Goal: Task Accomplishment & Management: Manage account settings

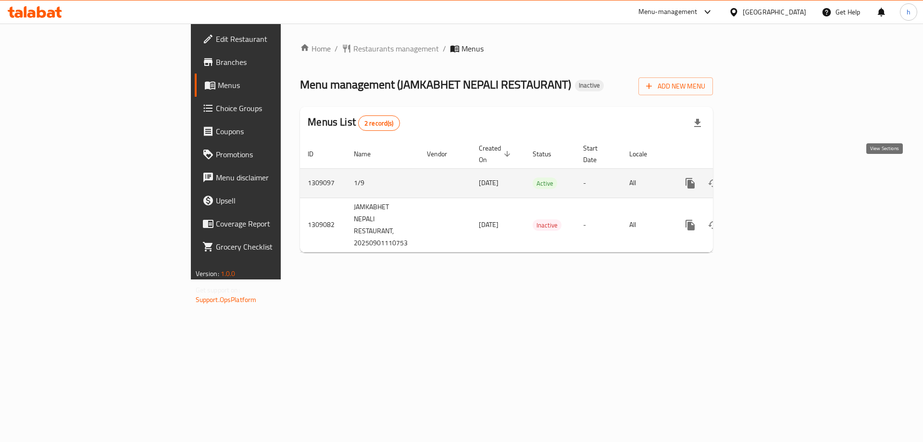
click at [771, 179] on link "enhanced table" at bounding box center [759, 183] width 23 height 23
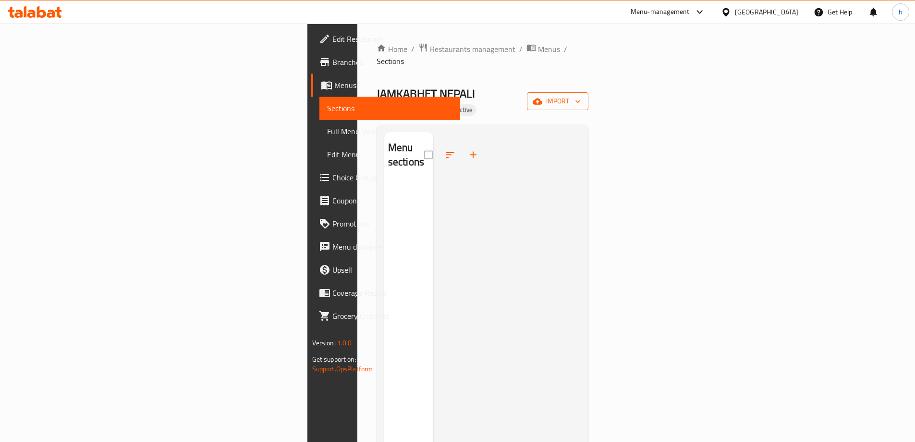
click at [581, 95] on span "import" at bounding box center [558, 101] width 46 height 12
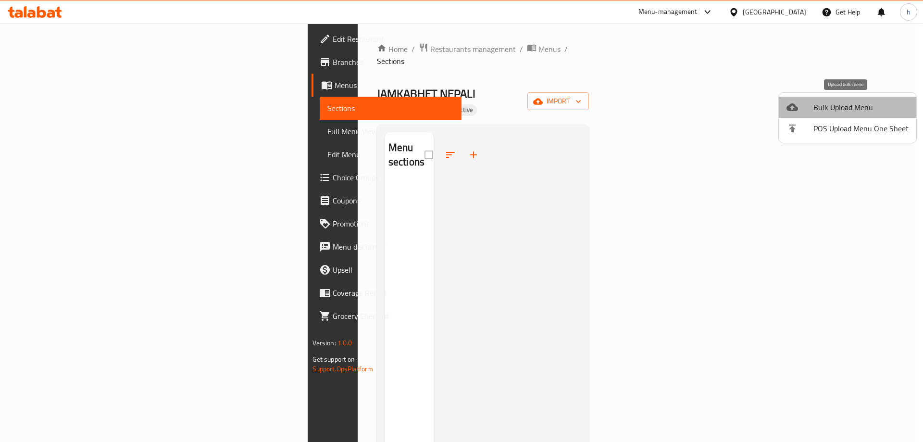
click at [848, 101] on span "Bulk Upload Menu" at bounding box center [860, 107] width 95 height 12
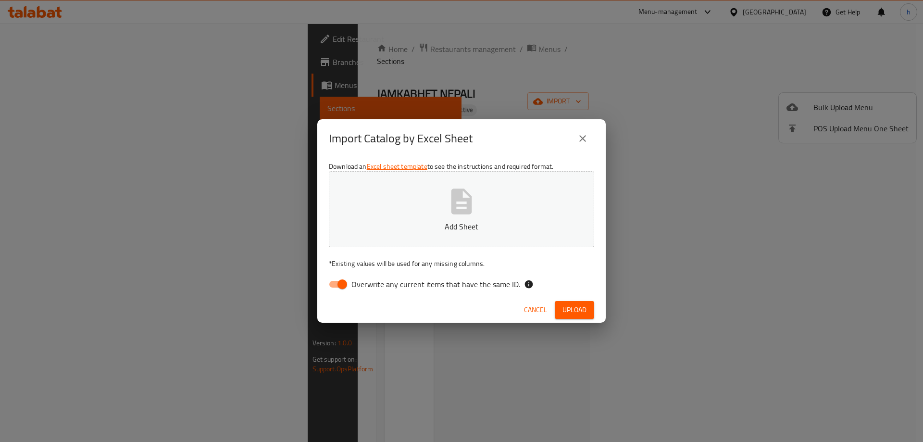
click at [335, 284] on input "Overwrite any current items that have the same ID." at bounding box center [342, 284] width 55 height 18
checkbox input "false"
click at [438, 242] on button "Add Sheet" at bounding box center [461, 209] width 265 height 76
click at [556, 305] on button "Upload" at bounding box center [574, 310] width 39 height 18
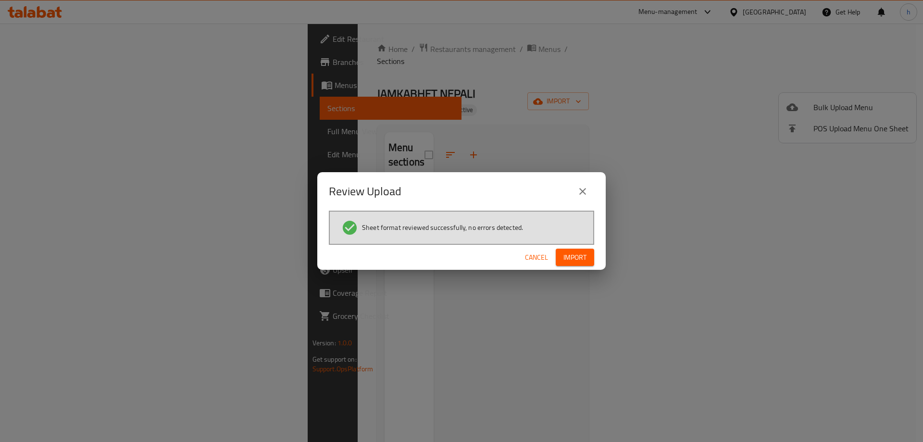
click at [577, 268] on div "Cancel Import" at bounding box center [461, 257] width 288 height 25
click at [581, 262] on span "Import" at bounding box center [574, 257] width 23 height 12
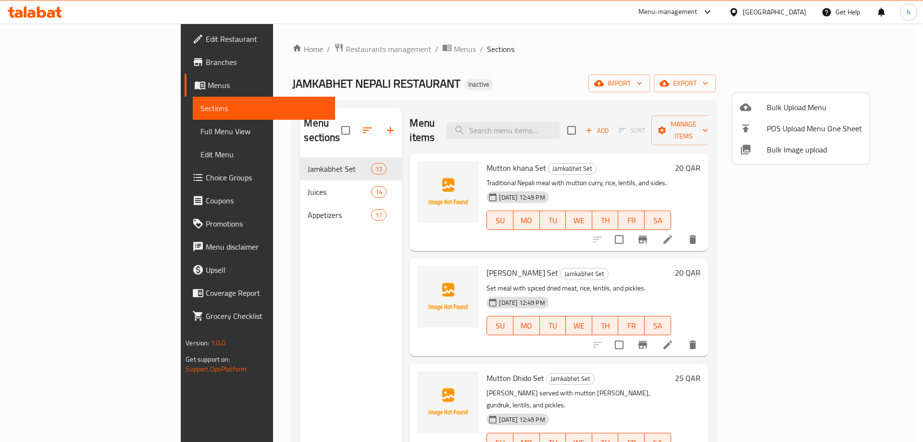
click at [309, 147] on div at bounding box center [461, 221] width 923 height 442
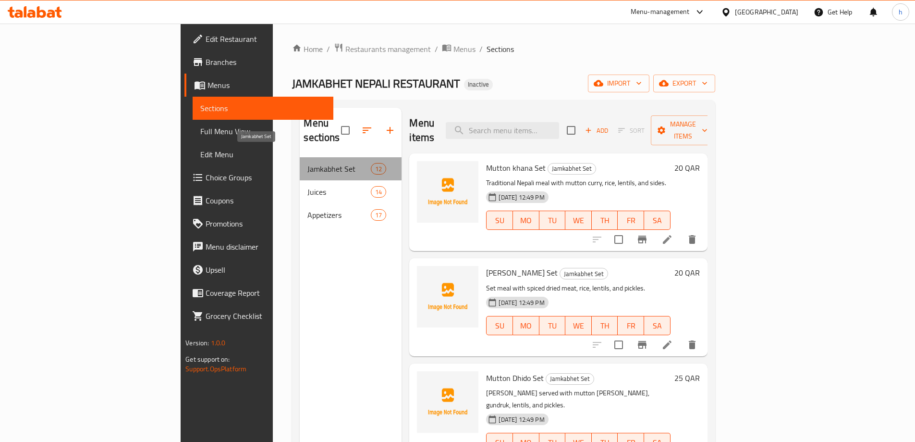
click at [310, 163] on span "Jamkabhet Set" at bounding box center [339, 169] width 63 height 12
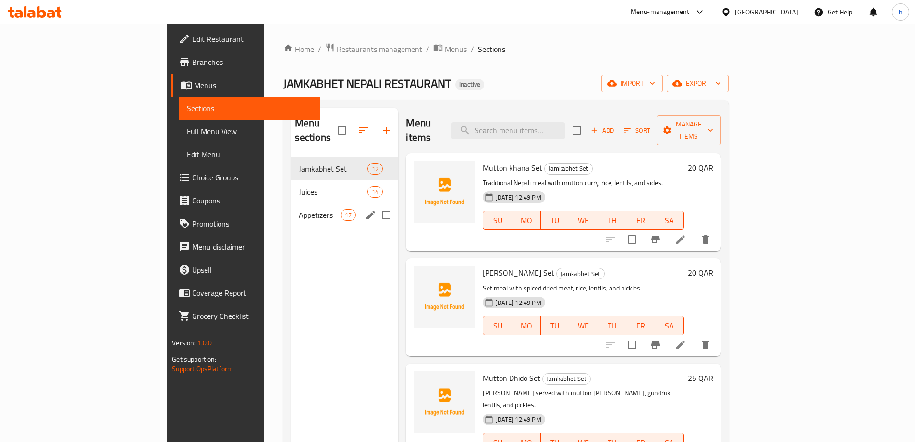
click at [325, 208] on div "Appetizers 17" at bounding box center [345, 214] width 108 height 23
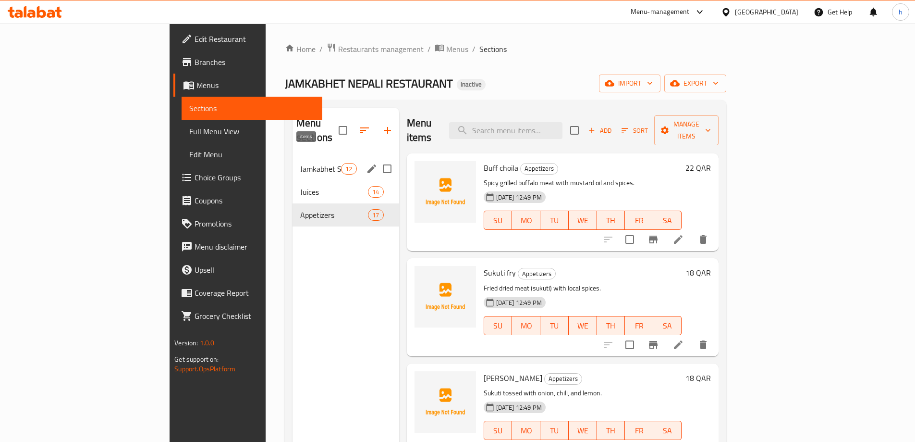
click at [342, 164] on span "12" at bounding box center [349, 168] width 14 height 9
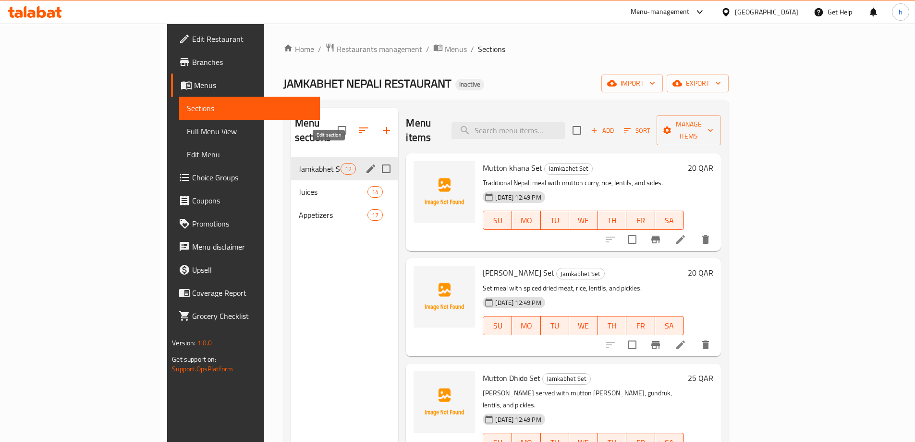
click at [365, 163] on icon "edit" at bounding box center [371, 169] width 12 height 12
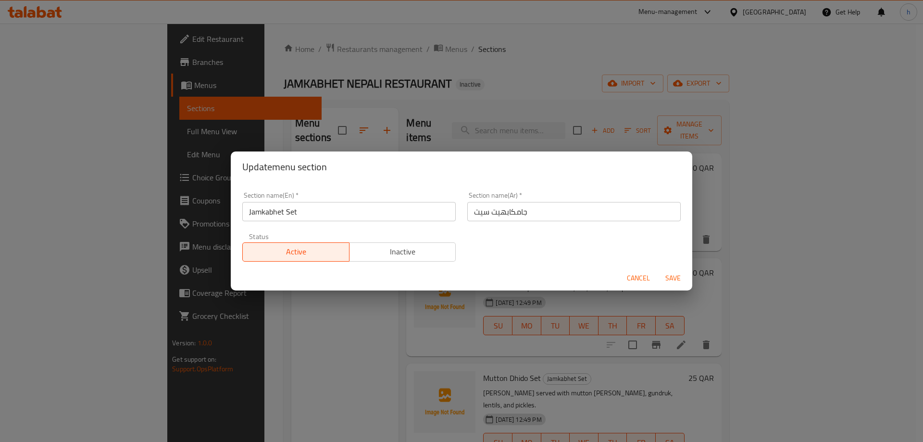
click at [509, 257] on div "Section name(En)   * Jamkabhet Set Section name(En) * Section name(Ar)   * جامك…" at bounding box center [461, 226] width 450 height 81
click at [641, 281] on span "Cancel" at bounding box center [638, 278] width 23 height 12
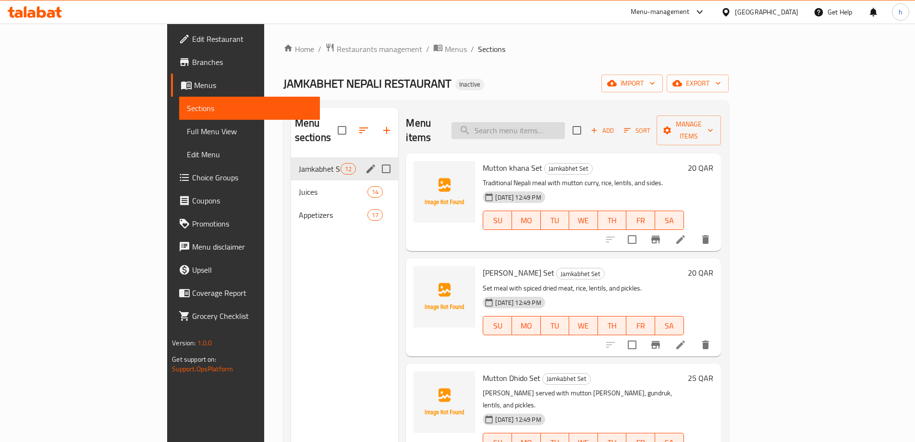
click at [562, 128] on input "search" at bounding box center [508, 130] width 113 height 17
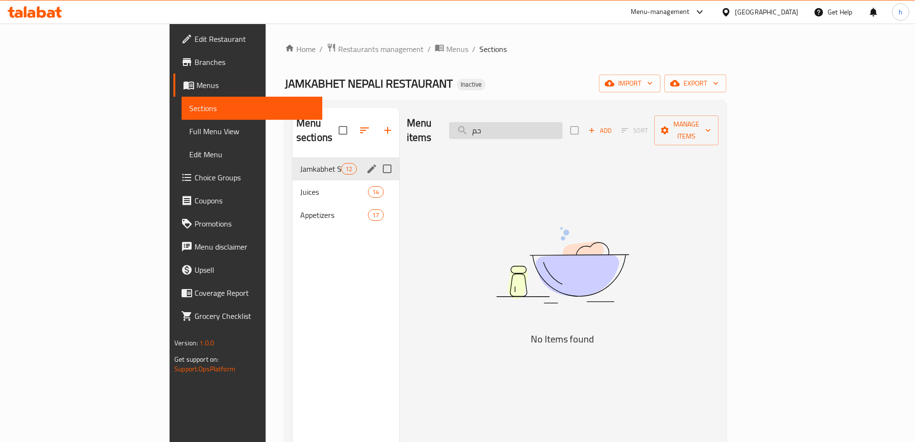
type input "ح"
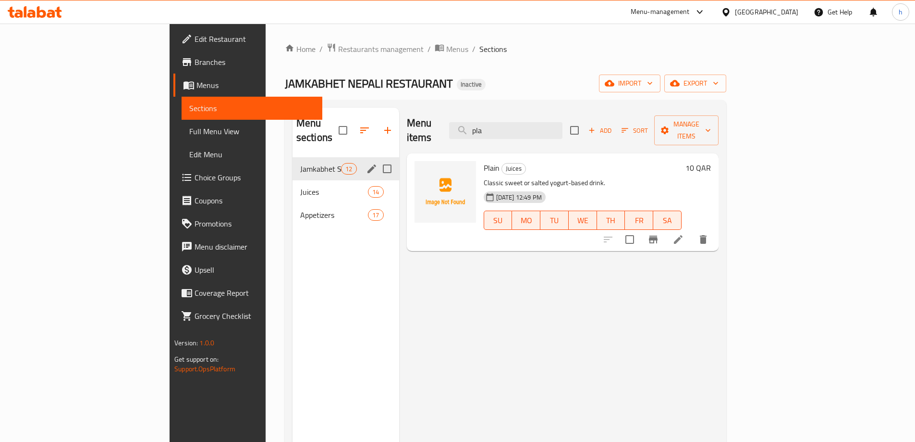
type input "pla"
click at [692, 231] on li at bounding box center [678, 239] width 27 height 17
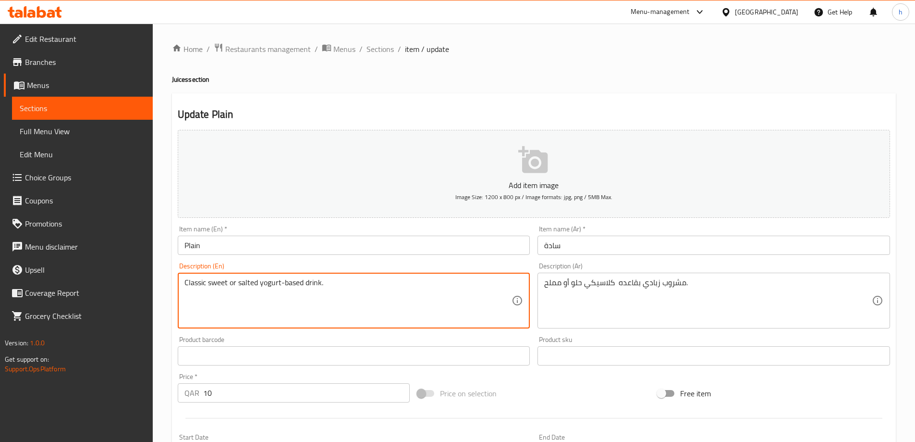
click at [221, 283] on textarea "Classic sweet or salted yogurt-based drink." at bounding box center [349, 301] width 328 height 46
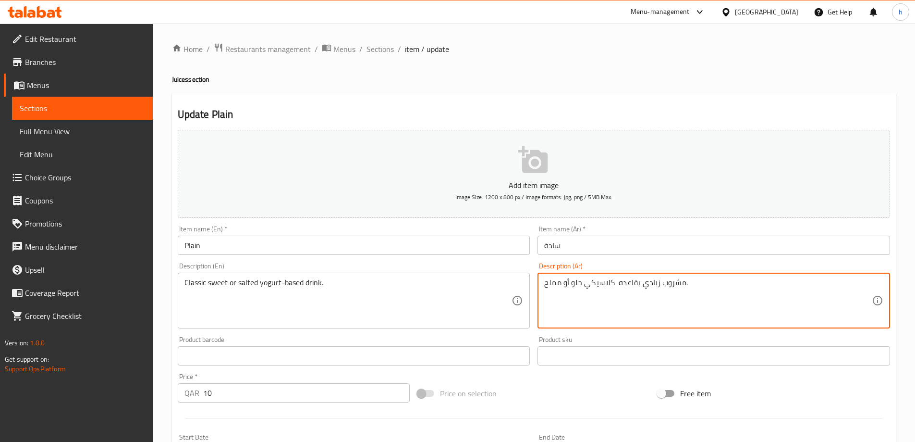
click at [577, 280] on textarea "مشروب زبادي بقاعده كلاسيكي حلو أو مملح." at bounding box center [708, 301] width 328 height 46
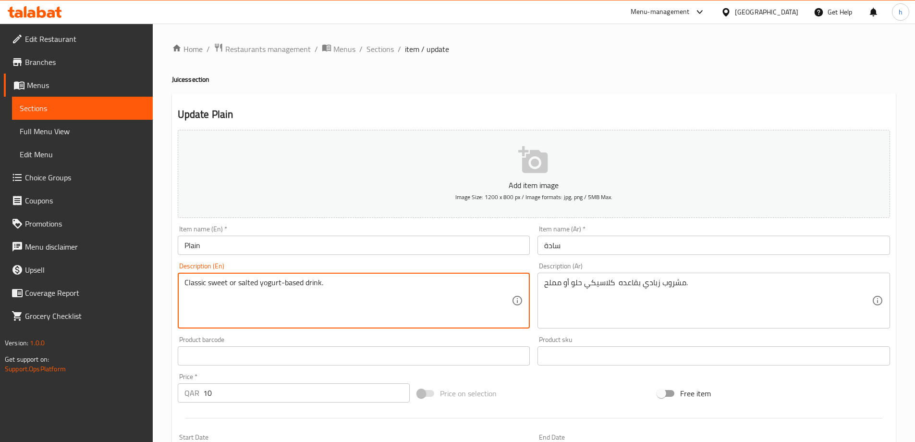
click at [244, 283] on textarea "Classic sweet or salted yogurt-based drink." at bounding box center [349, 301] width 328 height 46
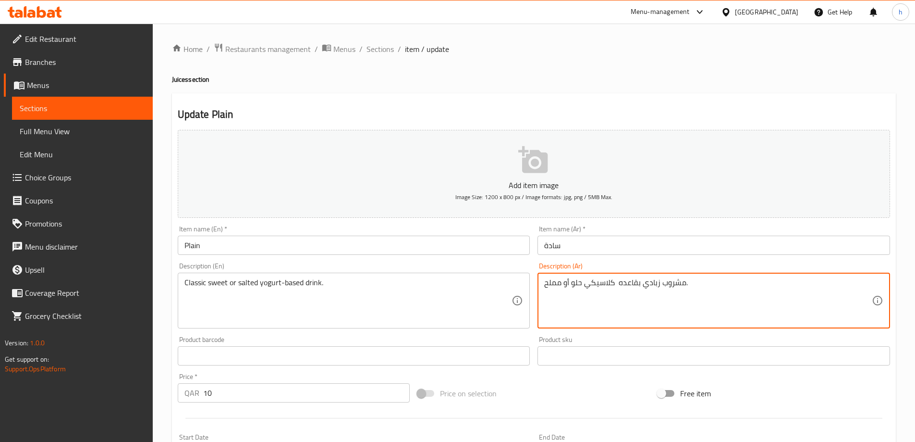
click at [553, 280] on textarea "مشروب زبادي بقاعده كلاسيكي حلو أو مملح." at bounding box center [708, 301] width 328 height 46
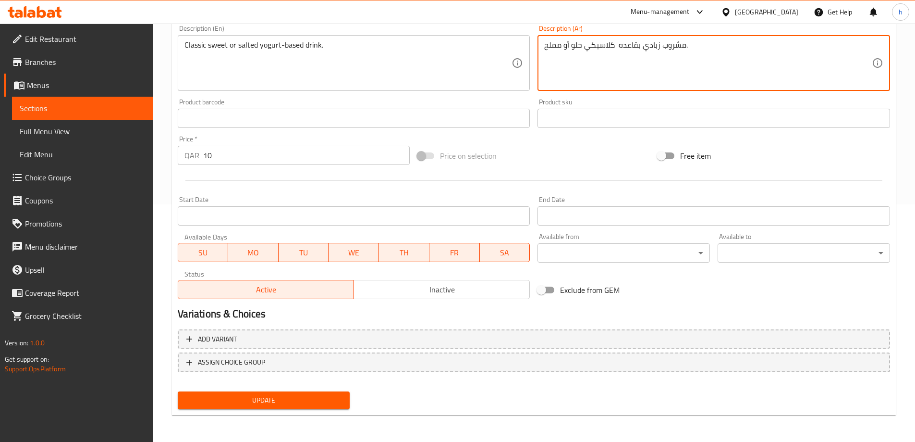
scroll to position [45, 0]
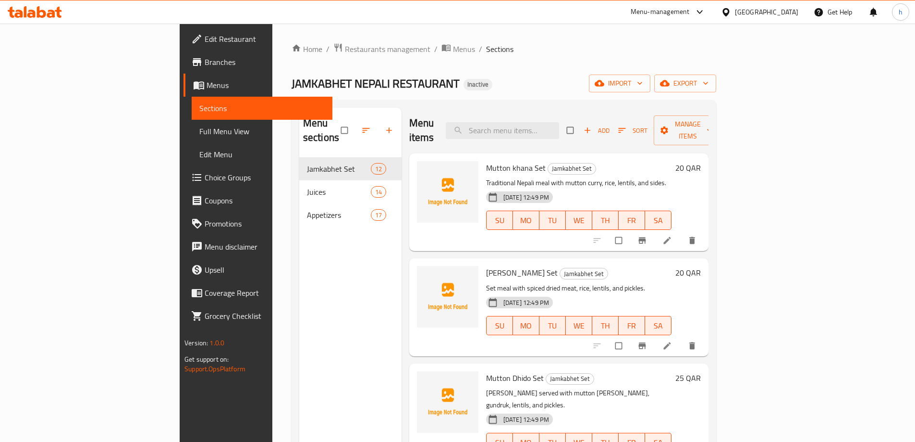
click at [205, 176] on span "Choice Groups" at bounding box center [265, 178] width 120 height 12
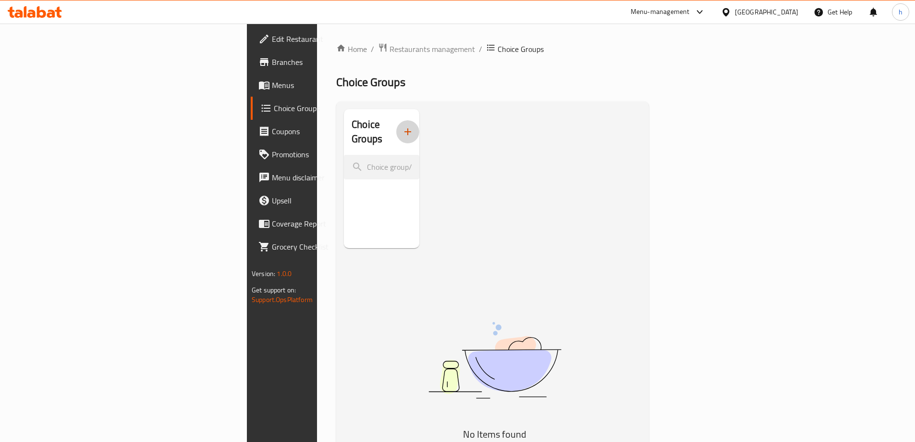
click at [402, 126] on icon "button" at bounding box center [408, 132] width 12 height 12
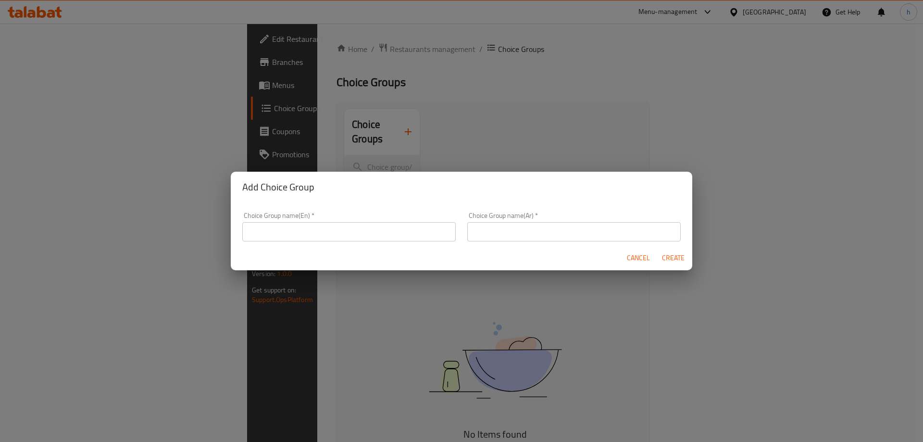
drag, startPoint x: 482, startPoint y: 186, endPoint x: 630, endPoint y: 153, distance: 150.8
click at [630, 153] on div "Add Choice Group Choice Group name(En)   * Choice Group name(En) * Choice Group…" at bounding box center [461, 221] width 923 height 442
drag, startPoint x: 540, startPoint y: 178, endPoint x: 618, endPoint y: 99, distance: 111.5
click at [618, 99] on div "Add Choice Group Choice Group name(En)   * Choice Group name(En) * Choice Group…" at bounding box center [461, 221] width 923 height 442
drag, startPoint x: 536, startPoint y: 186, endPoint x: 559, endPoint y: 178, distance: 24.5
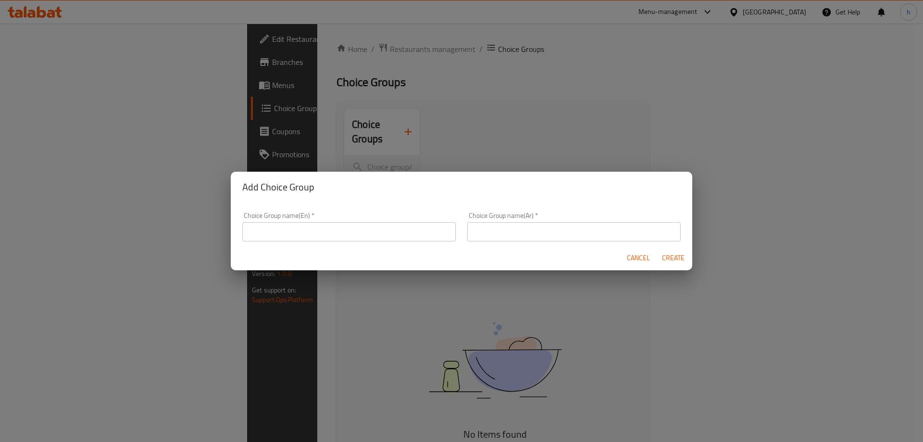
click at [558, 178] on div "Add Choice Group" at bounding box center [461, 187] width 461 height 31
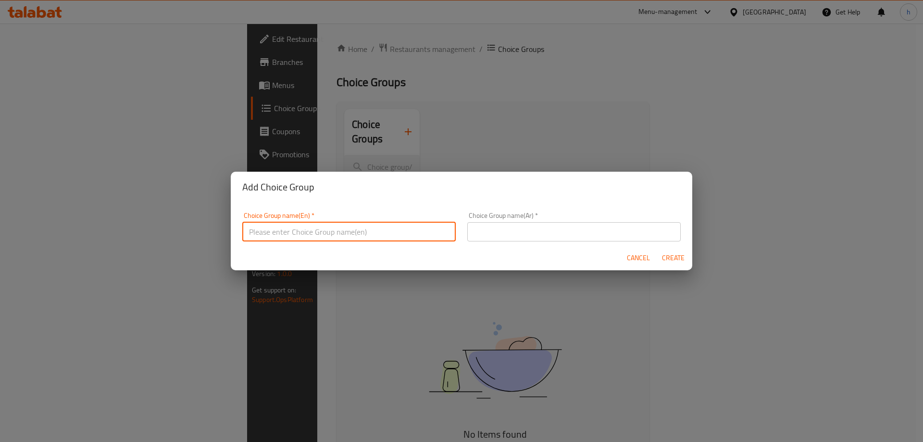
click at [317, 235] on input "text" at bounding box center [348, 231] width 213 height 19
type input "Your Choice of"
click at [529, 234] on input "text" at bounding box center [573, 231] width 213 height 19
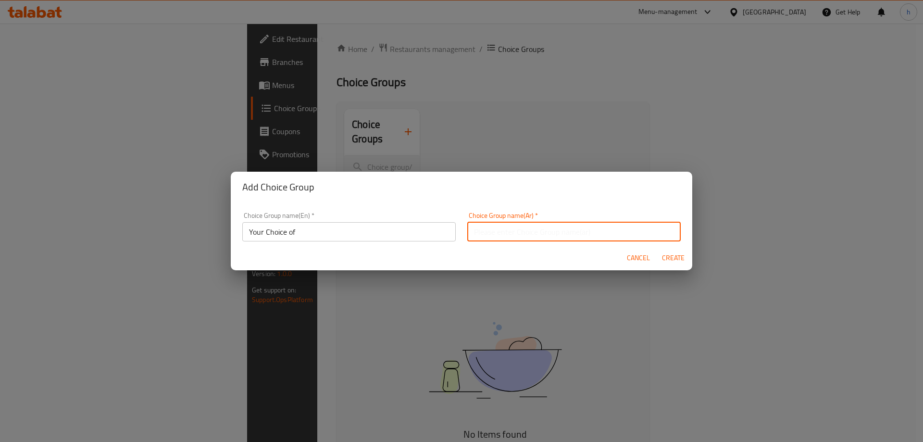
type input "اختيارك من"
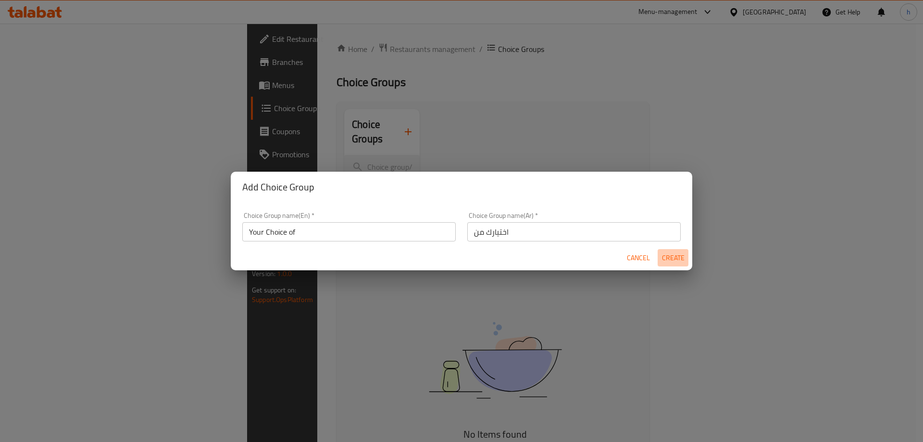
click at [684, 262] on button "Create" at bounding box center [672, 258] width 31 height 18
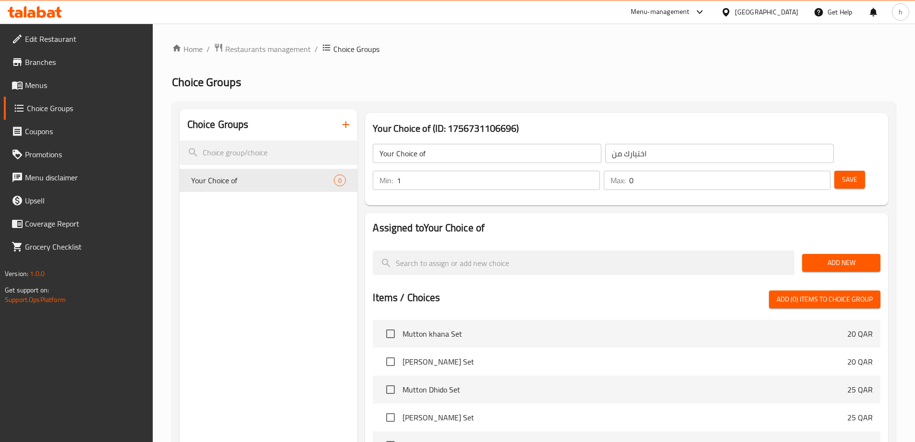
type input "1"
click at [600, 171] on input "1" at bounding box center [498, 180] width 203 height 19
click at [805, 171] on input "0" at bounding box center [730, 180] width 201 height 19
type input "1"
click at [803, 171] on input "1" at bounding box center [730, 180] width 201 height 19
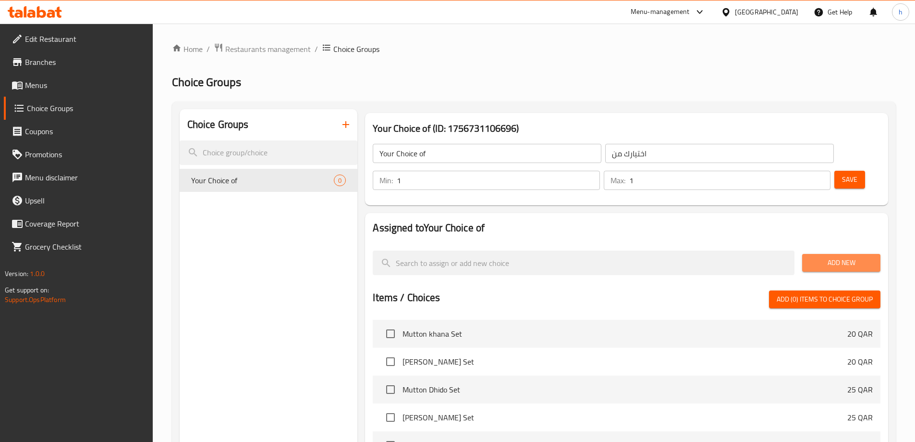
click at [829, 257] on span "Add New" at bounding box center [841, 263] width 63 height 12
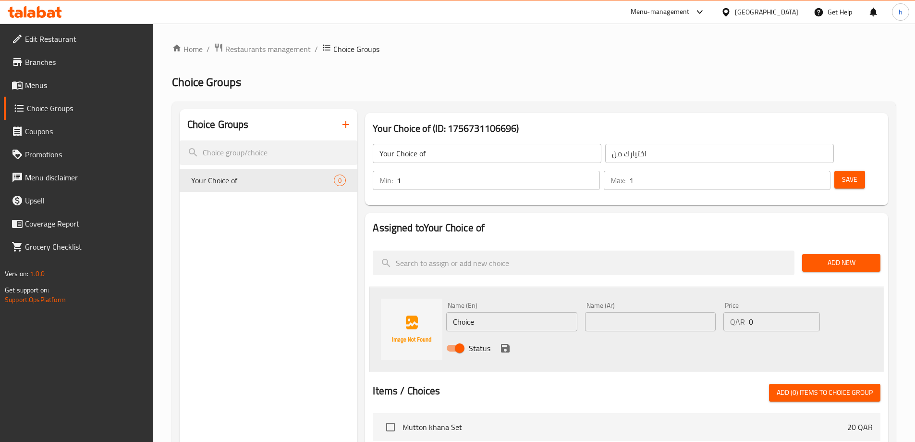
click at [562, 312] on input "Choice" at bounding box center [511, 321] width 131 height 19
paste input "sweet"
type input "sweet"
click at [613, 312] on input "text" at bounding box center [650, 321] width 131 height 19
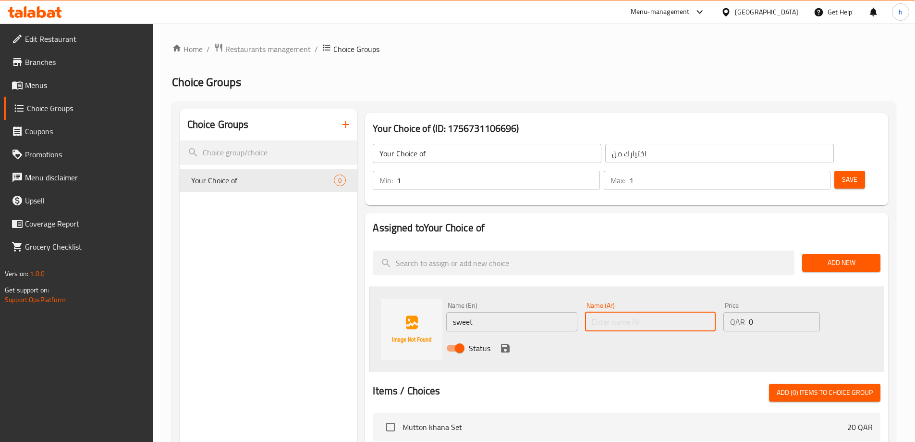
click at [623, 312] on input "text" at bounding box center [650, 321] width 131 height 19
paste input "حلو"
type input "حلو"
click at [506, 344] on icon "save" at bounding box center [505, 348] width 9 height 9
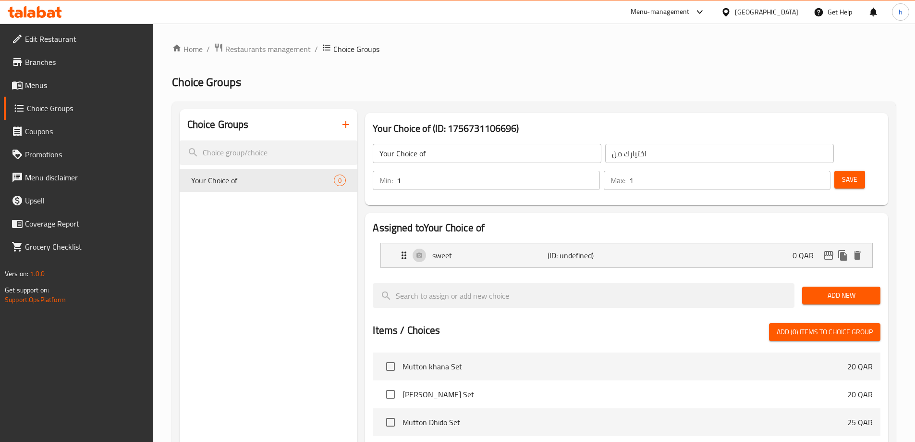
click at [864, 289] on span "Add New" at bounding box center [841, 295] width 63 height 12
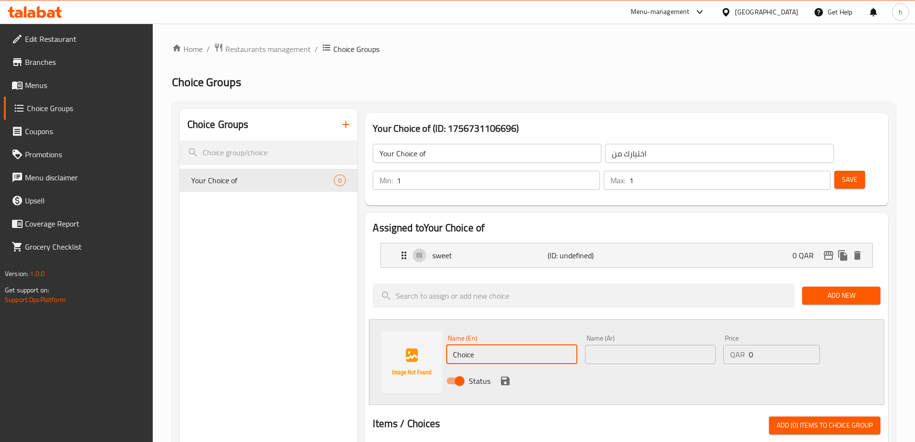
click at [493, 345] on input "Choice" at bounding box center [511, 354] width 131 height 19
paste input "salted"
type input "salted"
click at [593, 345] on input "text" at bounding box center [650, 354] width 131 height 19
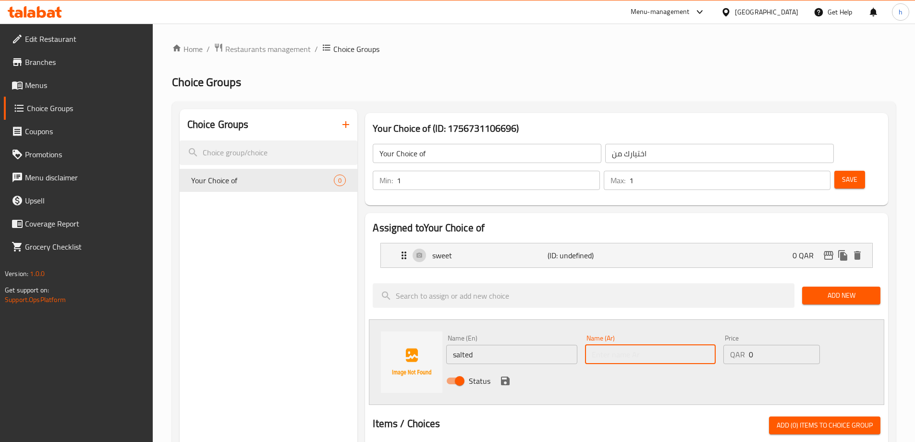
paste input "مملح"
type input "مملح"
click at [504, 376] on icon "save" at bounding box center [505, 380] width 9 height 9
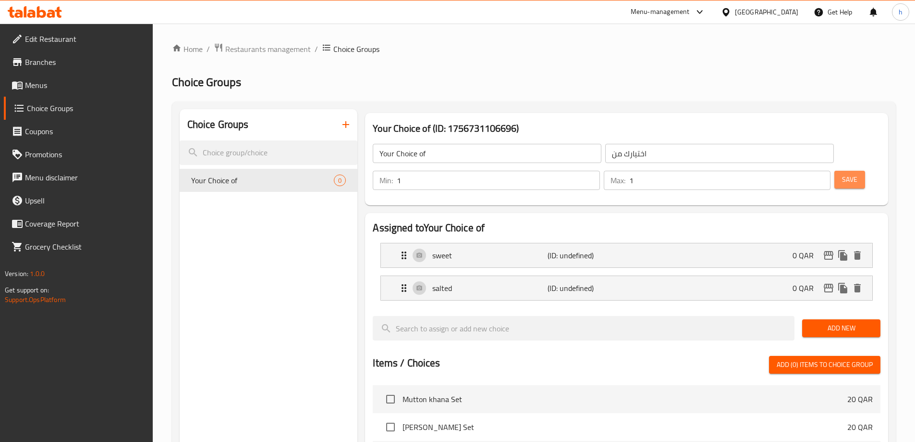
click at [842, 173] on span "Save" at bounding box center [849, 179] width 15 height 12
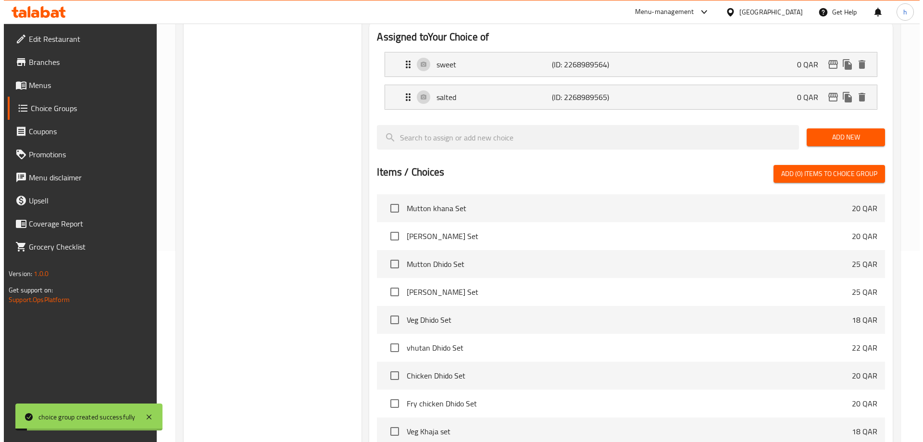
scroll to position [283, 0]
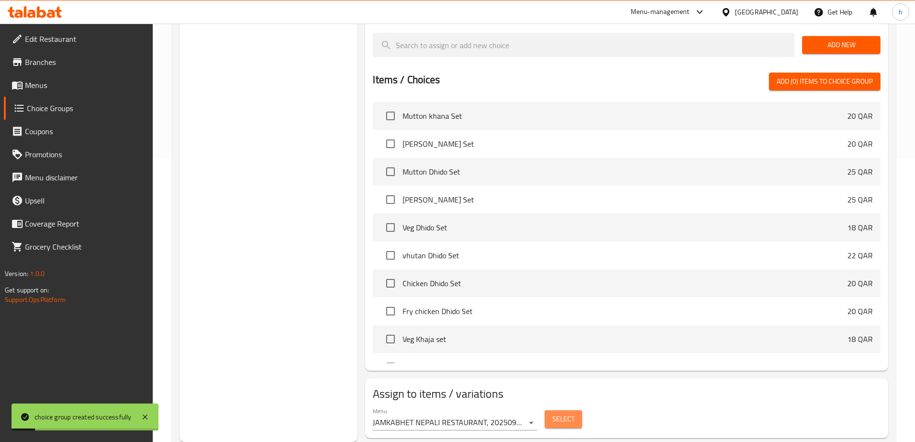
click at [555, 413] on span "Select" at bounding box center [564, 419] width 22 height 12
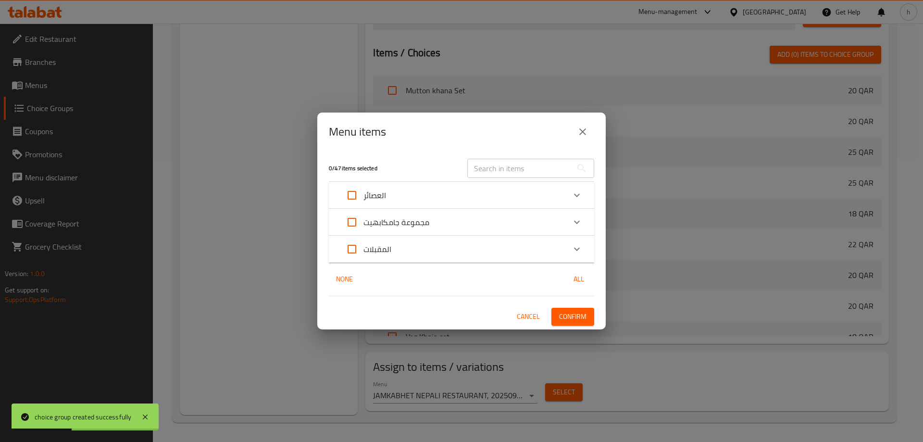
click at [581, 126] on icon "close" at bounding box center [583, 132] width 12 height 12
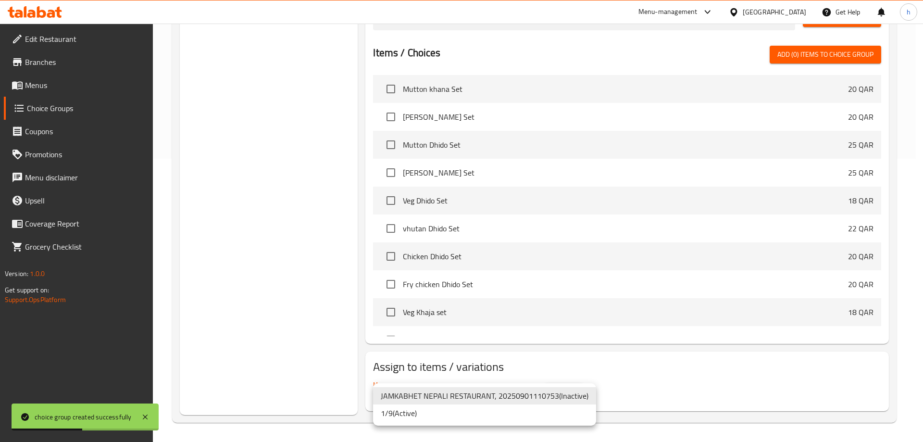
click at [461, 409] on li "1/9 ( Active )" at bounding box center [484, 412] width 223 height 17
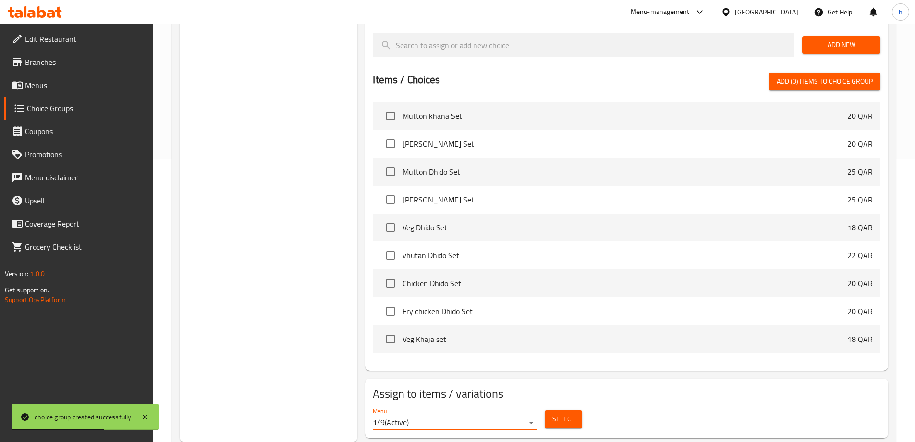
click at [553, 410] on button "Select" at bounding box center [563, 419] width 37 height 18
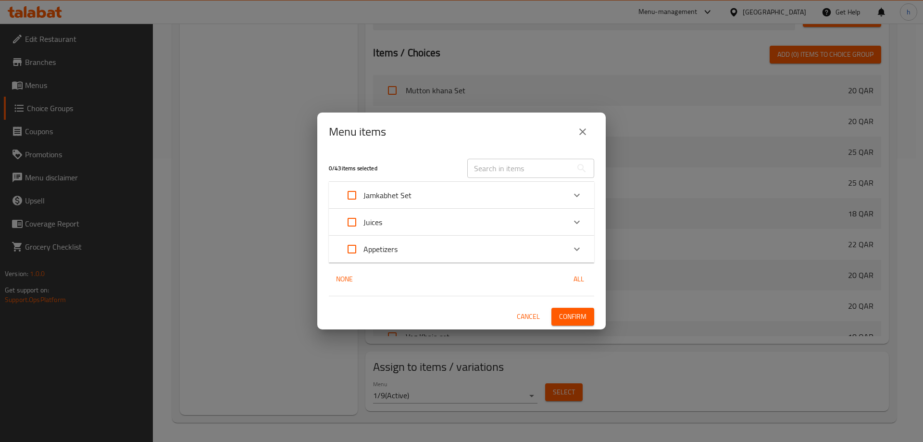
click at [450, 219] on div "Juices" at bounding box center [452, 221] width 225 height 23
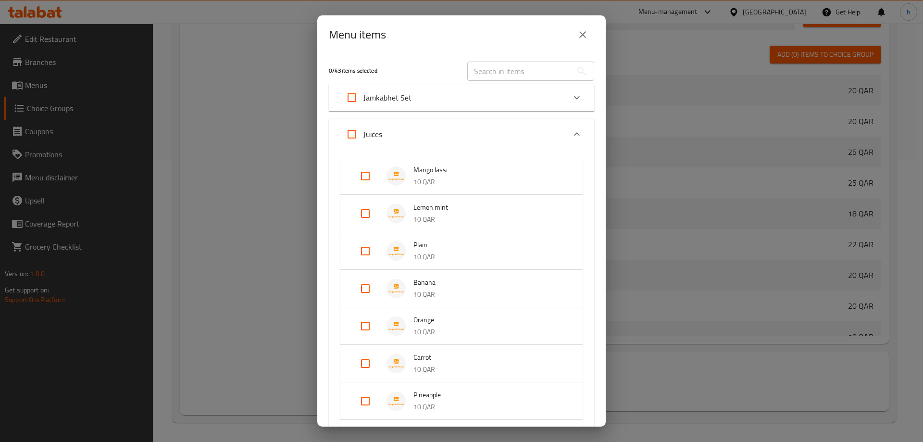
click at [351, 249] on div "Plain 10 QAR" at bounding box center [461, 250] width 242 height 37
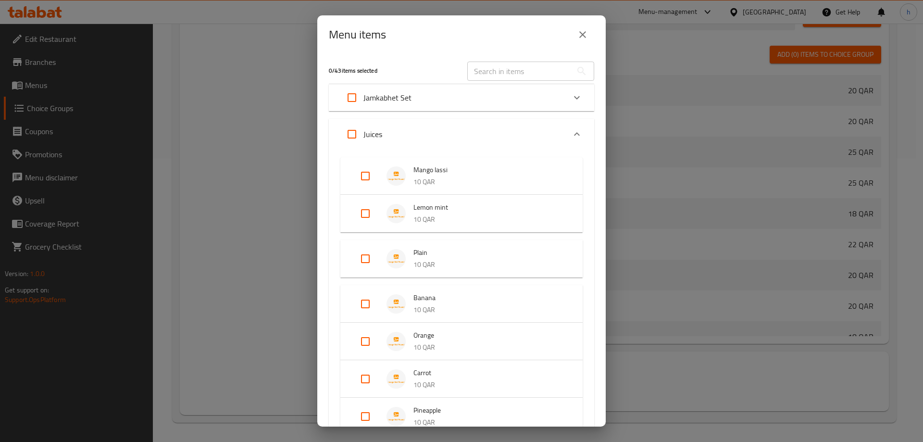
click at [365, 252] on input "Expand" at bounding box center [365, 258] width 23 height 23
checkbox input "true"
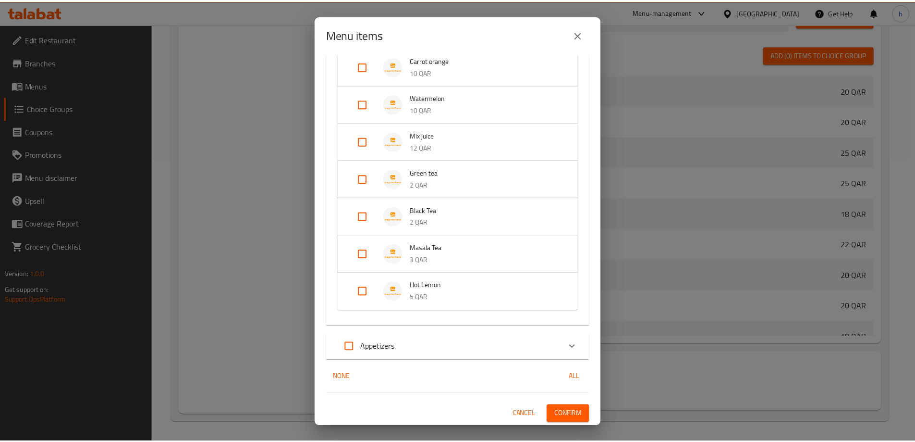
scroll to position [372, 0]
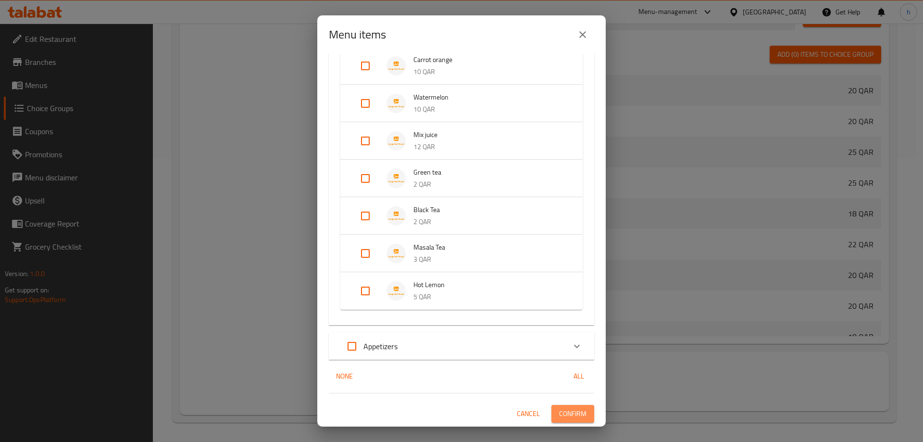
click at [578, 416] on span "Confirm" at bounding box center [572, 413] width 27 height 12
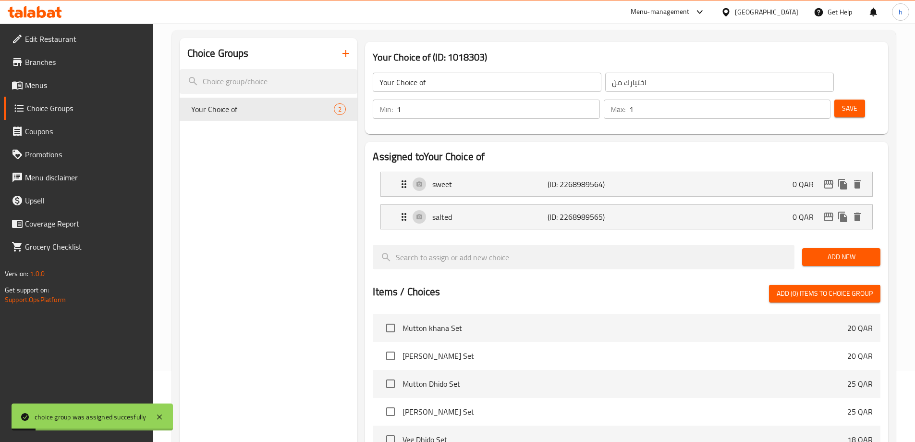
scroll to position [0, 0]
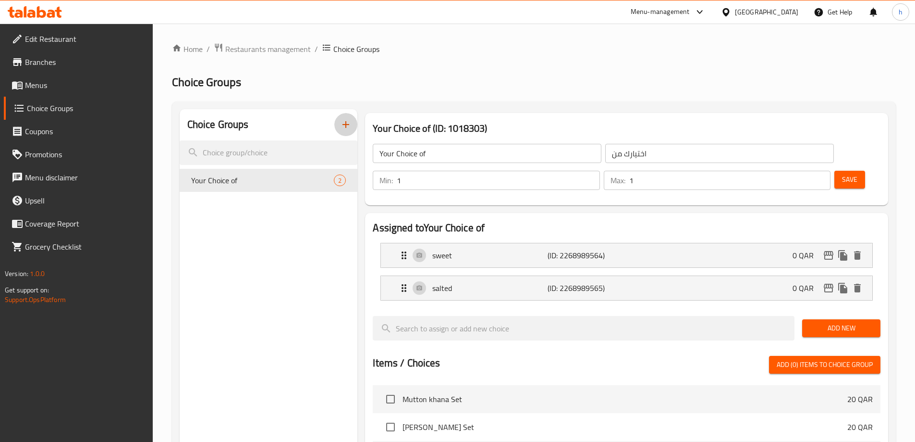
click at [351, 125] on icon "button" at bounding box center [346, 125] width 12 height 12
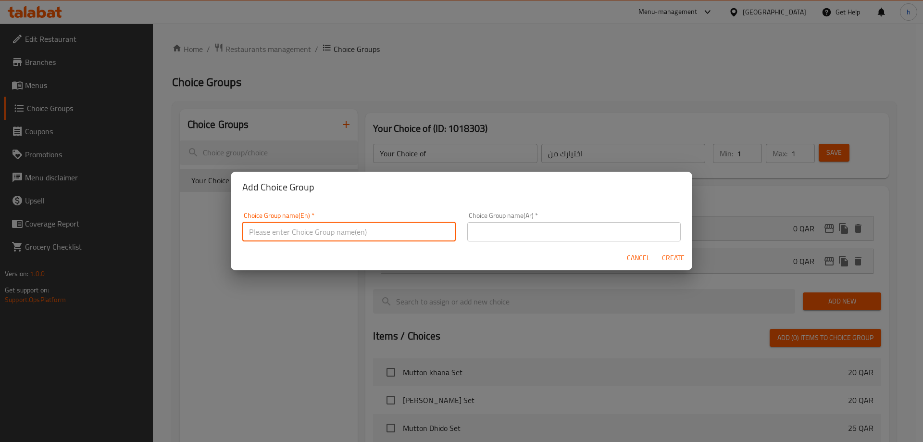
click at [269, 233] on input "text" at bounding box center [348, 231] width 213 height 19
type input "Your Choice OF :-"
click at [549, 232] on input "text" at bounding box center [573, 231] width 213 height 19
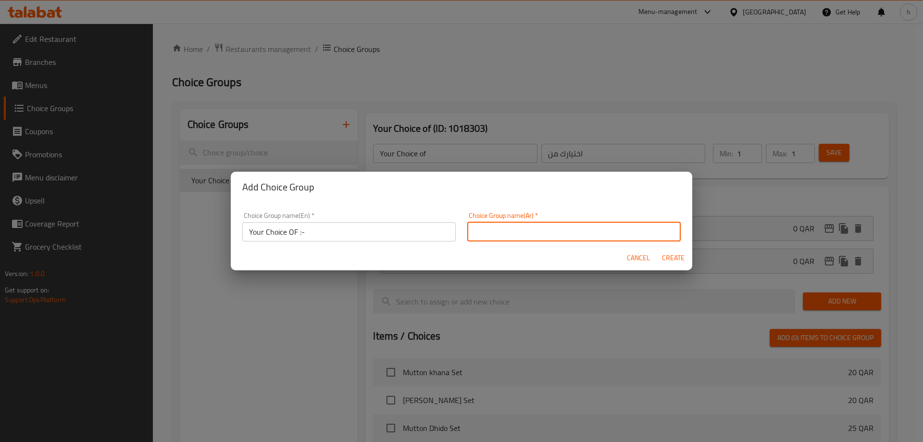
type input "اختيارك من"
click at [681, 261] on span "Create" at bounding box center [672, 258] width 23 height 12
type input "Your Choice OF :-"
type input "0"
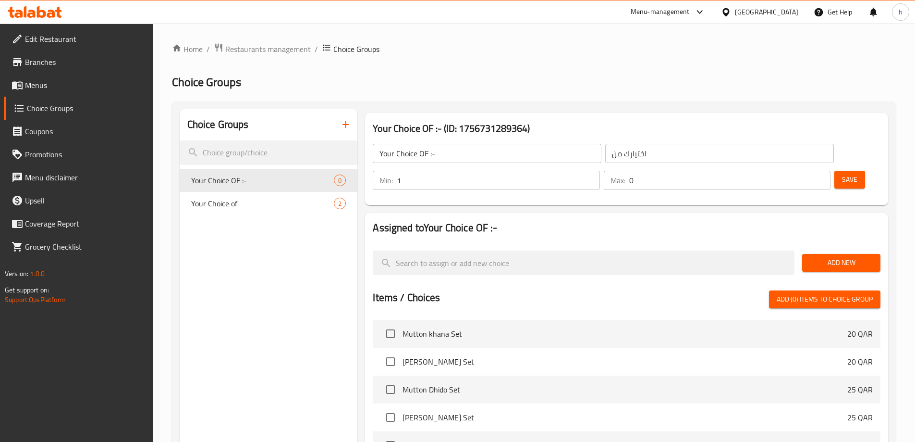
type input "1"
click at [600, 171] on input "1" at bounding box center [498, 180] width 203 height 19
type input "1"
click at [805, 171] on input "1" at bounding box center [730, 180] width 201 height 19
click at [846, 257] on span "Add New" at bounding box center [841, 263] width 63 height 12
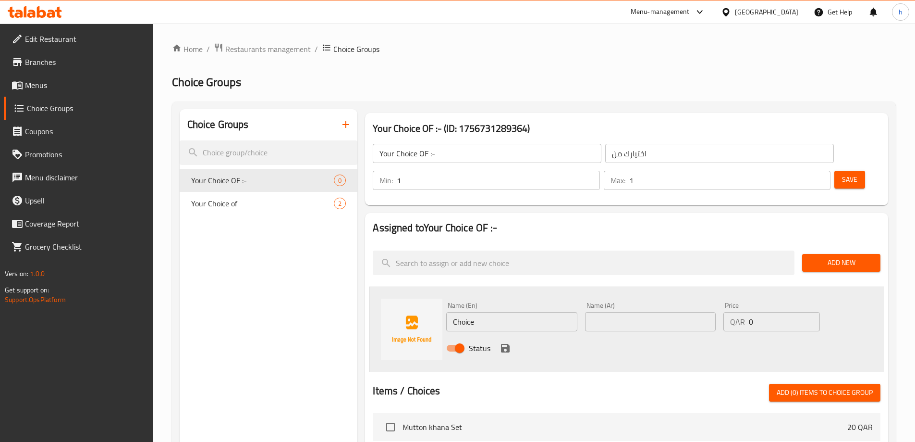
click at [546, 312] on input "Choice" at bounding box center [511, 321] width 131 height 19
paste input "salt"
type input "salt"
click at [572, 312] on input "salt" at bounding box center [511, 321] width 131 height 19
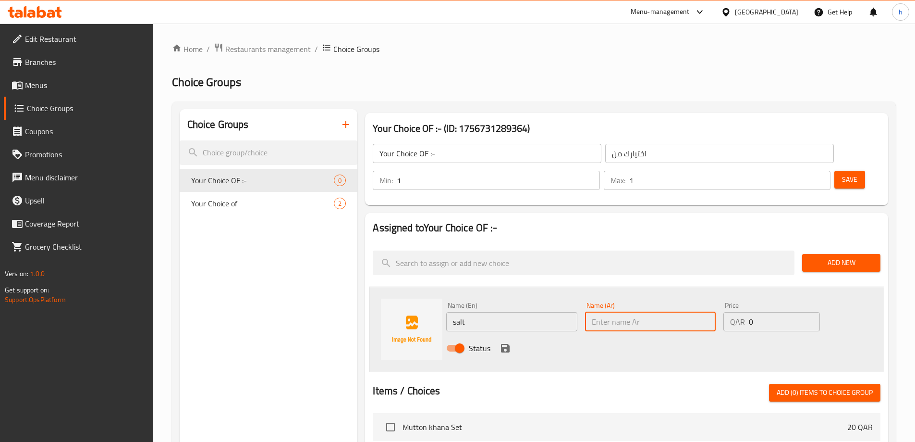
click at [593, 312] on input "text" at bounding box center [650, 321] width 131 height 19
paste input "الملح"
type input "الملح"
click at [501, 342] on icon "save" at bounding box center [506, 348] width 12 height 12
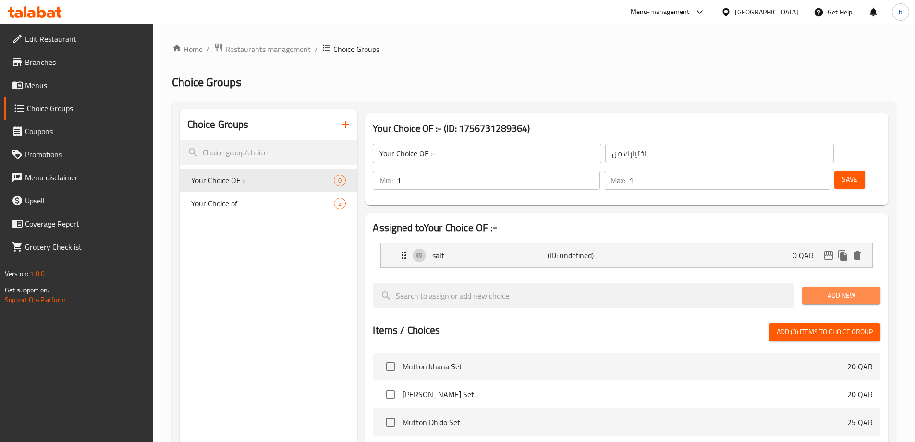
drag, startPoint x: 825, startPoint y: 261, endPoint x: 351, endPoint y: 213, distance: 476.2
click at [812, 279] on div "Add New" at bounding box center [842, 295] width 86 height 32
drag, startPoint x: 830, startPoint y: 276, endPoint x: 807, endPoint y: 276, distance: 23.1
click at [829, 286] on button "Add New" at bounding box center [841, 295] width 78 height 18
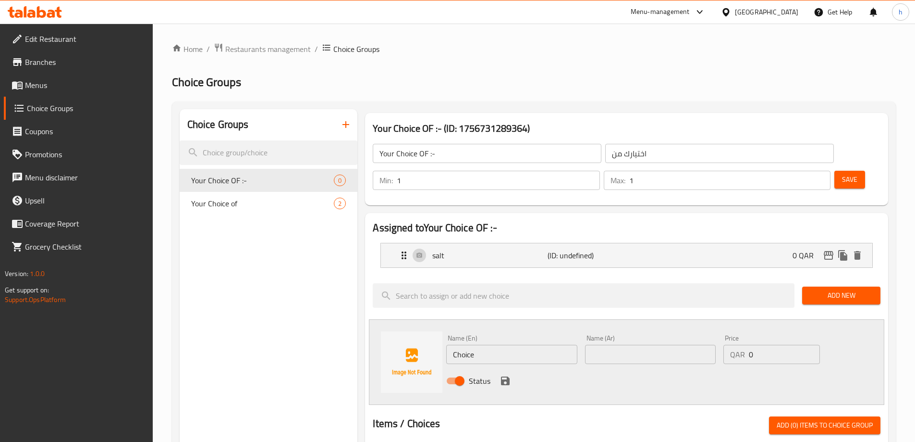
click at [533, 345] on input "Choice" at bounding box center [511, 354] width 131 height 19
paste input "honey"
type input "honey"
click at [649, 345] on input "text" at bounding box center [650, 354] width 131 height 19
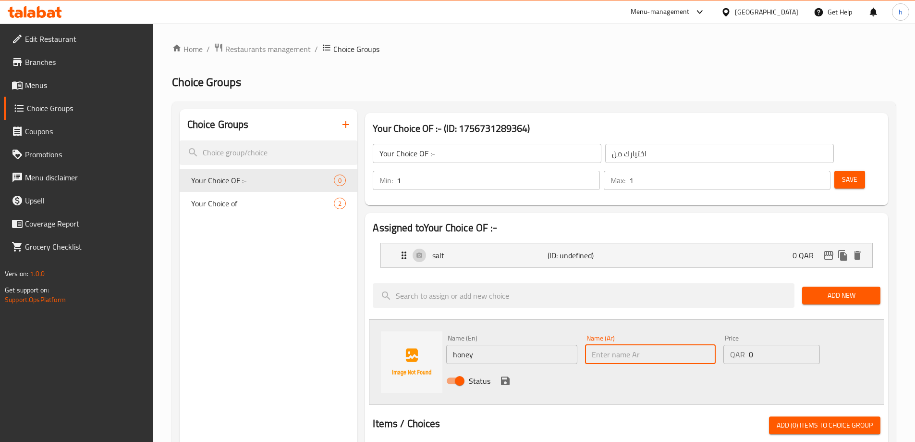
paste input "العسل"
type input "العسل"
click at [509, 376] on icon "save" at bounding box center [505, 380] width 9 height 9
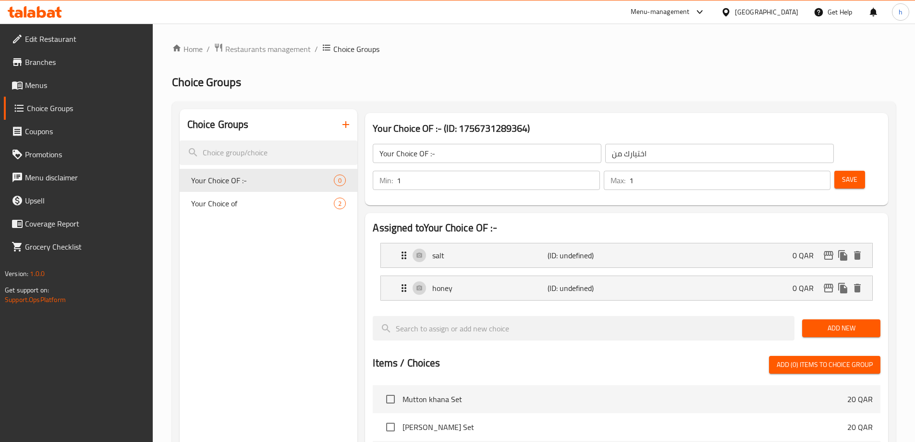
click at [835, 171] on button "Save" at bounding box center [850, 180] width 31 height 18
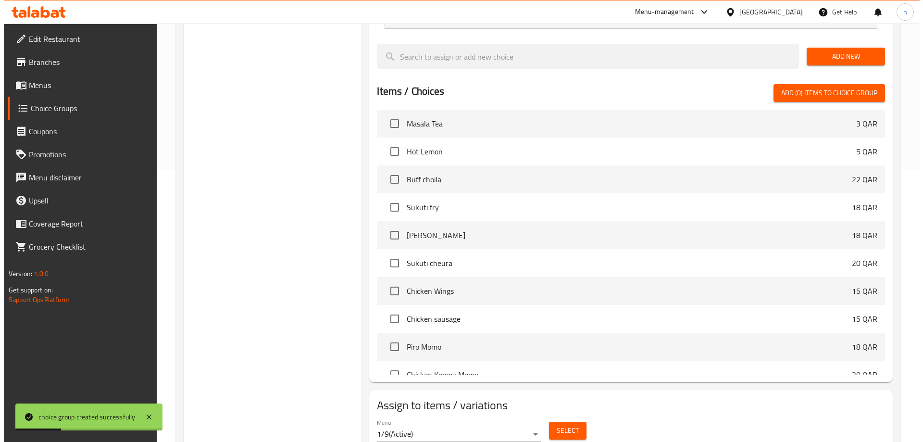
scroll to position [283, 0]
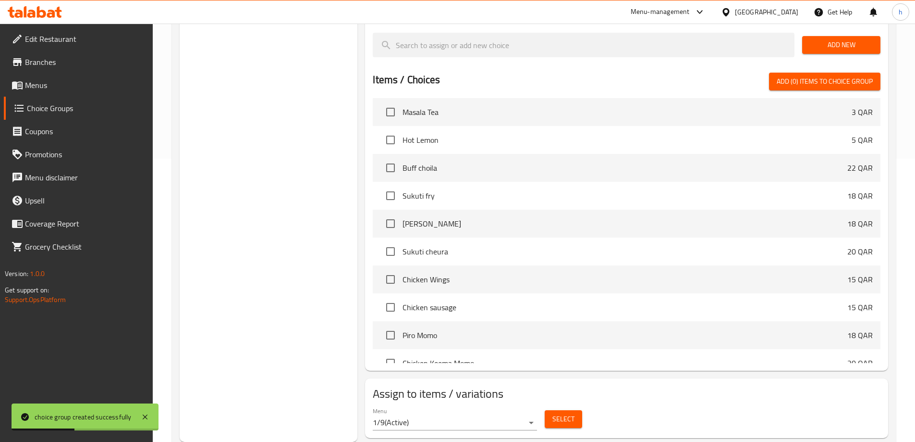
click at [553, 413] on span "Select" at bounding box center [564, 419] width 22 height 12
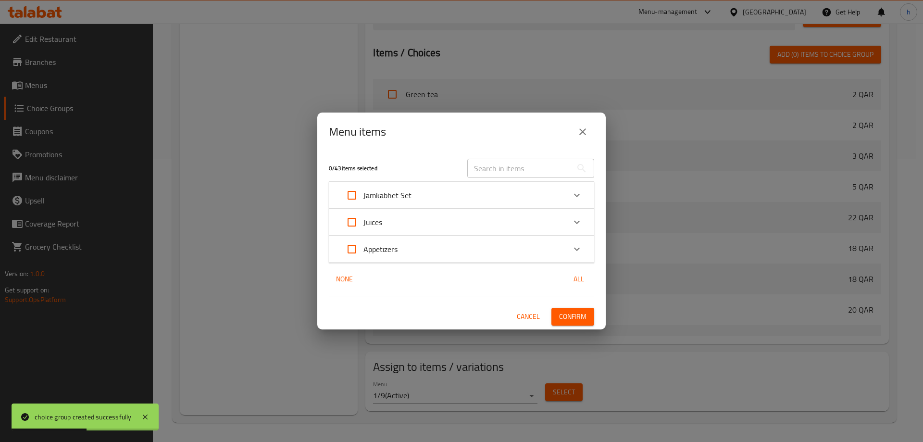
scroll to position [742, 0]
click at [405, 223] on div "Juices" at bounding box center [452, 221] width 225 height 23
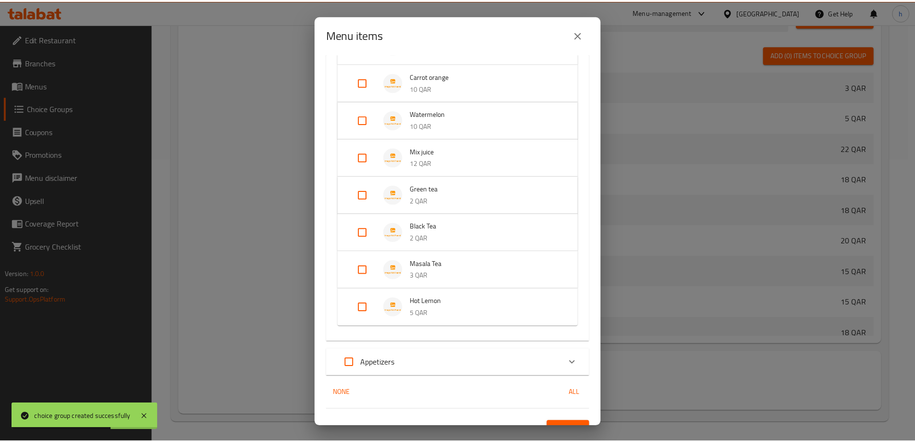
scroll to position [372, 0]
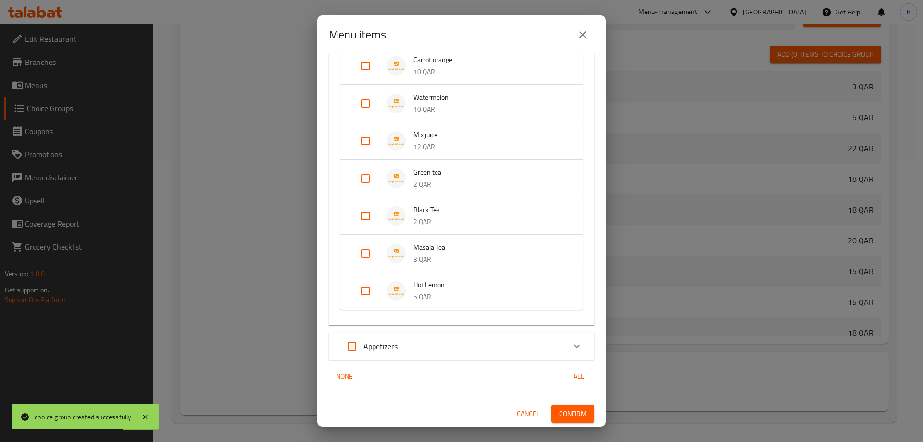
click at [359, 293] on input "Expand" at bounding box center [365, 290] width 23 height 23
checkbox input "true"
click at [569, 418] on span "Confirm" at bounding box center [572, 421] width 27 height 12
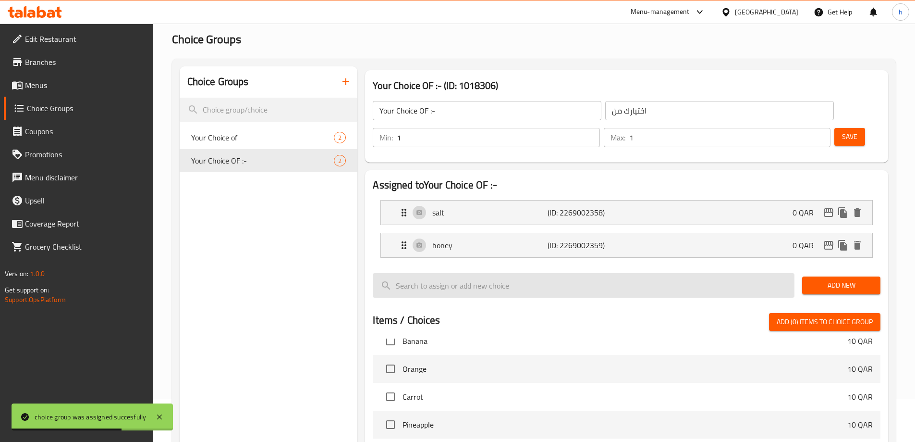
scroll to position [432, 0]
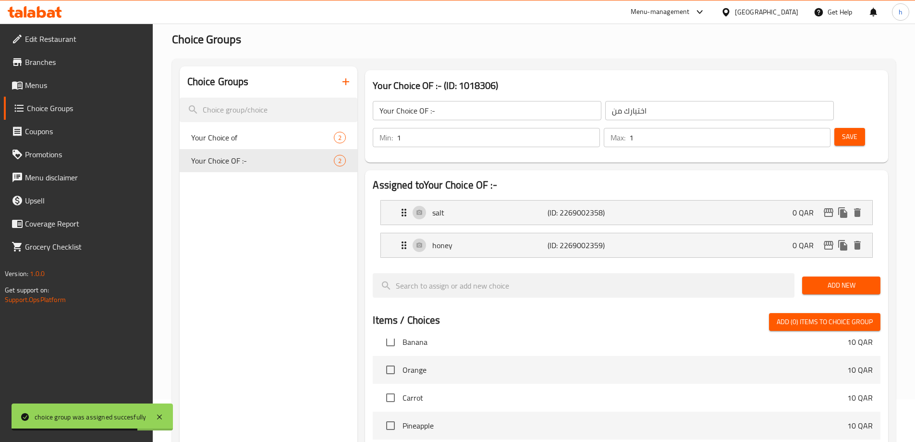
click at [342, 82] on icon "button" at bounding box center [346, 82] width 12 height 12
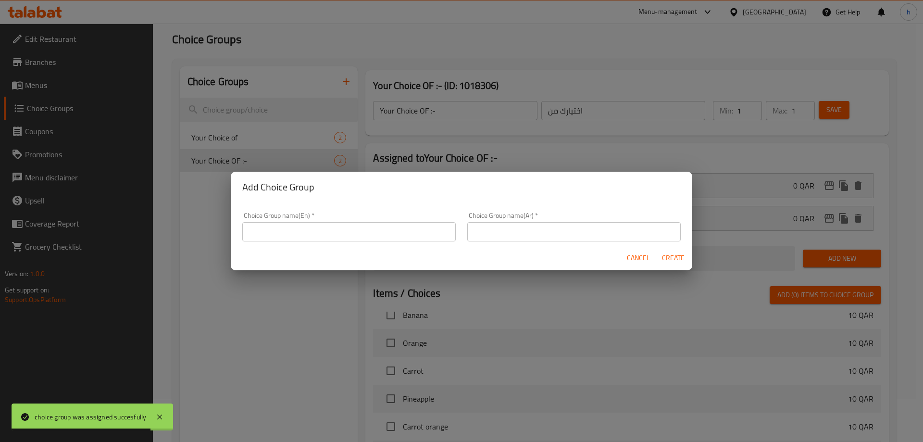
click at [352, 245] on div "Cancel Create" at bounding box center [461, 257] width 461 height 25
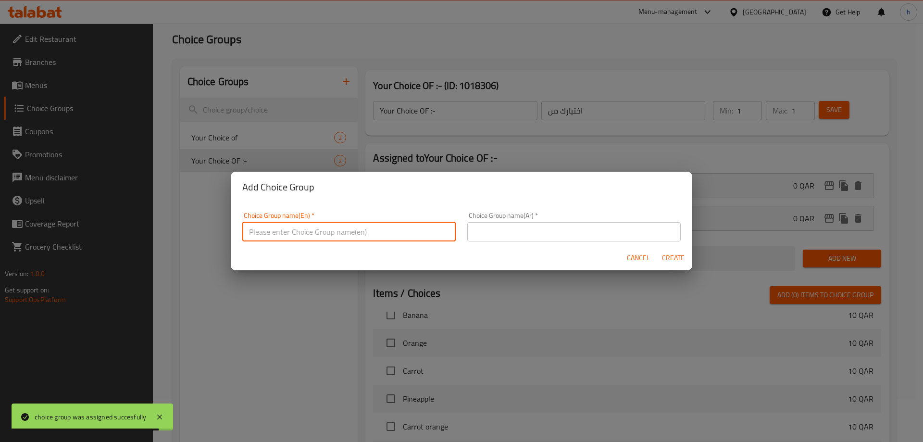
click at [352, 233] on input "text" at bounding box center [348, 231] width 213 height 19
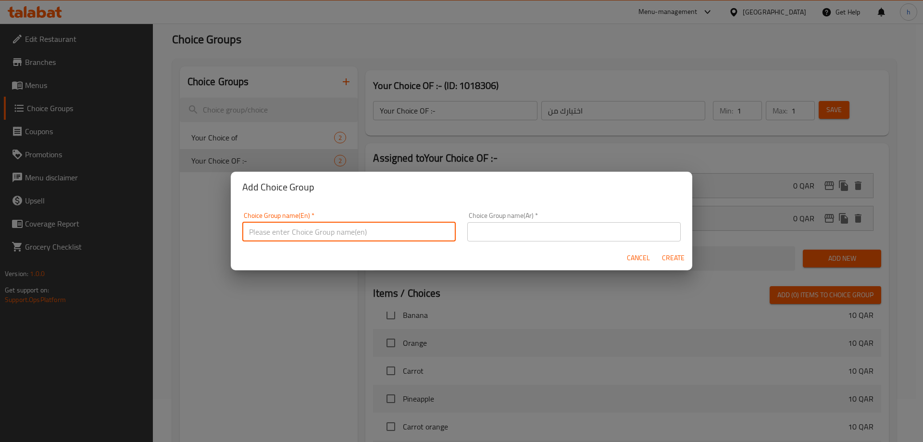
type input "Your Choice Of :-"
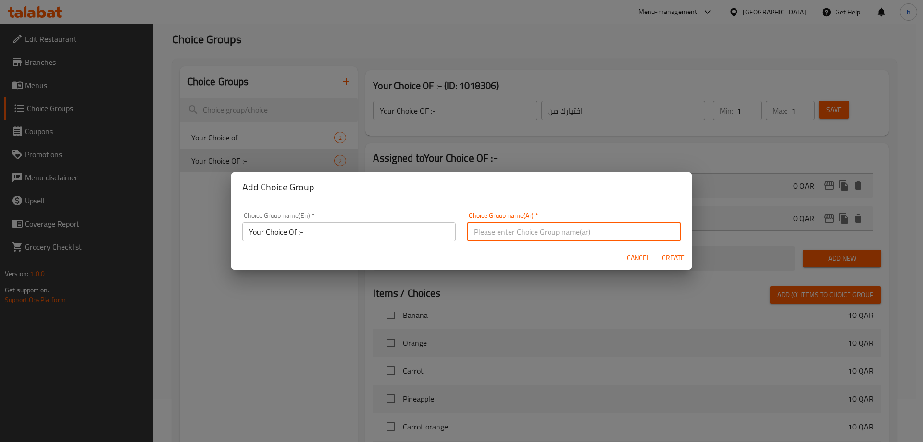
click at [600, 236] on input "text" at bounding box center [573, 231] width 213 height 19
type input "اختيارك من"
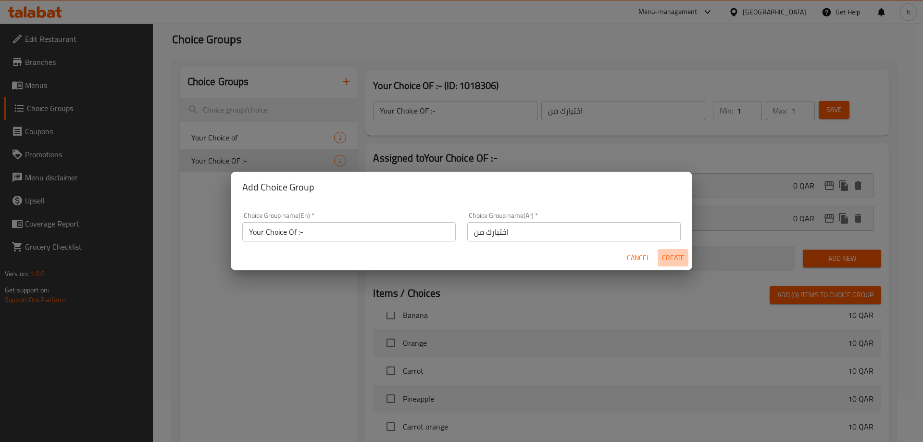
click at [678, 252] on span "Create" at bounding box center [672, 258] width 23 height 12
type input "Your Choice Of :-"
type input "0"
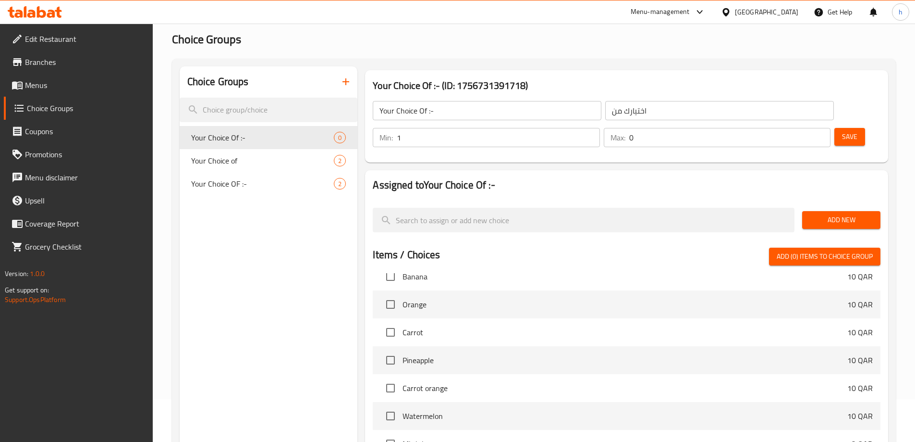
type input "1"
click at [600, 128] on input "1" at bounding box center [498, 137] width 203 height 19
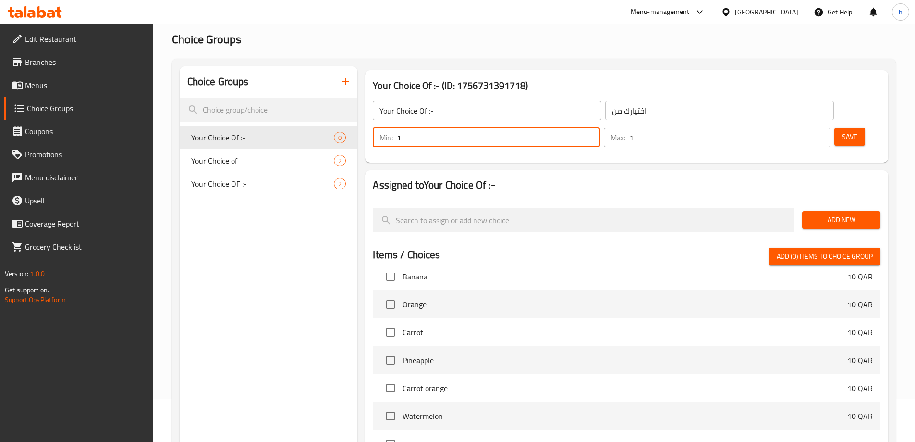
type input "1"
click at [805, 128] on input "1" at bounding box center [730, 137] width 201 height 19
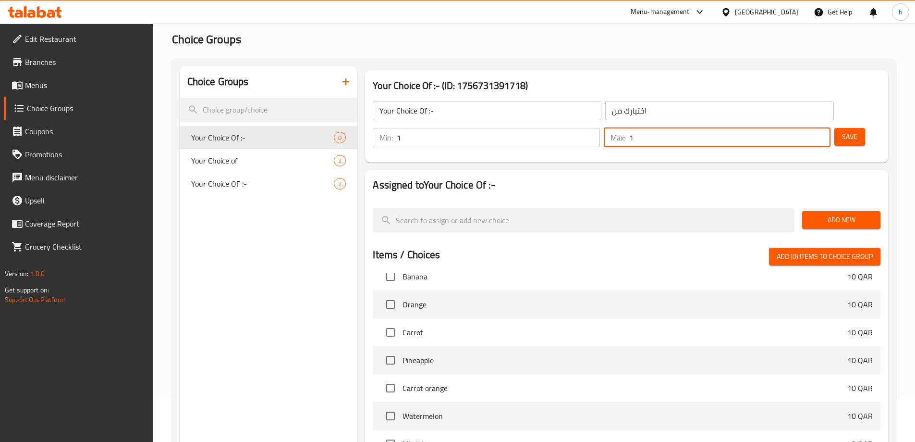
click at [833, 214] on span "Add New" at bounding box center [841, 220] width 63 height 12
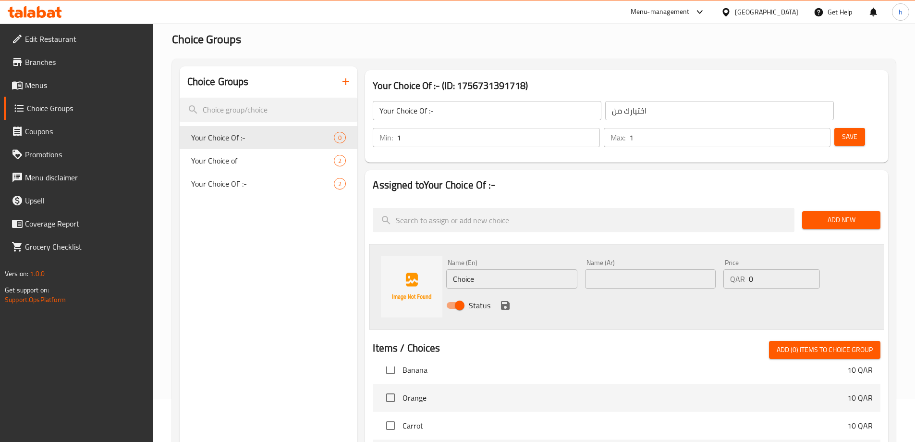
click at [486, 269] on input "Choice" at bounding box center [511, 278] width 131 height 19
paste input "Grilled"
type input "Grilled"
click at [602, 269] on input "text" at bounding box center [650, 278] width 131 height 19
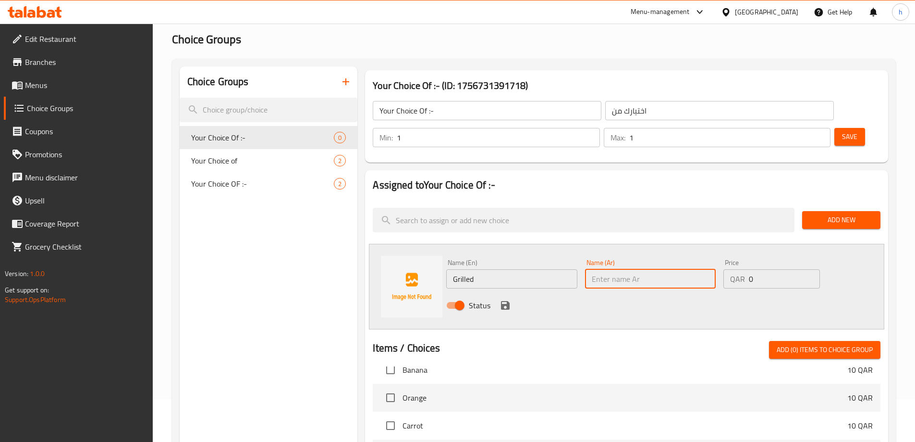
paste input "مشوية"
type input "مشوية"
click at [509, 299] on icon "save" at bounding box center [506, 305] width 12 height 12
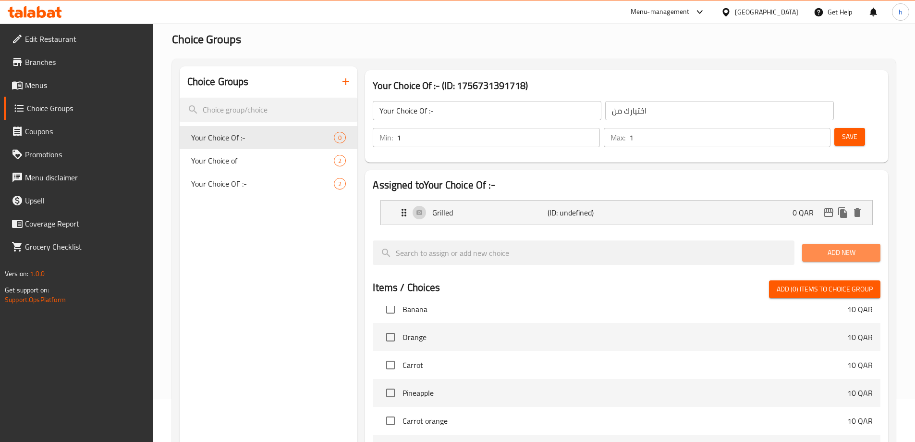
click at [842, 247] on span "Add New" at bounding box center [841, 253] width 63 height 12
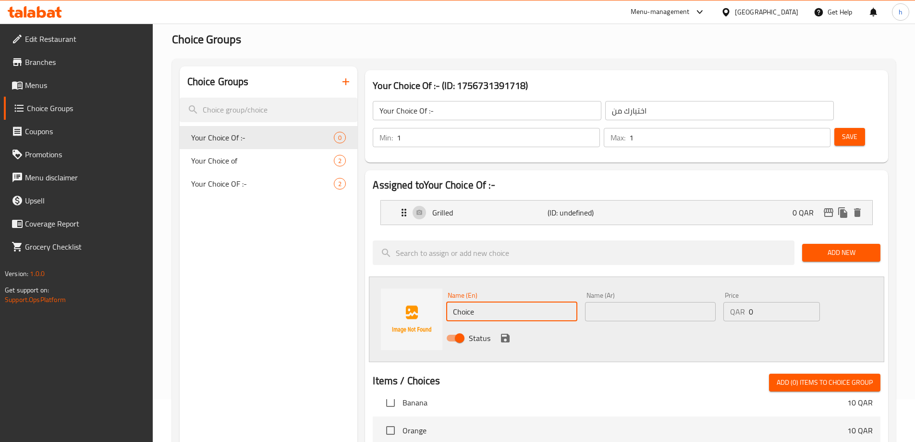
click at [516, 302] on input "Choice" at bounding box center [511, 311] width 131 height 19
paste input "fried"
type input "fried"
click at [614, 302] on input "text" at bounding box center [650, 311] width 131 height 19
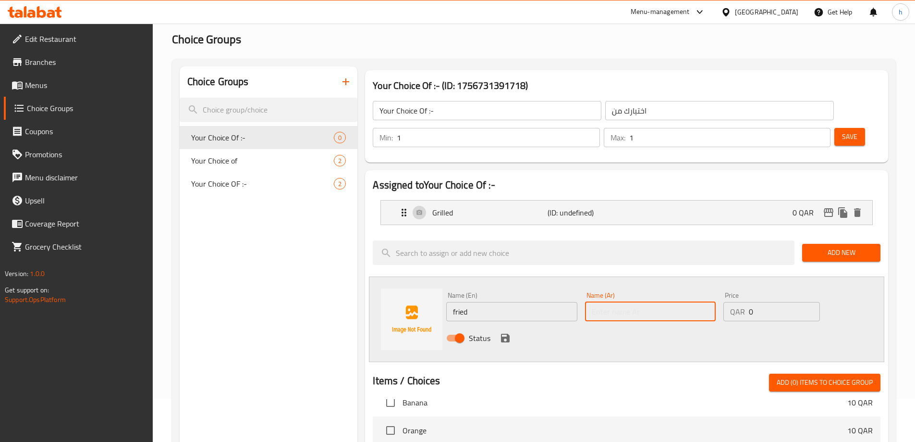
paste input "[GEOGRAPHIC_DATA]"
type input "[GEOGRAPHIC_DATA]"
click at [507, 332] on icon "save" at bounding box center [506, 338] width 12 height 12
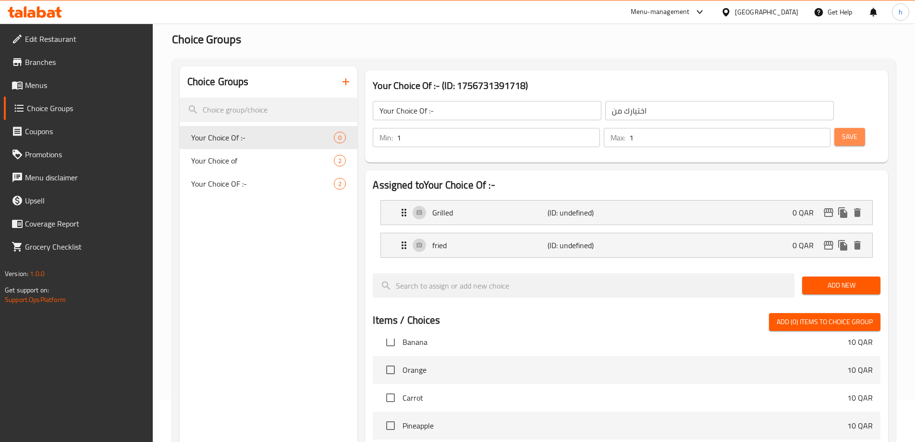
click at [842, 131] on span "Save" at bounding box center [849, 137] width 15 height 12
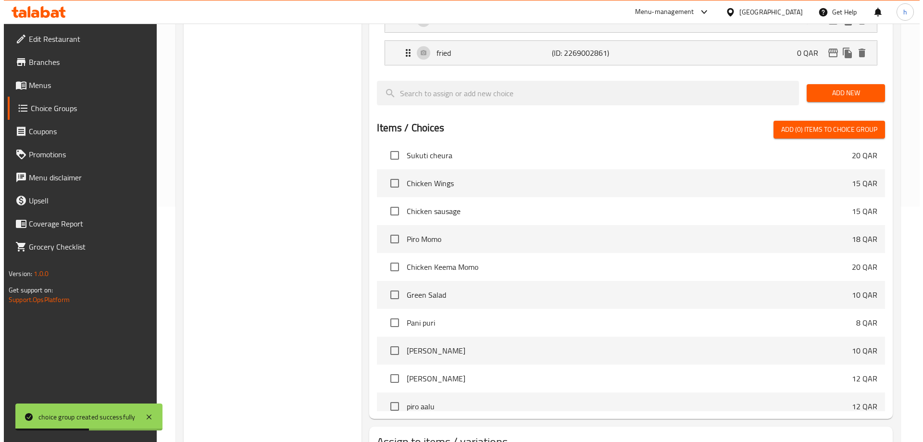
scroll to position [283, 0]
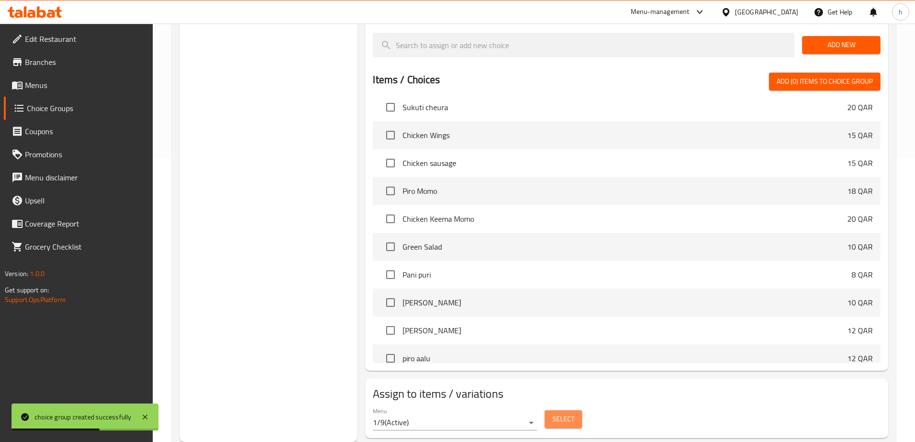
click at [578, 410] on button "Select" at bounding box center [563, 419] width 37 height 18
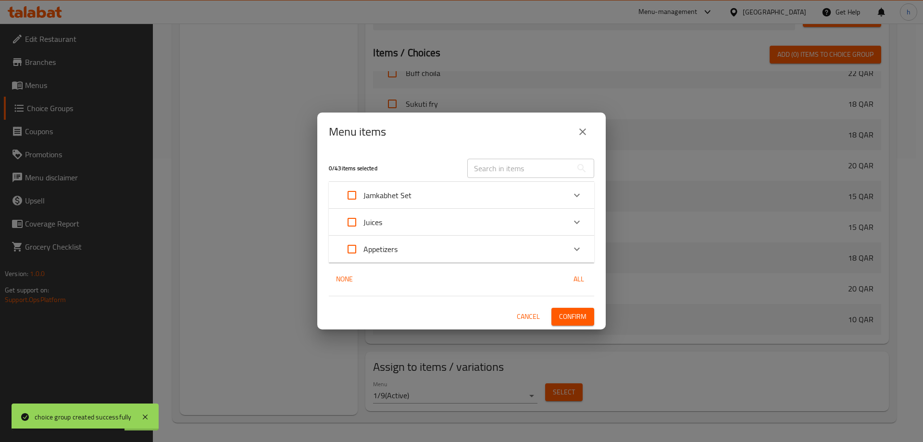
click at [410, 248] on div "Appetizers" at bounding box center [452, 248] width 225 height 23
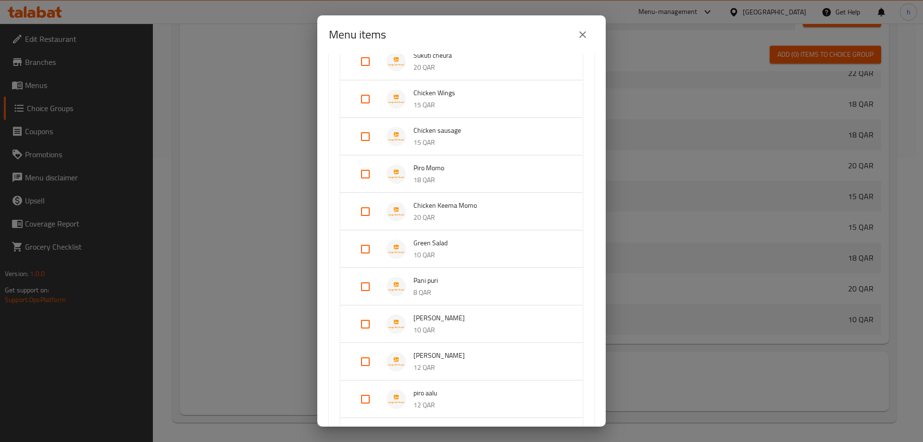
scroll to position [237, 0]
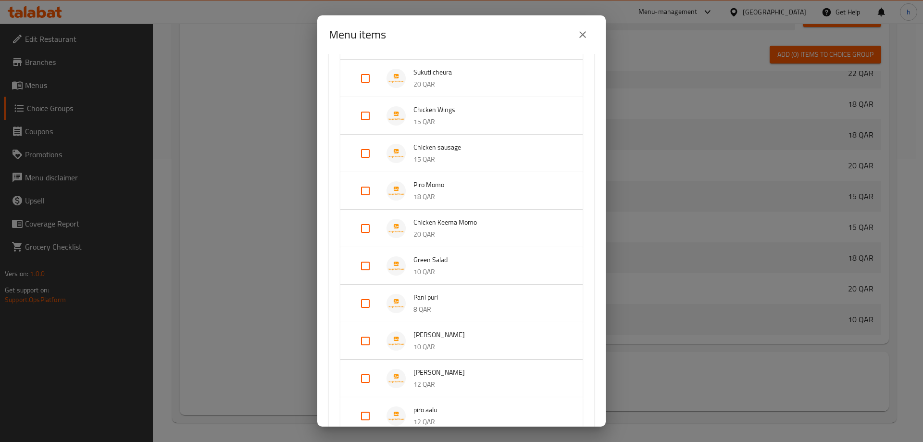
click at [483, 160] on p "15 QAR" at bounding box center [488, 159] width 150 height 12
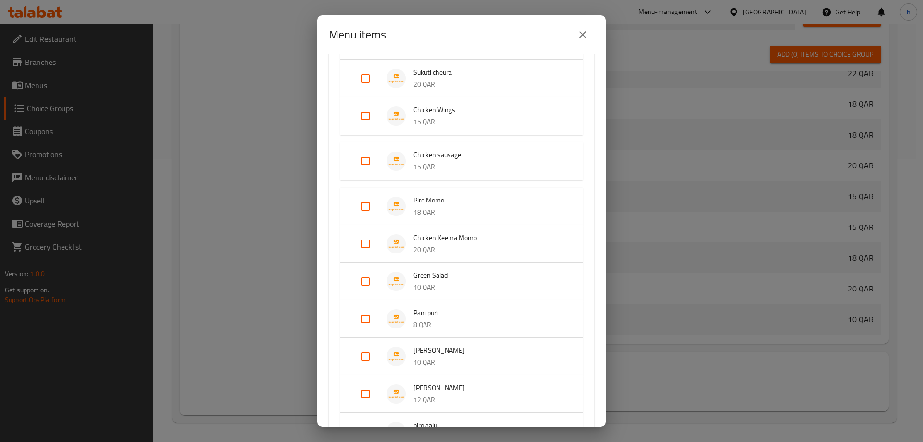
click at [364, 154] on input "Expand" at bounding box center [365, 160] width 23 height 23
checkbox input "true"
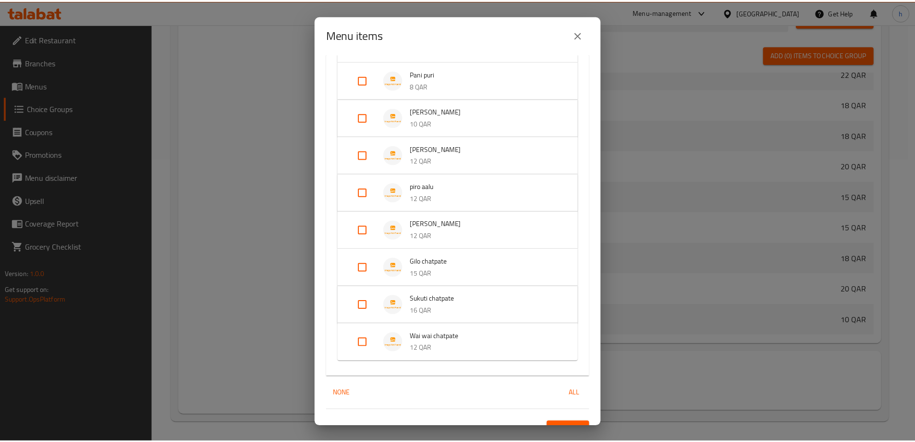
scroll to position [477, 0]
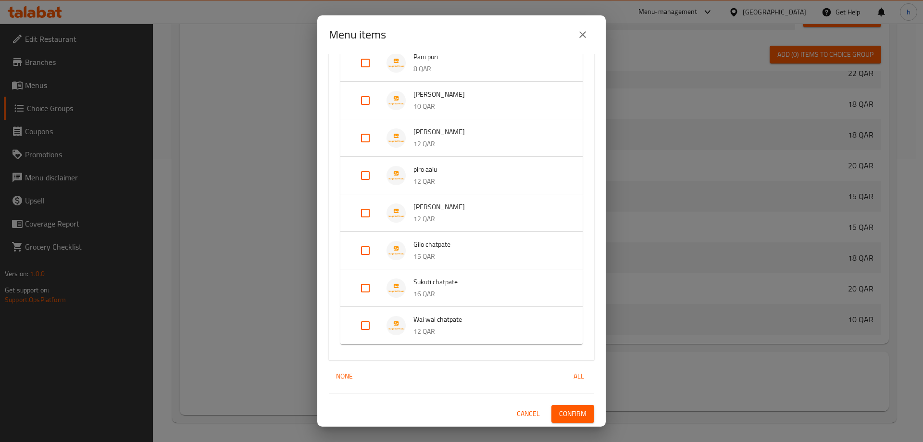
click at [575, 420] on button "Confirm" at bounding box center [572, 414] width 43 height 18
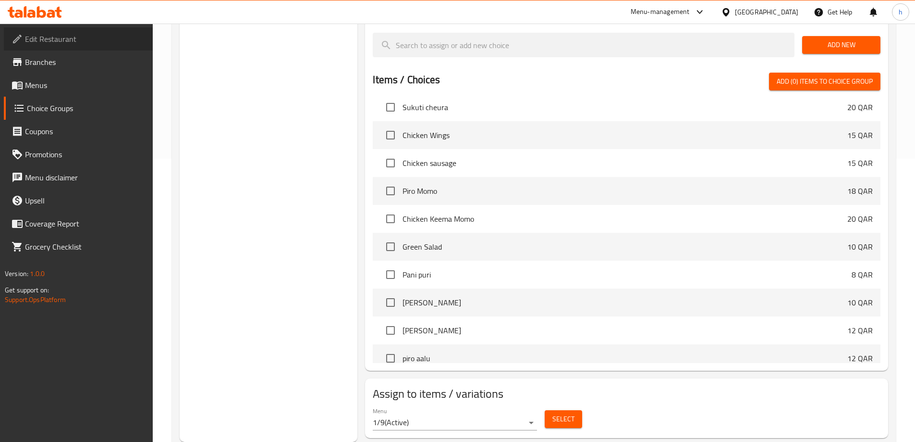
click at [55, 38] on span "Edit Restaurant" at bounding box center [85, 39] width 120 height 12
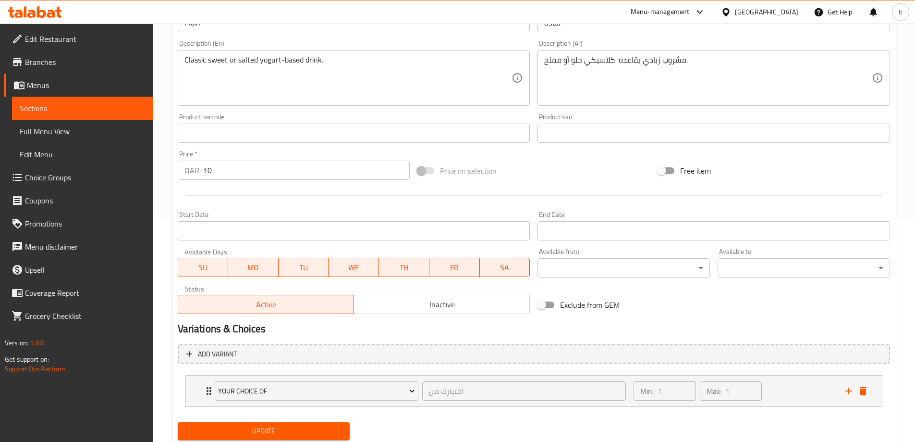
scroll to position [253, 0]
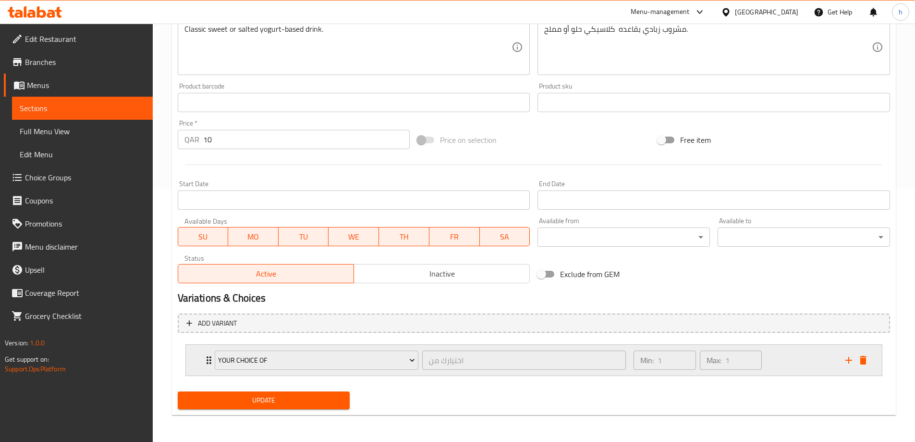
click at [201, 361] on div "Your Choice of اختيارك من ​ Min: 1 ​ Max: 1 ​" at bounding box center [534, 360] width 696 height 31
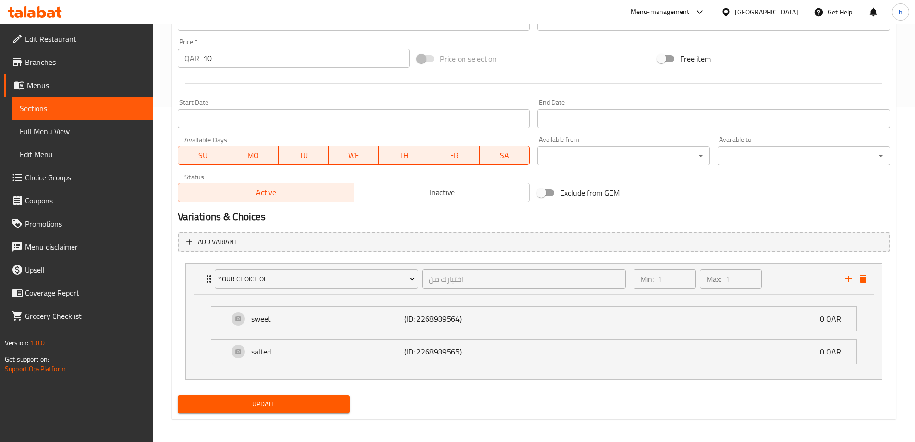
scroll to position [337, 0]
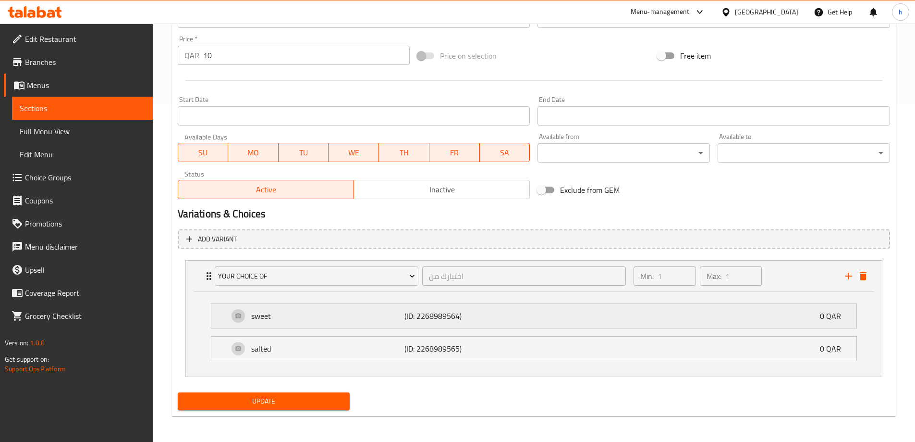
click at [349, 325] on div "sweet (ID: 2268989564) 0 QAR" at bounding box center [537, 316] width 617 height 24
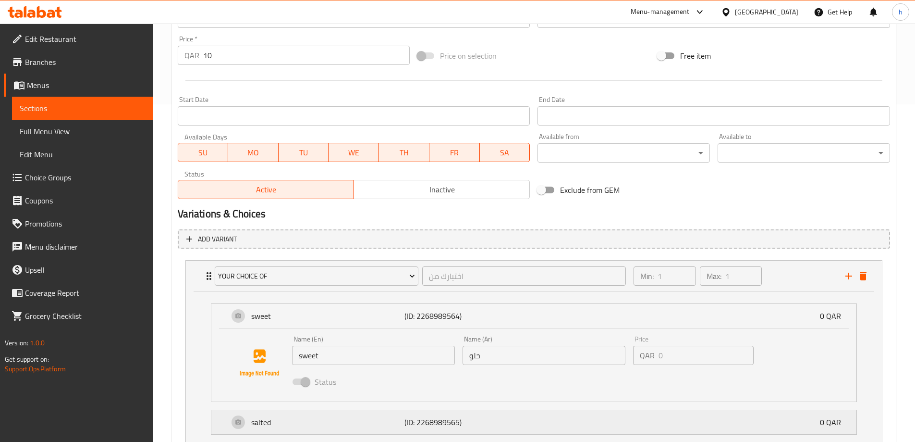
click at [414, 416] on p "(ID: 2268989565)" at bounding box center [456, 422] width 102 height 12
click at [536, 428] on div "salted (ID: 2268989565) 0 QAR" at bounding box center [537, 422] width 617 height 24
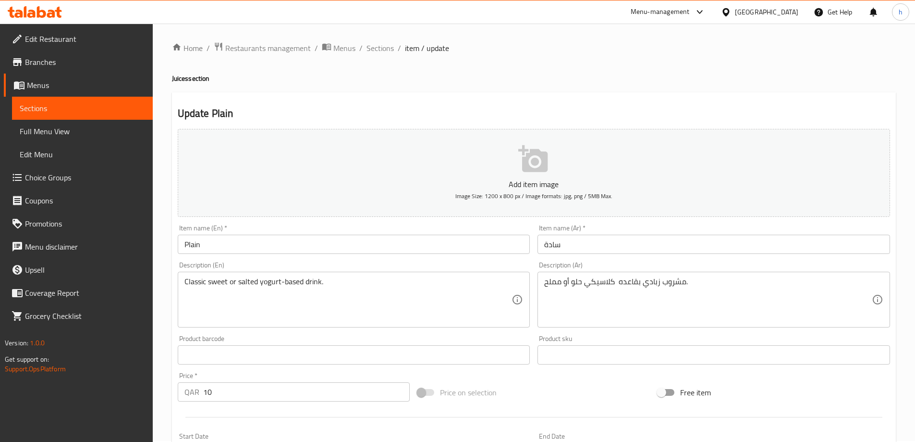
scroll to position [0, 0]
click at [390, 47] on span "Sections" at bounding box center [380, 49] width 27 height 12
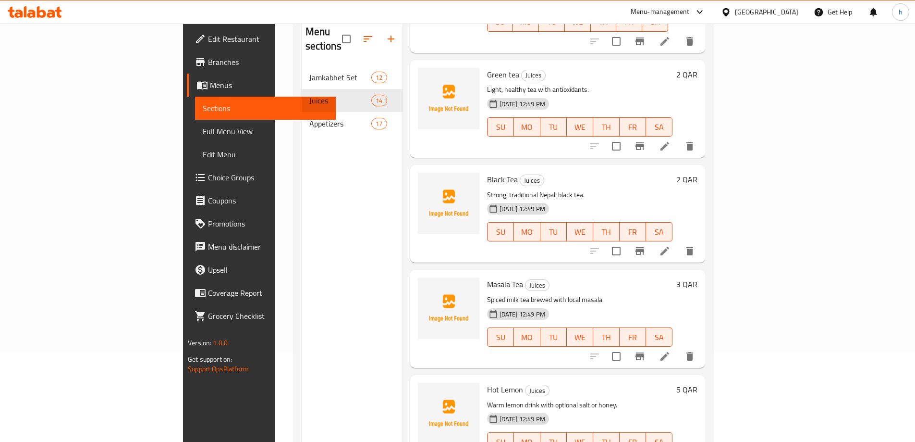
scroll to position [135, 0]
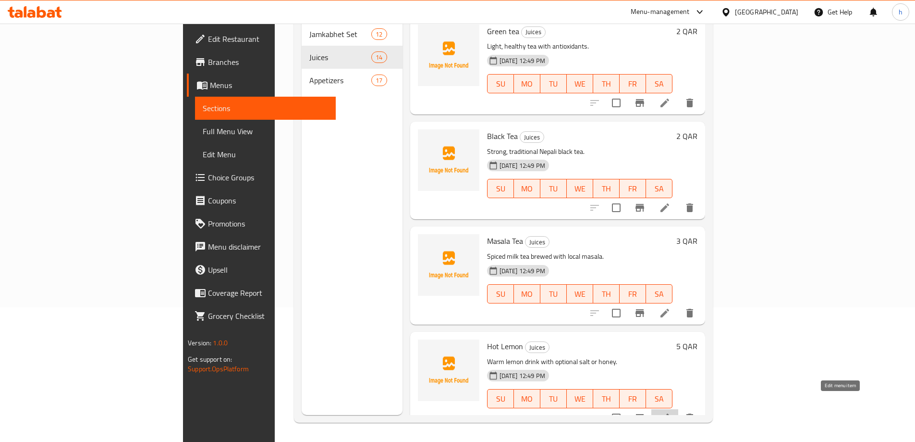
click at [671, 412] on icon at bounding box center [665, 418] width 12 height 12
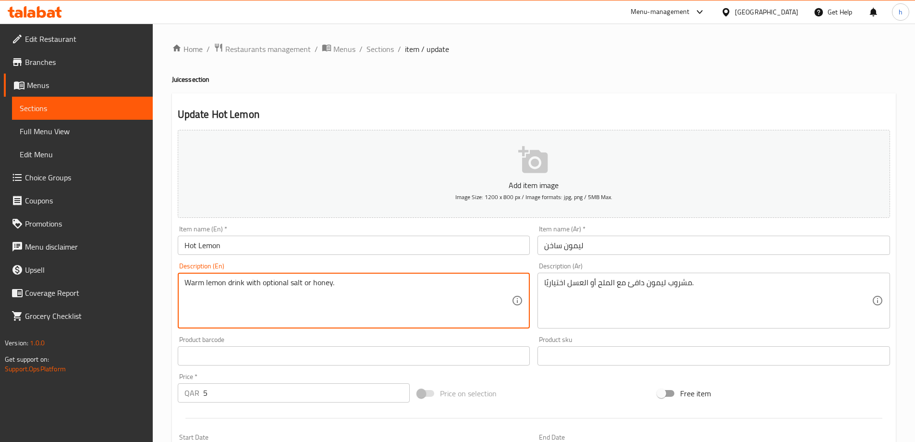
click at [295, 280] on textarea "Warm lemon drink with optional salt or honey." at bounding box center [349, 301] width 328 height 46
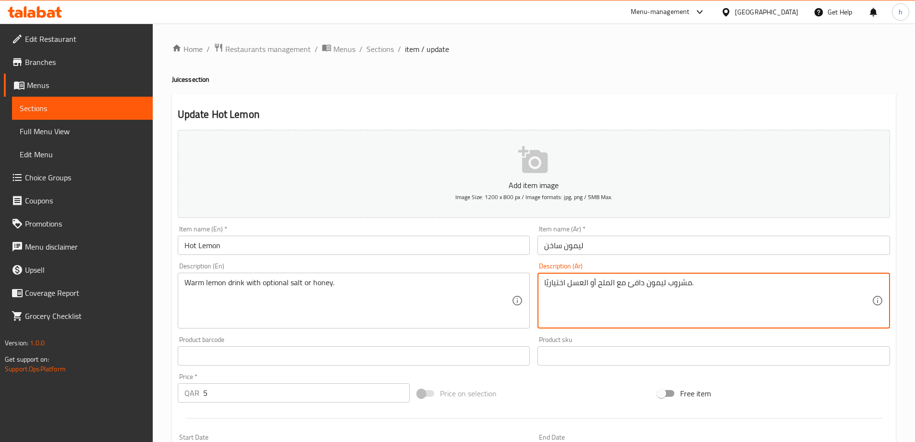
click at [605, 284] on textarea "مشروب ليمون دافئ مع الملح أو العسل اختياريًا." at bounding box center [708, 301] width 328 height 46
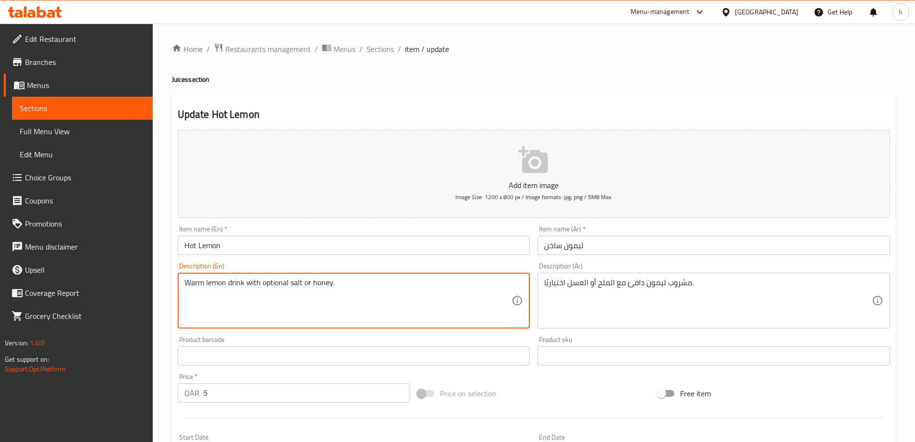
click at [315, 283] on textarea "Warm lemon drink with optional salt or honey." at bounding box center [349, 301] width 328 height 46
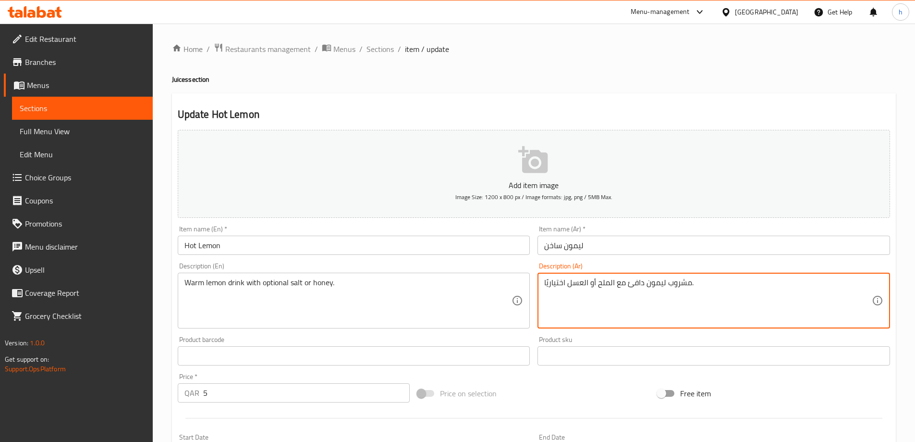
click at [580, 285] on textarea "مشروب ليمون دافئ مع الملح أو العسل اختياريًا." at bounding box center [708, 301] width 328 height 46
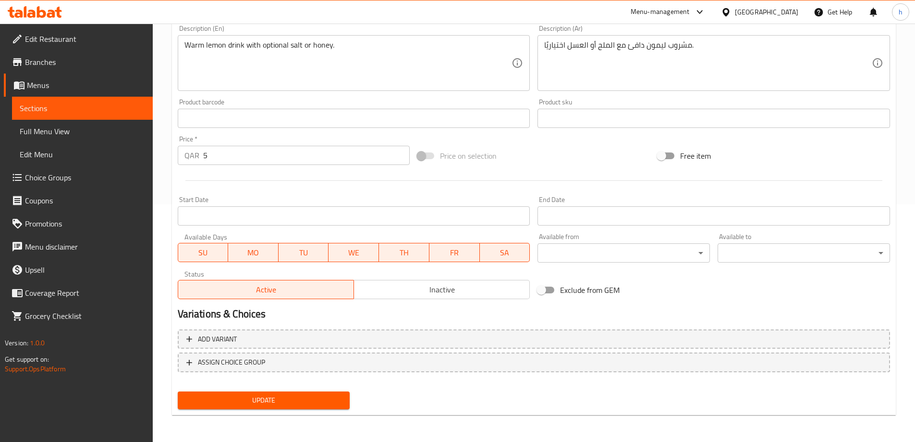
click at [316, 385] on div "Add variant ASSIGN CHOICE GROUP" at bounding box center [534, 356] width 720 height 62
click at [314, 395] on span "Update" at bounding box center [263, 400] width 157 height 12
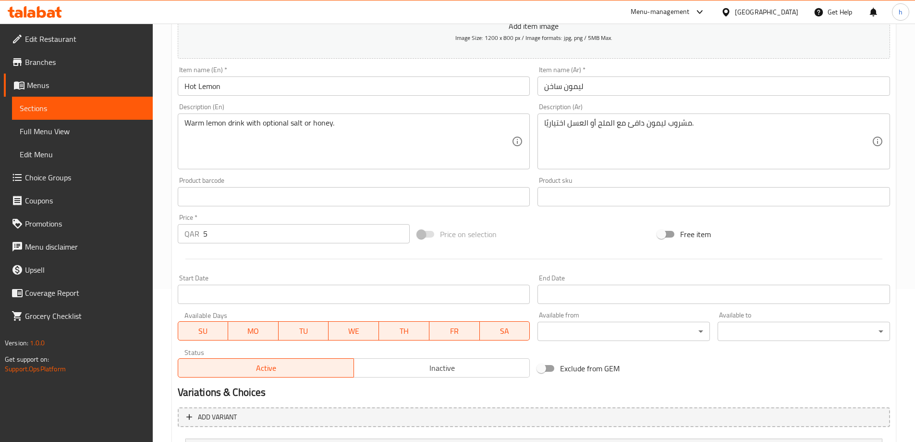
scroll to position [247, 0]
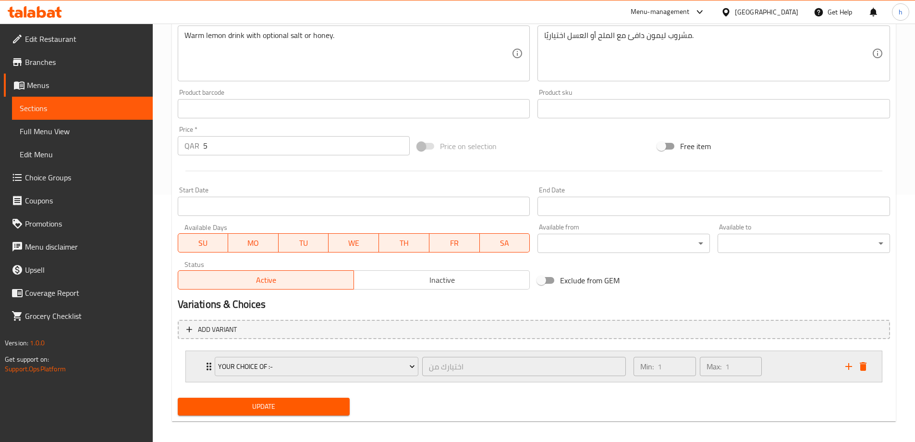
click at [209, 368] on div "Your Choice OF :- اختيارك من ​" at bounding box center [420, 366] width 423 height 31
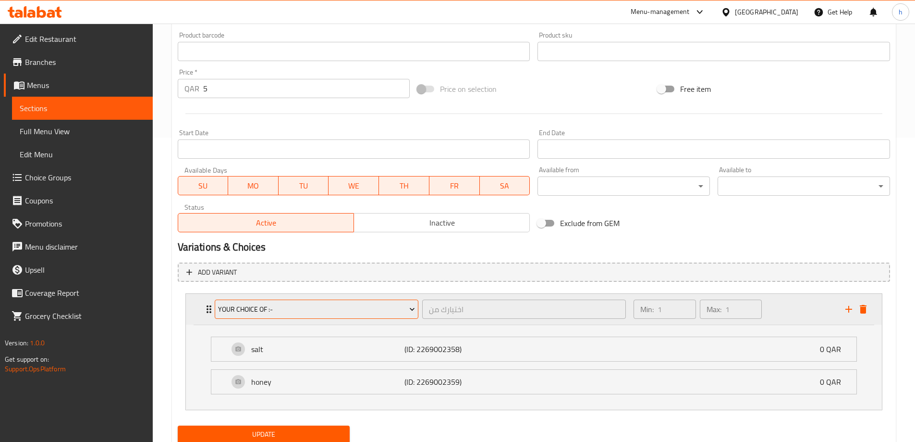
scroll to position [337, 0]
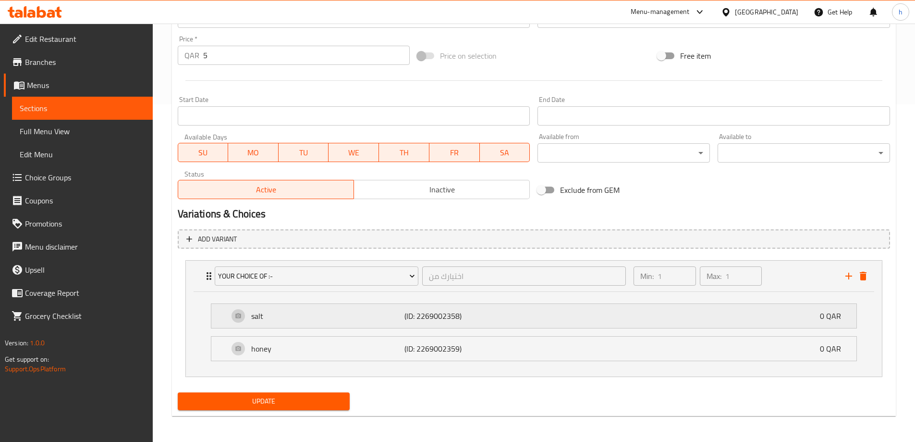
click at [284, 317] on p "salt" at bounding box center [328, 316] width 154 height 12
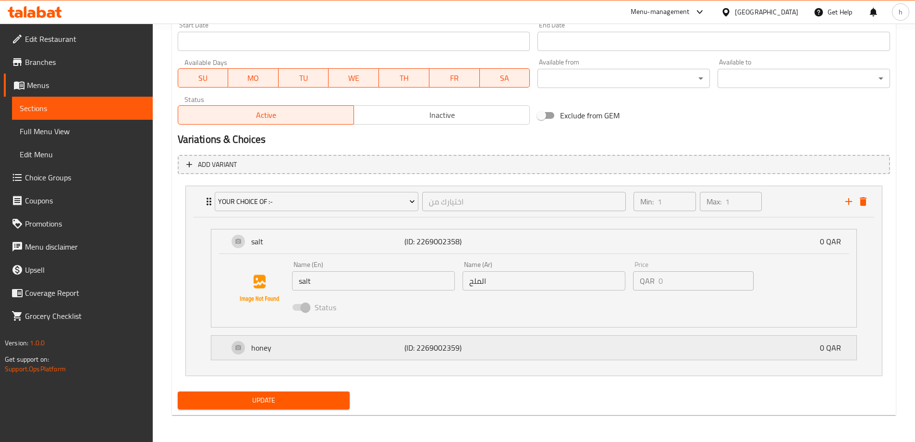
click at [563, 345] on div "honey (ID: 2269002359) 0 QAR" at bounding box center [537, 347] width 617 height 24
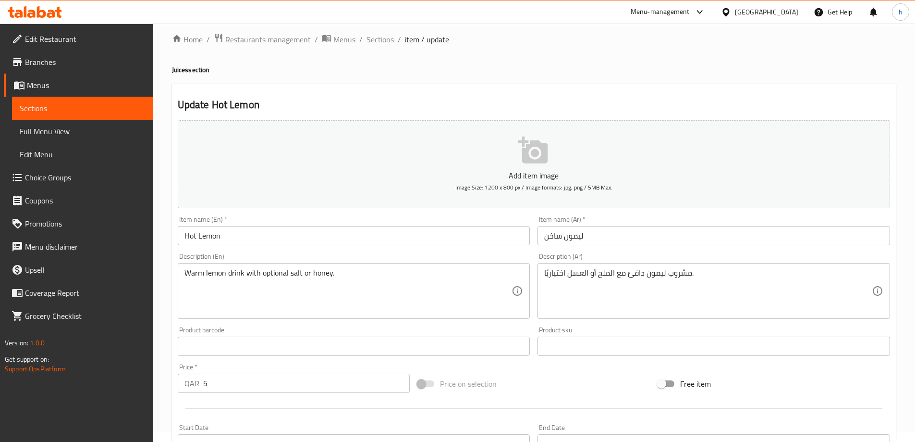
scroll to position [0, 0]
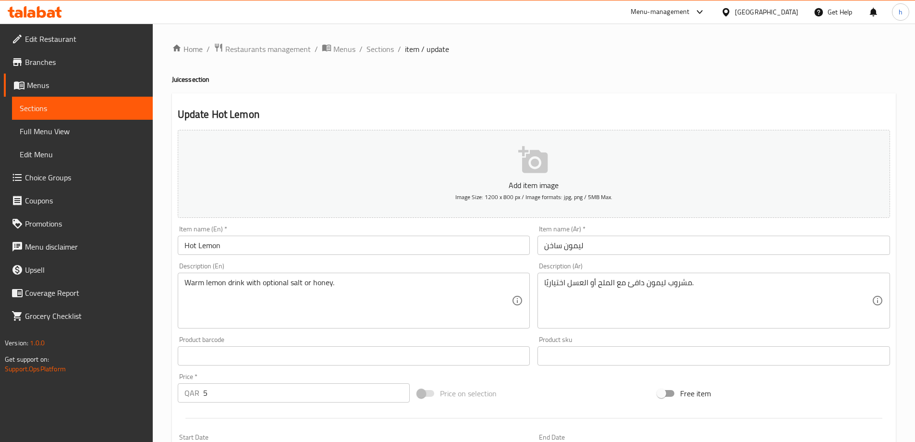
click at [385, 53] on span "Sections" at bounding box center [380, 49] width 27 height 12
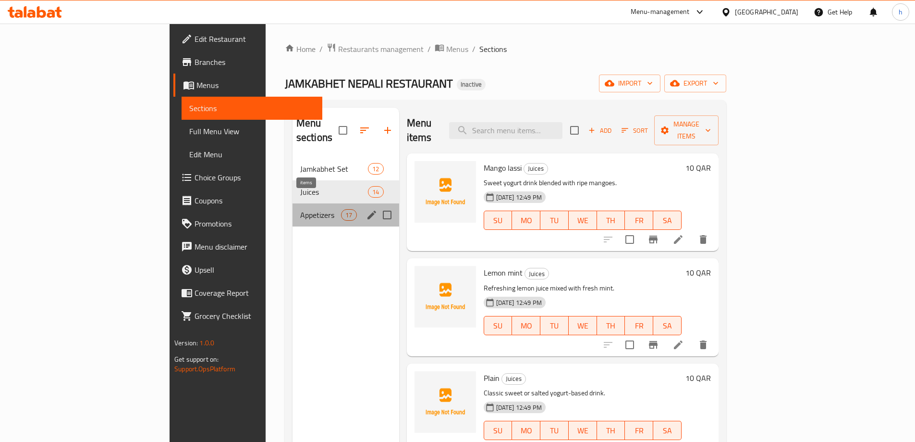
click at [342, 210] on span "17" at bounding box center [349, 214] width 14 height 9
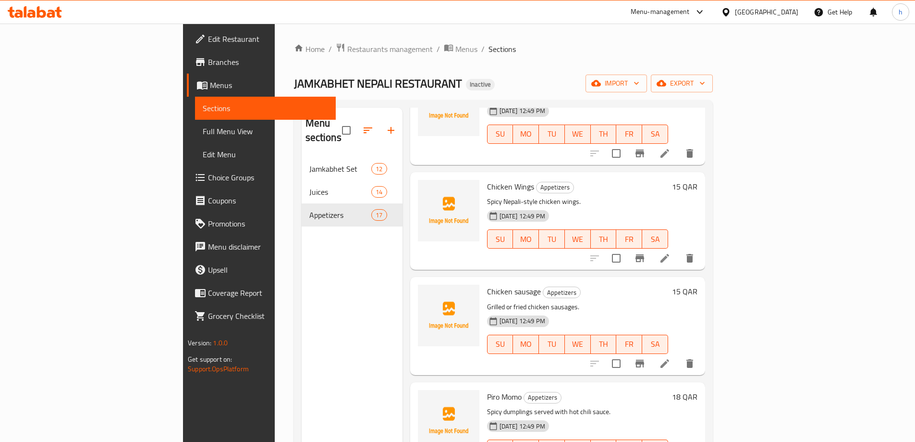
scroll to position [432, 0]
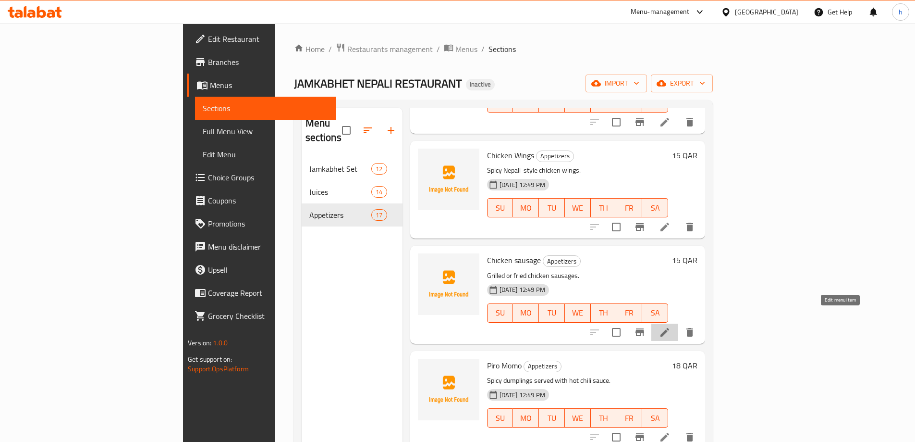
click at [669, 328] on icon at bounding box center [665, 332] width 9 height 9
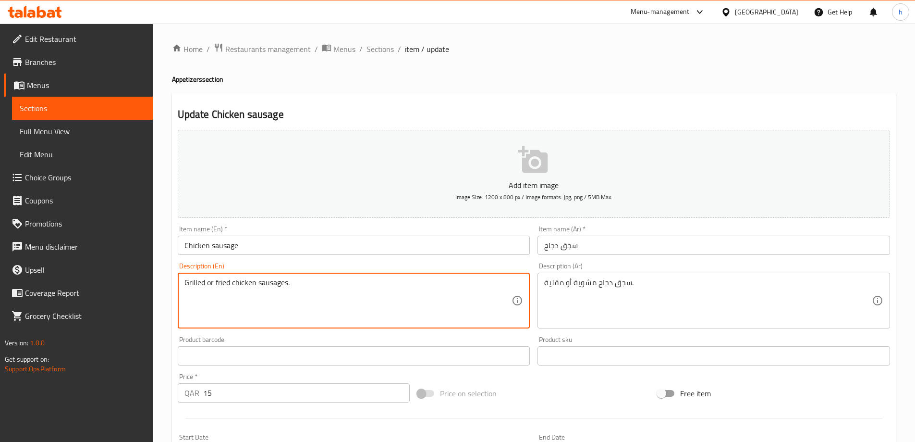
click at [189, 286] on textarea "Grilled or fried chicken sausages." at bounding box center [349, 301] width 328 height 46
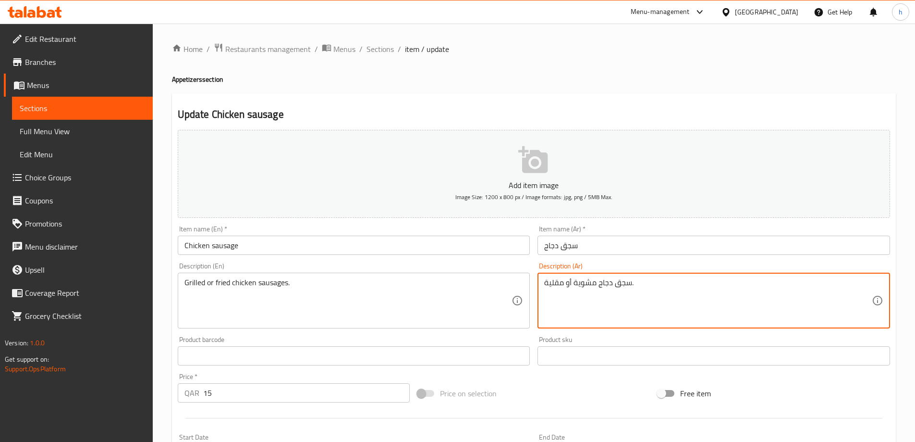
click at [589, 286] on textarea "سجق دجاج مشوية أو مقلية." at bounding box center [708, 301] width 328 height 46
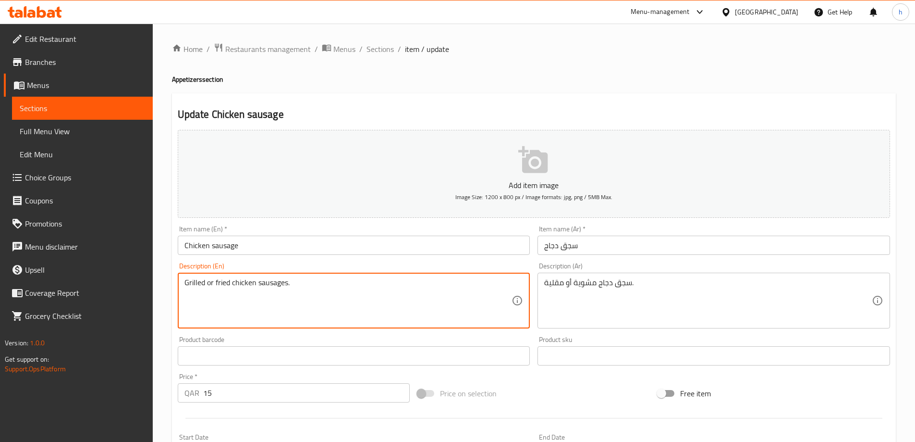
click at [223, 280] on textarea "Grilled or fried chicken sausages." at bounding box center [349, 301] width 328 height 46
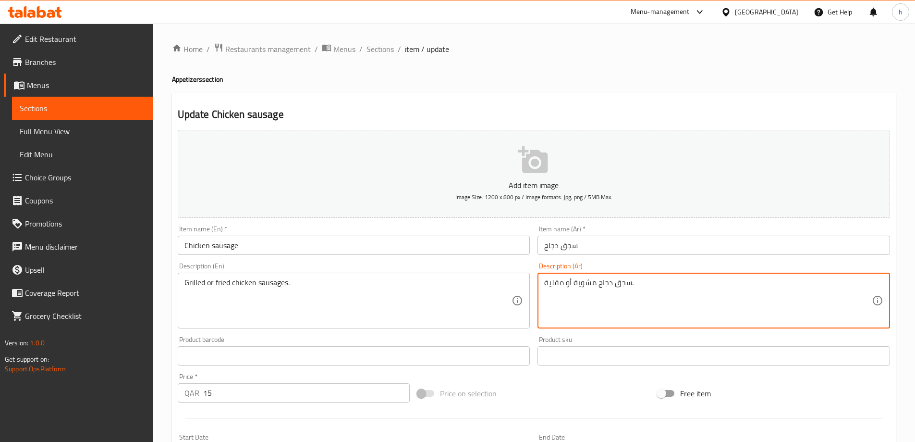
click at [562, 284] on textarea "سجق دجاج مشوية أو مقلية." at bounding box center [708, 301] width 328 height 46
click at [378, 47] on span "Sections" at bounding box center [380, 49] width 27 height 12
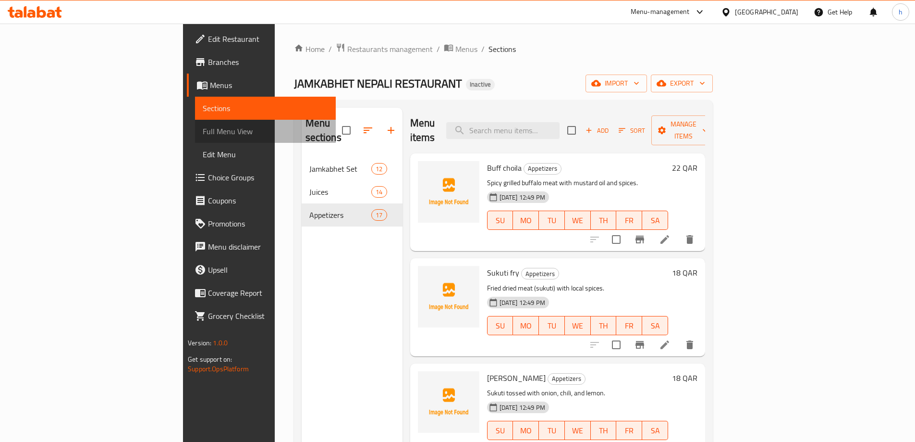
click at [203, 127] on span "Full Menu View" at bounding box center [265, 131] width 125 height 12
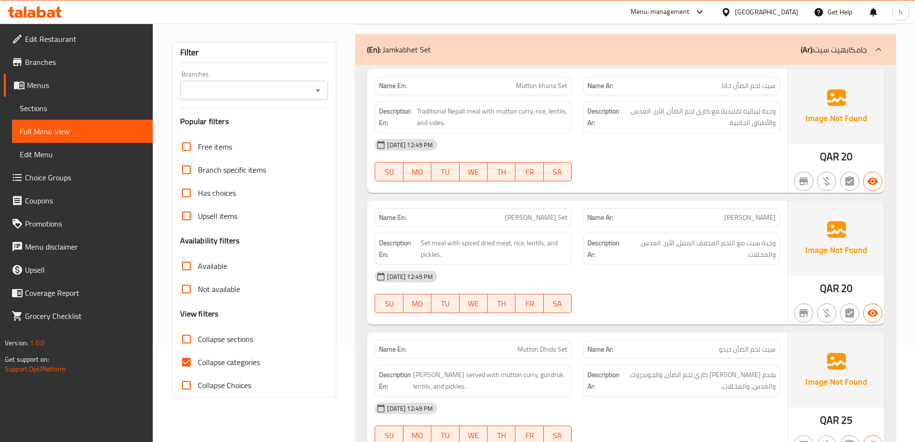
scroll to position [96, 0]
drag, startPoint x: 189, startPoint y: 356, endPoint x: 388, endPoint y: 321, distance: 201.6
click at [189, 355] on input "Collapse categories" at bounding box center [186, 360] width 23 height 23
checkbox input "false"
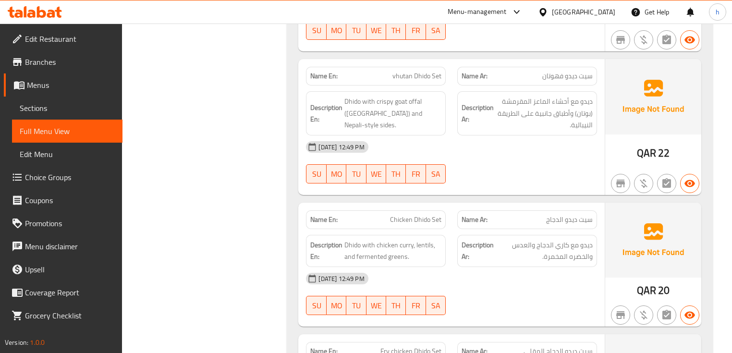
scroll to position [817, 0]
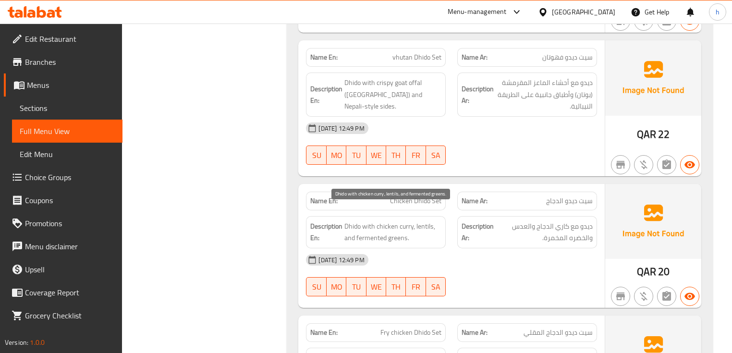
click at [365, 224] on span "Dhido with chicken curry, lentils, and fermented greens." at bounding box center [393, 233] width 97 height 24
copy span "fermented"
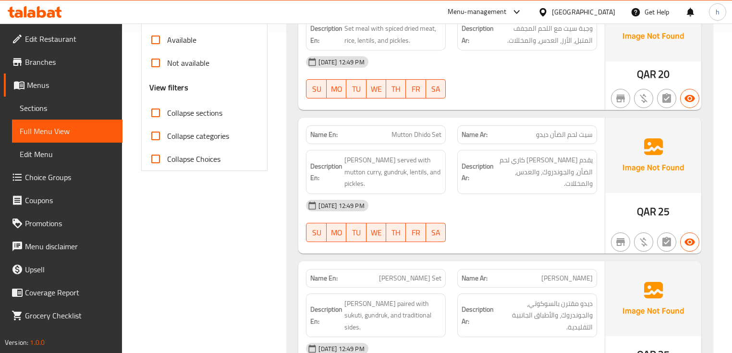
scroll to position [356, 0]
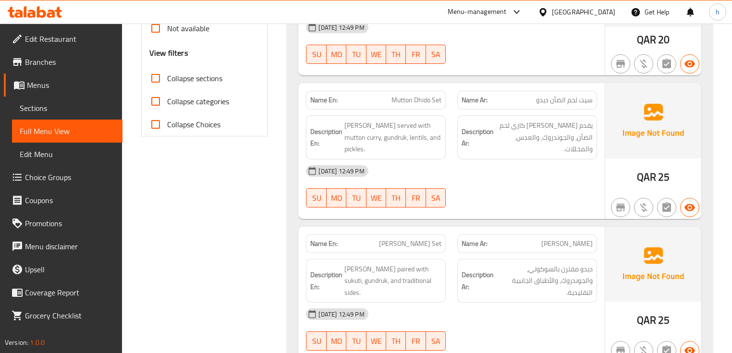
click at [567, 253] on div "Description Ar: ديدو مقترن بالسوكوتي، والجوندروك، والأطباق الجانبية التقليدية." at bounding box center [527, 281] width 151 height 56
click at [568, 236] on div "Name Ar: سيت سوكوتي ديدو" at bounding box center [527, 244] width 140 height 19
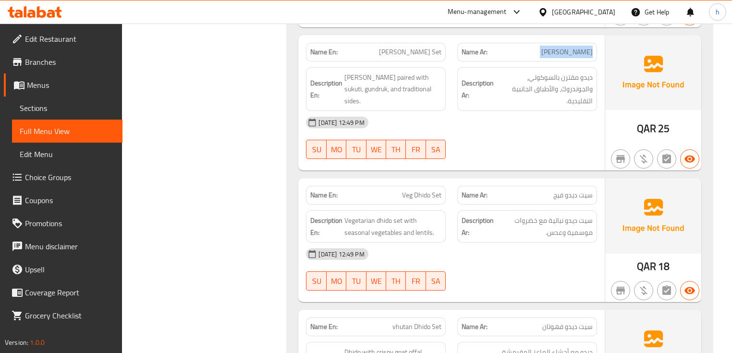
scroll to position [548, 0]
click at [569, 190] on span "سيت ديدو فيج" at bounding box center [573, 195] width 39 height 10
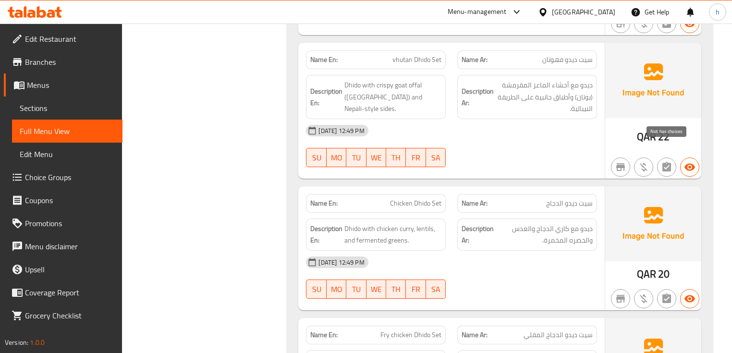
scroll to position [855, 0]
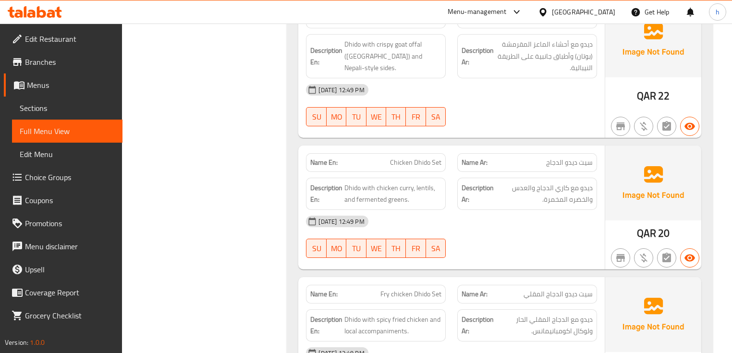
click at [568, 158] on span "سيت ديدو الدجاج" at bounding box center [569, 163] width 47 height 10
click at [351, 182] on span "Dhido with chicken curry, lentils, and fermented greens." at bounding box center [393, 194] width 97 height 24
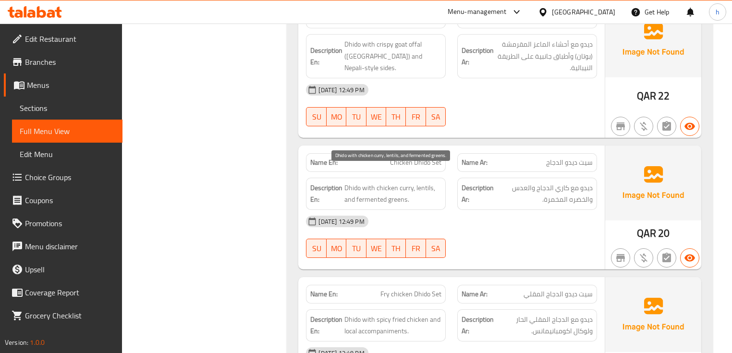
click at [383, 182] on span "Dhido with chicken curry, lentils, and fermented greens." at bounding box center [393, 194] width 97 height 24
click at [400, 193] on div "Description En: Dhido with chicken curry, lentils, and fermented greens." at bounding box center [376, 194] width 140 height 32
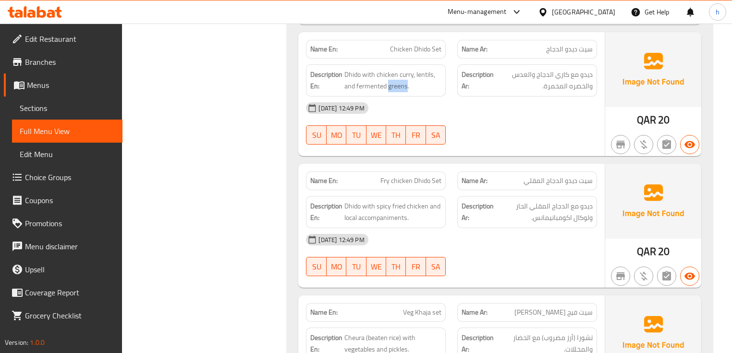
scroll to position [971, 0]
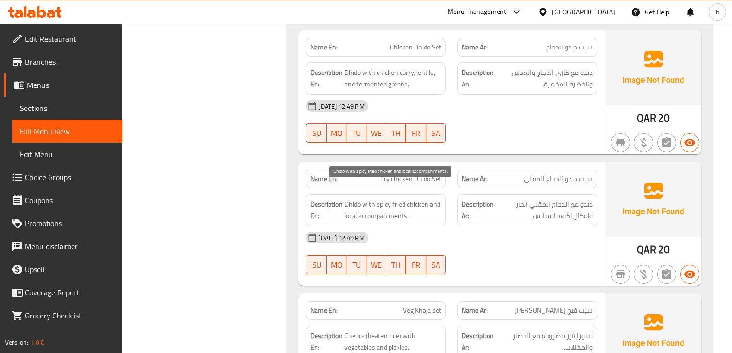
click at [365, 198] on span "Dhido with spicy fried chicken and local accompaniments." at bounding box center [393, 210] width 97 height 24
click at [388, 198] on span "Dhido with spicy fried chicken and local accompaniments." at bounding box center [393, 210] width 97 height 24
click at [451, 198] on div "Description En: Dhido with spicy fried chicken and local accompaniments." at bounding box center [375, 210] width 151 height 44
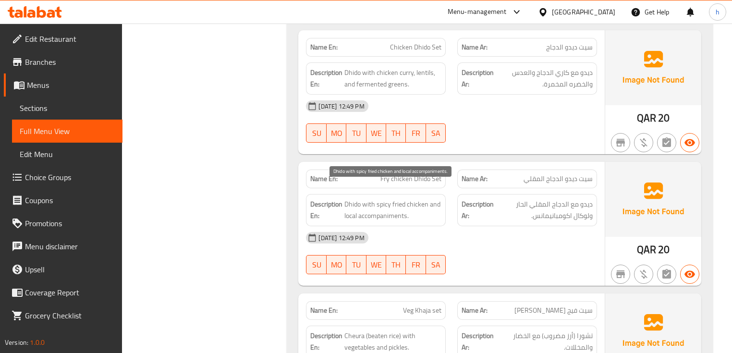
click at [410, 206] on span "Dhido with spicy fried chicken and local accompaniments." at bounding box center [393, 210] width 97 height 24
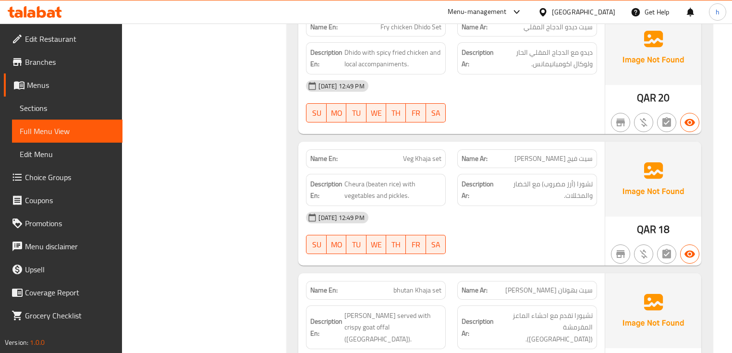
scroll to position [1124, 0]
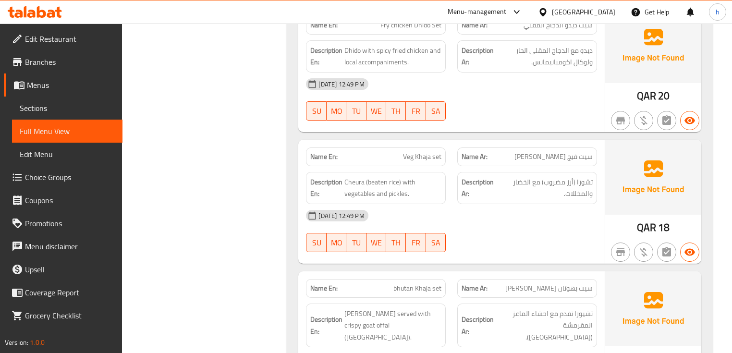
click at [436, 152] on span "Veg Khaja set" at bounding box center [422, 157] width 38 height 10
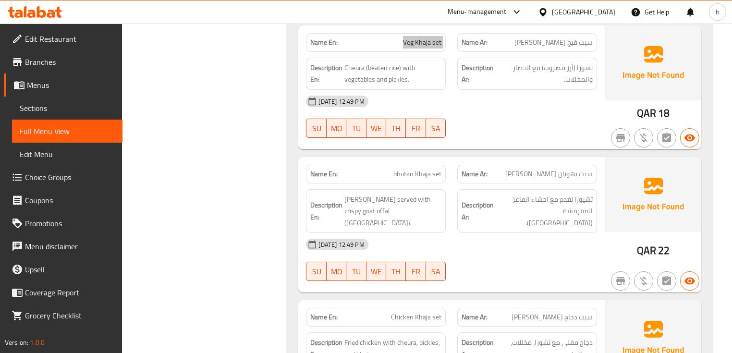
scroll to position [1240, 0]
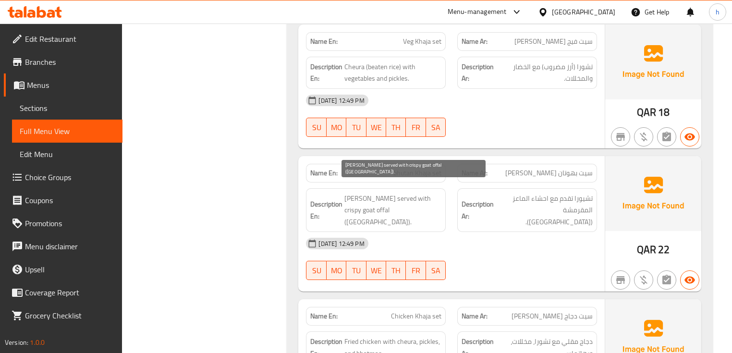
click at [359, 193] on span "[PERSON_NAME] served with crispy goat offal ([GEOGRAPHIC_DATA])." at bounding box center [393, 211] width 97 height 36
click at [381, 193] on span "[PERSON_NAME] served with crispy goat offal ([GEOGRAPHIC_DATA])." at bounding box center [393, 211] width 97 height 36
click at [395, 193] on span "[PERSON_NAME] served with crispy goat offal ([GEOGRAPHIC_DATA])." at bounding box center [393, 211] width 97 height 36
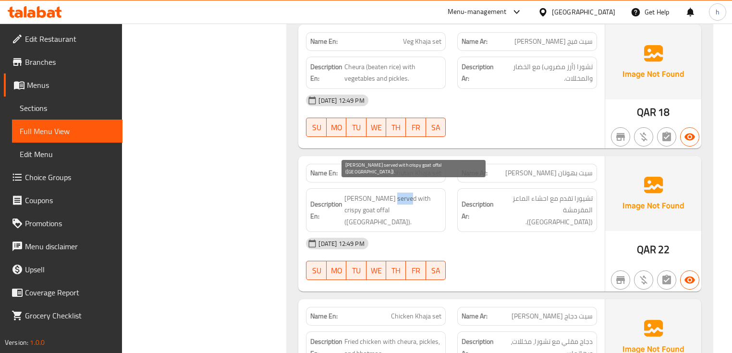
click at [395, 193] on span "[PERSON_NAME] served with crispy goat offal ([GEOGRAPHIC_DATA])." at bounding box center [393, 211] width 97 height 36
click at [403, 193] on span "[PERSON_NAME] served with crispy goat offal ([GEOGRAPHIC_DATA])." at bounding box center [393, 211] width 97 height 36
click at [417, 193] on span "[PERSON_NAME] served with crispy goat offal ([GEOGRAPHIC_DATA])." at bounding box center [393, 211] width 97 height 36
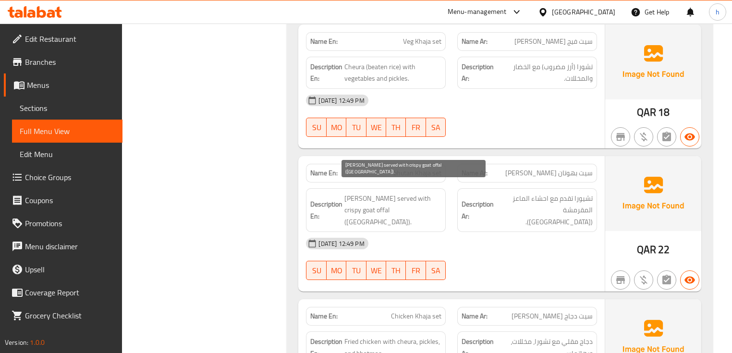
click at [390, 198] on span "[PERSON_NAME] served with crispy goat offal ([GEOGRAPHIC_DATA])." at bounding box center [393, 211] width 97 height 36
click at [362, 195] on span "[PERSON_NAME] served with crispy goat offal ([GEOGRAPHIC_DATA])." at bounding box center [393, 211] width 97 height 36
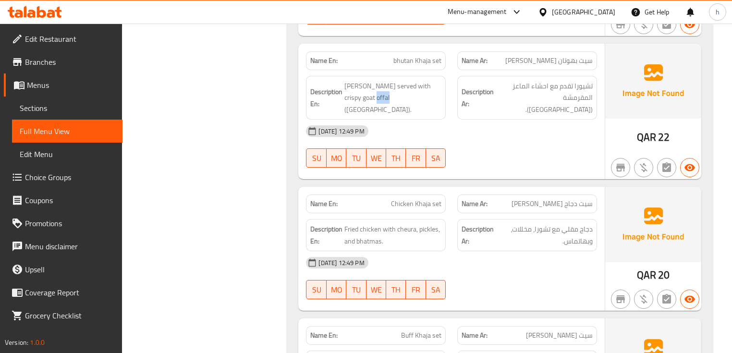
scroll to position [1355, 0]
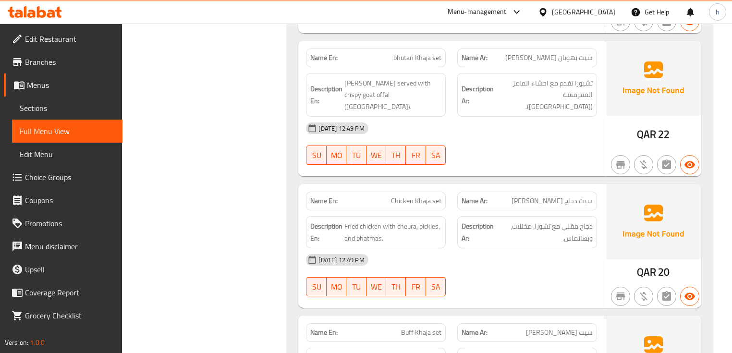
click at [412, 216] on div "Description En: Fried chicken with cheura, pickles, and bhatmas." at bounding box center [376, 232] width 140 height 32
click at [418, 221] on span "Fried chicken with cheura, pickles, and bhatmas." at bounding box center [393, 233] width 97 height 24
click at [411, 221] on span "Fried chicken with cheura, pickles, and bhatmas." at bounding box center [393, 233] width 97 height 24
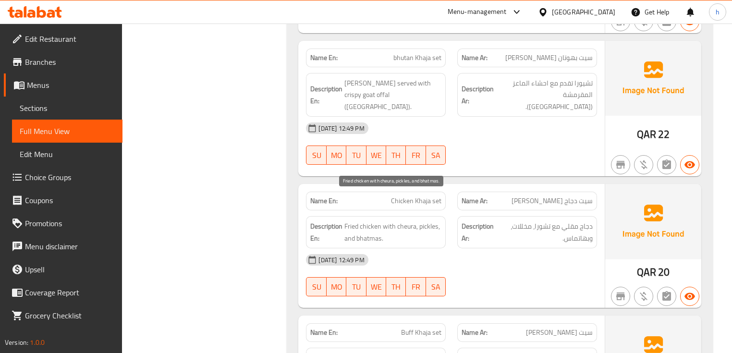
click at [411, 221] on span "Fried chicken with cheura, pickles, and bhatmas." at bounding box center [393, 233] width 97 height 24
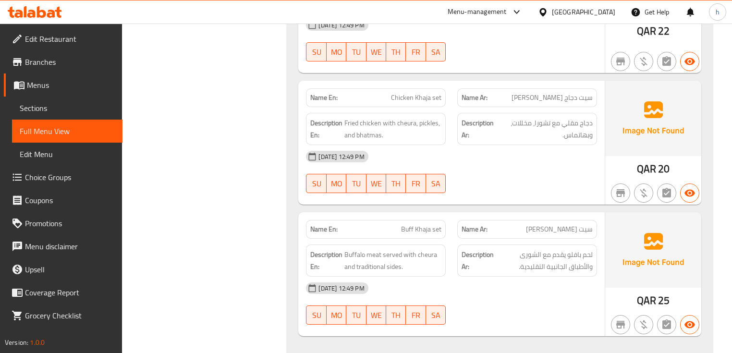
scroll to position [1470, 0]
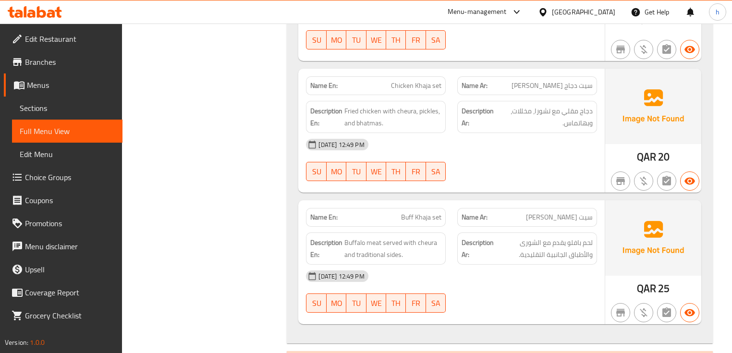
click at [409, 212] on span "Buff Khaja set" at bounding box center [421, 217] width 40 height 10
click at [362, 237] on span "Buffalo meat served with cheura and traditional sides." at bounding box center [393, 249] width 97 height 24
click at [373, 237] on span "Buffalo meat served with cheura and traditional sides." at bounding box center [393, 249] width 97 height 24
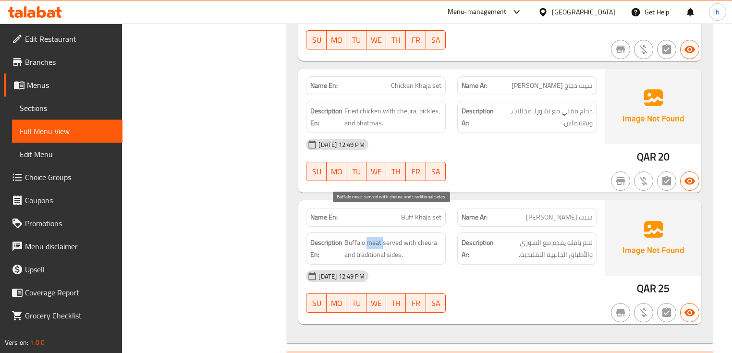
click at [373, 237] on span "Buffalo meat served with cheura and traditional sides." at bounding box center [393, 249] width 97 height 24
click at [397, 237] on span "Buffalo meat served with cheura and traditional sides." at bounding box center [393, 249] width 97 height 24
click at [412, 237] on span "Buffalo meat served with cheura and traditional sides." at bounding box center [393, 249] width 97 height 24
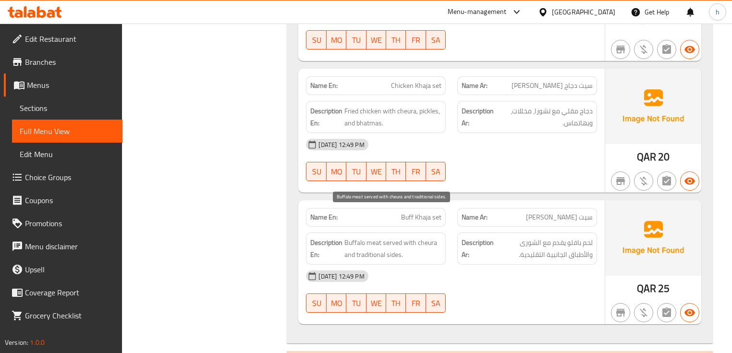
click at [434, 237] on span "Buffalo meat served with cheura and traditional sides." at bounding box center [393, 249] width 97 height 24
click at [350, 237] on span "Buffalo meat served with cheura and traditional sides." at bounding box center [393, 249] width 97 height 24
click at [361, 237] on span "Buffalo meat served with cheura and traditional sides." at bounding box center [393, 249] width 97 height 24
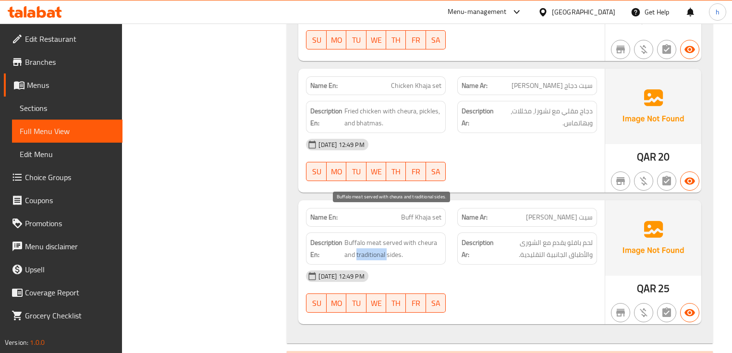
click at [361, 237] on span "Buffalo meat served with cheura and traditional sides." at bounding box center [393, 249] width 97 height 24
click at [391, 237] on span "Buffalo meat served with cheura and traditional sides." at bounding box center [393, 249] width 97 height 24
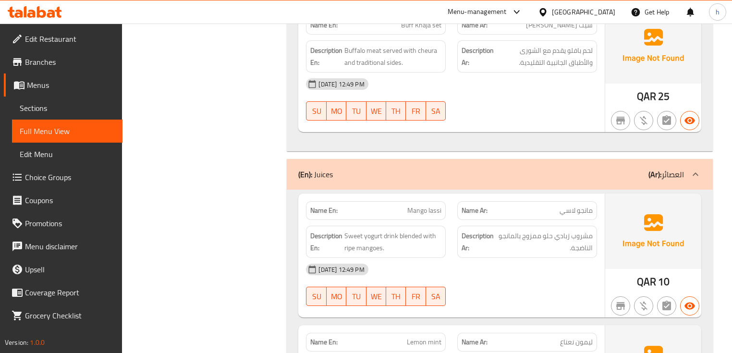
scroll to position [1701, 0]
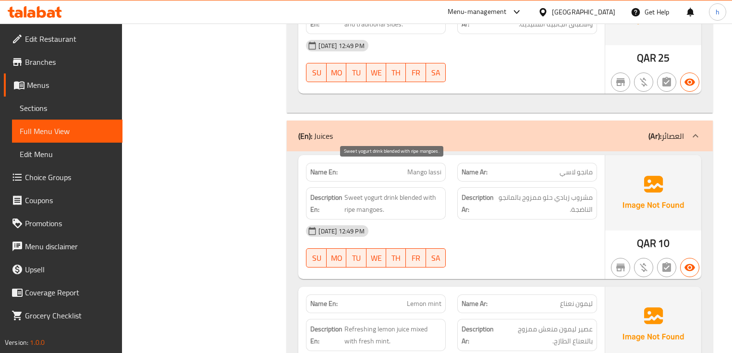
click at [354, 192] on span "Sweet yogurt drink blended with ripe mangoes." at bounding box center [393, 204] width 97 height 24
click at [379, 192] on span "Sweet yogurt drink blended with ripe mangoes." at bounding box center [393, 204] width 97 height 24
click at [396, 192] on span "Sweet yogurt drink blended with ripe mangoes." at bounding box center [393, 204] width 97 height 24
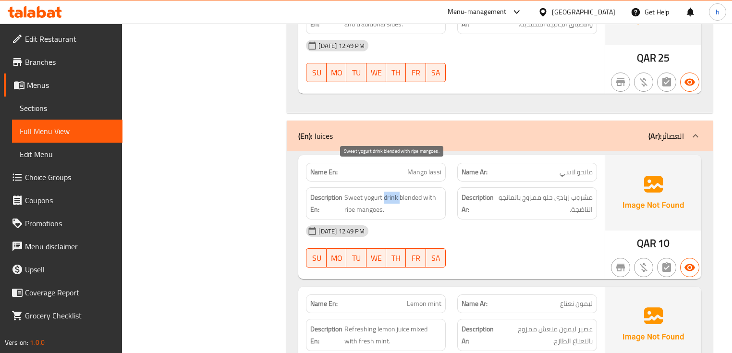
click at [396, 192] on span "Sweet yogurt drink blended with ripe mangoes." at bounding box center [393, 204] width 97 height 24
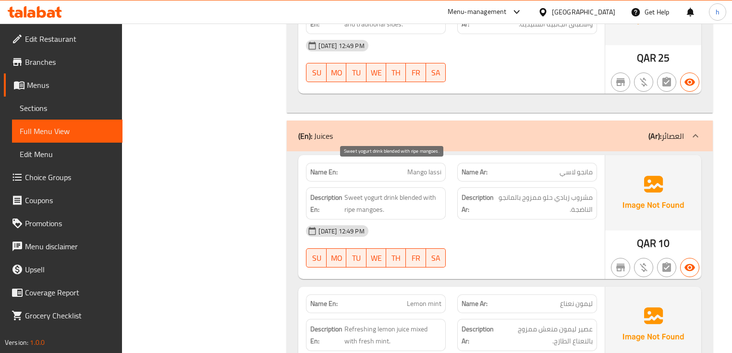
click at [400, 192] on span "Sweet yogurt drink blended with ripe mangoes." at bounding box center [393, 204] width 97 height 24
click at [421, 192] on span "Sweet yogurt drink blended with ripe mangoes." at bounding box center [393, 204] width 97 height 24
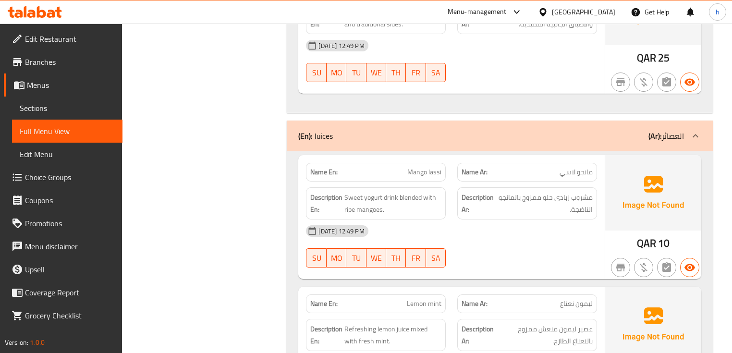
click at [371, 192] on span "Sweet yogurt drink blended with ripe mangoes." at bounding box center [393, 204] width 97 height 24
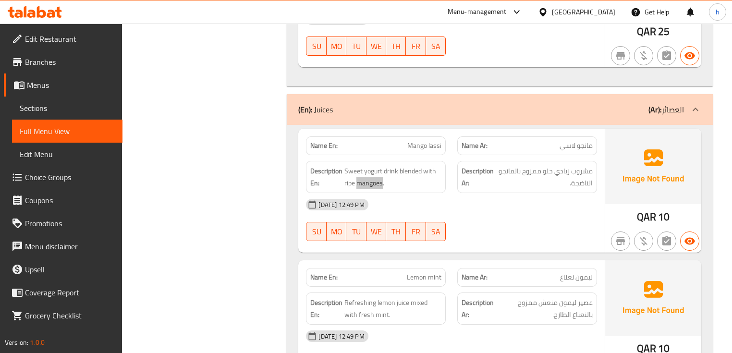
scroll to position [1778, 0]
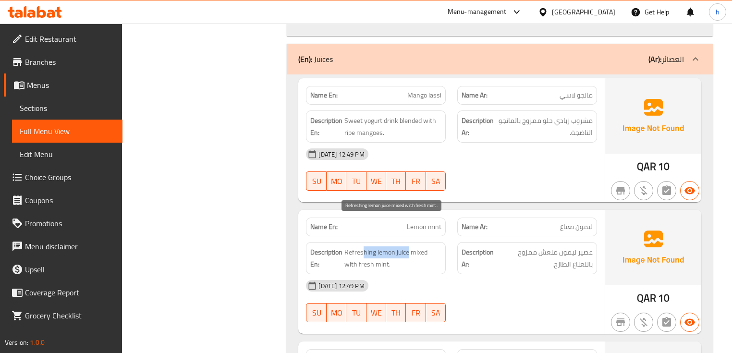
drag, startPoint x: 408, startPoint y: 223, endPoint x: 363, endPoint y: 221, distance: 45.2
click at [363, 247] on span "Refreshing lemon juice mixed with fresh mint." at bounding box center [393, 259] width 97 height 24
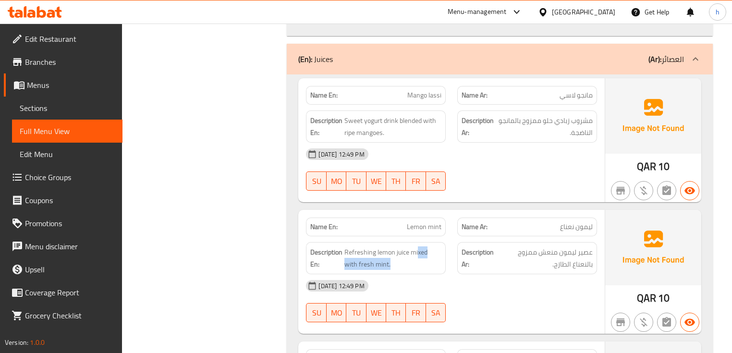
drag, startPoint x: 418, startPoint y: 222, endPoint x: 441, endPoint y: 243, distance: 30.9
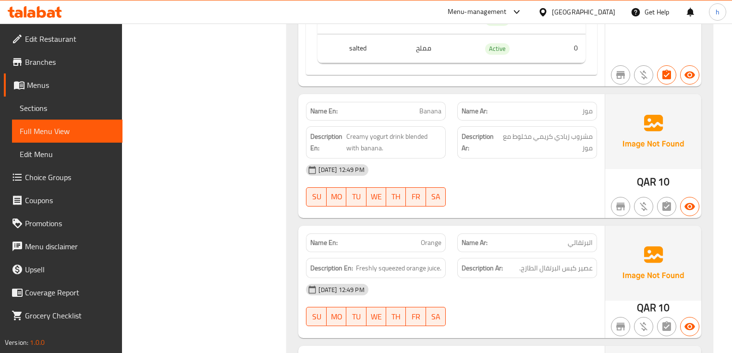
scroll to position [2316, 0]
click at [367, 262] on span "Freshly squeezed orange juice." at bounding box center [399, 268] width 86 height 12
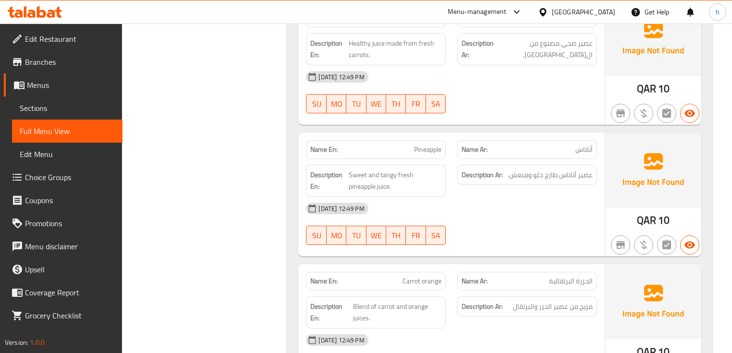
scroll to position [2662, 0]
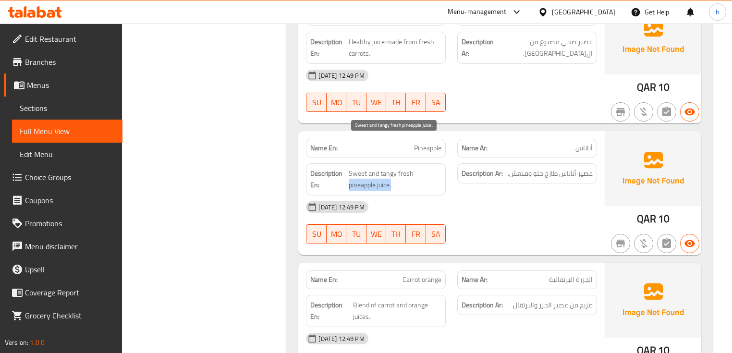
drag, startPoint x: 413, startPoint y: 144, endPoint x: 427, endPoint y: 153, distance: 16.4
click at [427, 168] on span "Sweet and tangy fresh pineapple juice." at bounding box center [395, 180] width 93 height 24
drag, startPoint x: 407, startPoint y: 146, endPoint x: 364, endPoint y: 146, distance: 43.7
click at [364, 168] on span "Sweet and tangy fresh pineapple juice." at bounding box center [395, 180] width 93 height 24
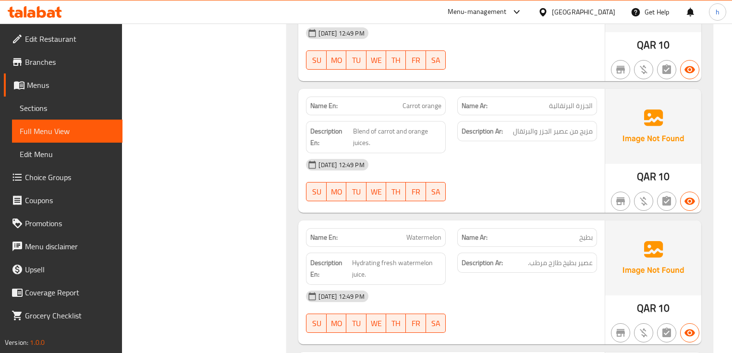
scroll to position [2854, 0]
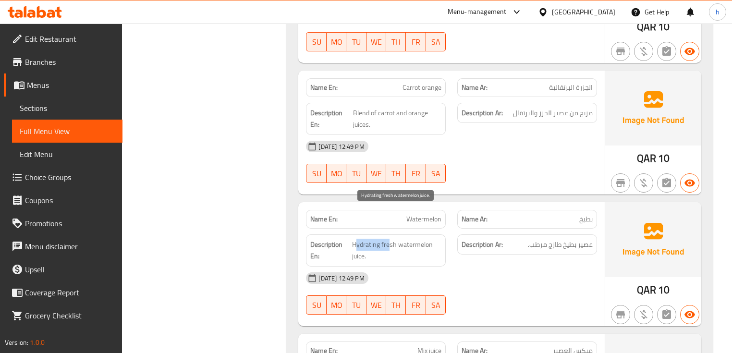
drag, startPoint x: 355, startPoint y: 213, endPoint x: 388, endPoint y: 213, distance: 33.2
click at [388, 239] on span "Hydrating fresh watermelon juice." at bounding box center [396, 251] width 89 height 24
click at [419, 239] on span "Hydrating fresh watermelon juice." at bounding box center [396, 251] width 89 height 24
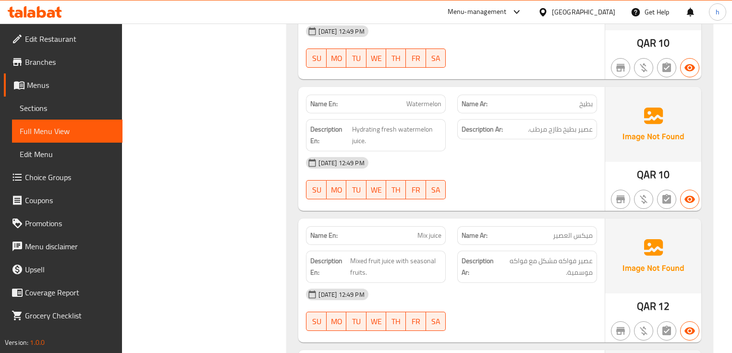
scroll to position [3008, 0]
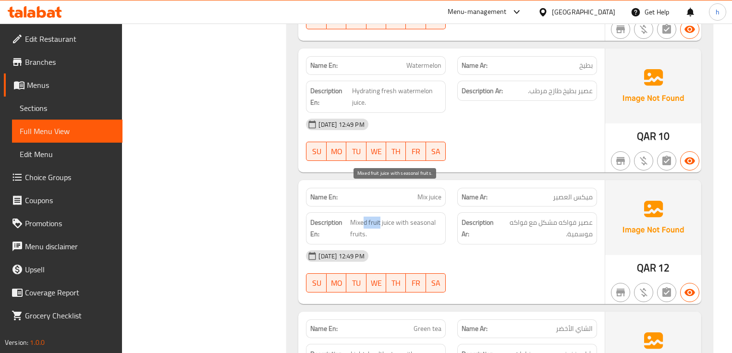
drag, startPoint x: 381, startPoint y: 190, endPoint x: 362, endPoint y: 188, distance: 18.4
click at [362, 217] on span "Mixed fruit juice with seasonal fruits." at bounding box center [395, 229] width 91 height 24
click at [392, 217] on span "Mixed fruit juice with seasonal fruits." at bounding box center [395, 229] width 91 height 24
drag, startPoint x: 393, startPoint y: 192, endPoint x: 352, endPoint y: 188, distance: 41.0
click at [352, 217] on span "Mixed fruit juice with seasonal fruits." at bounding box center [395, 229] width 91 height 24
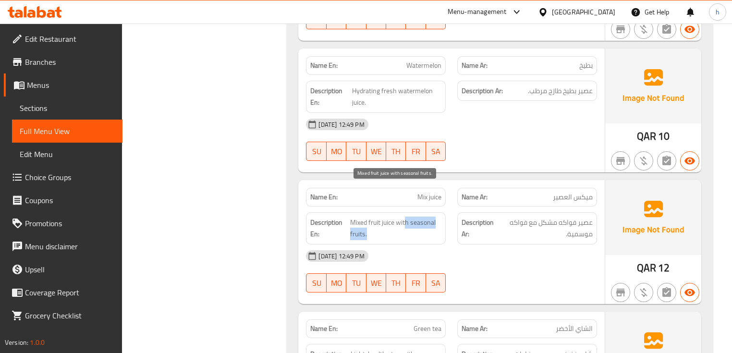
drag, startPoint x: 406, startPoint y: 191, endPoint x: 437, endPoint y: 203, distance: 33.6
click at [437, 217] on span "Mixed fruit juice with seasonal fruits." at bounding box center [395, 229] width 91 height 24
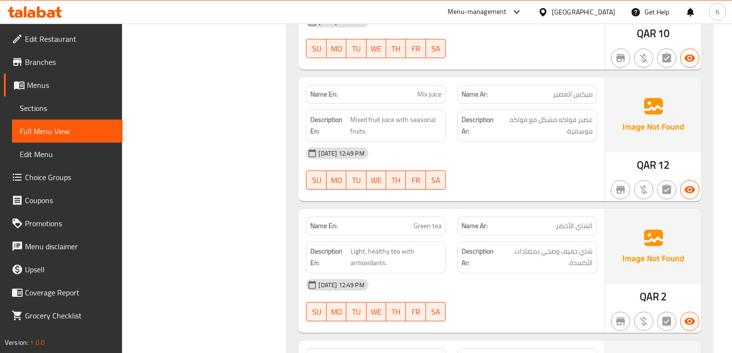
scroll to position [3123, 0]
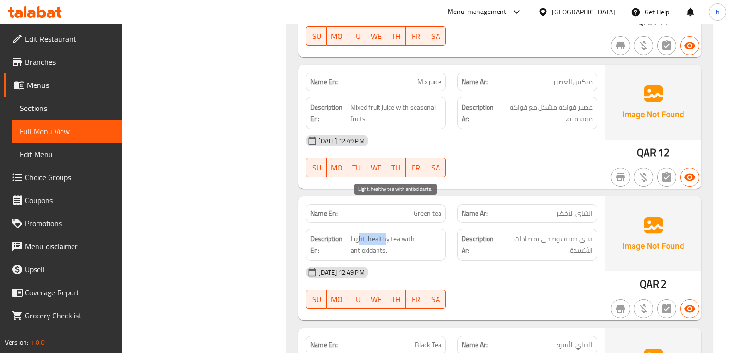
drag, startPoint x: 359, startPoint y: 208, endPoint x: 392, endPoint y: 208, distance: 32.7
click at [387, 233] on span "Light, healthy tea with antioxidants." at bounding box center [396, 245] width 91 height 24
click at [399, 233] on span "Light, healthy tea with antioxidants." at bounding box center [396, 245] width 91 height 24
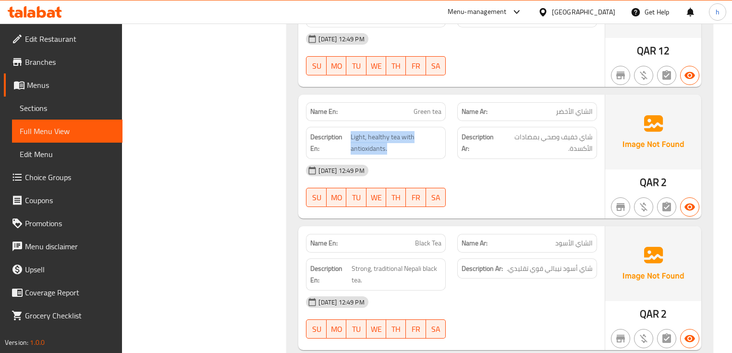
scroll to position [3239, 0]
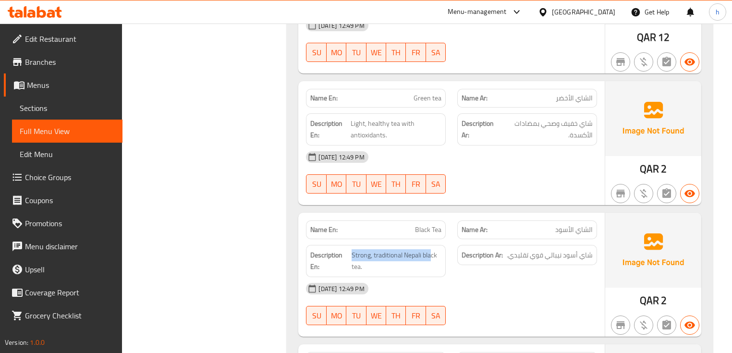
drag, startPoint x: 432, startPoint y: 223, endPoint x: 349, endPoint y: 235, distance: 84.0
click at [390, 249] on span "Strong, traditional Nepali black tea." at bounding box center [397, 261] width 90 height 24
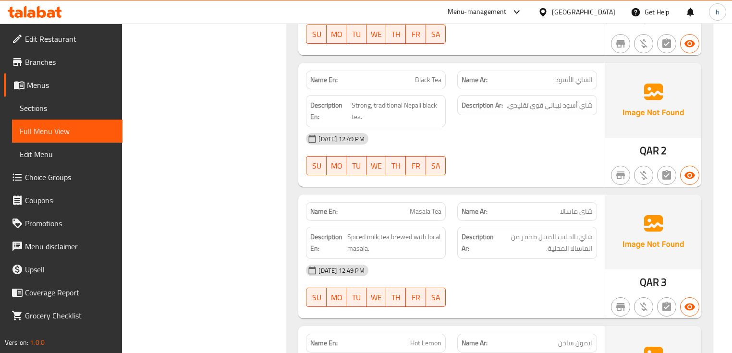
scroll to position [3393, 0]
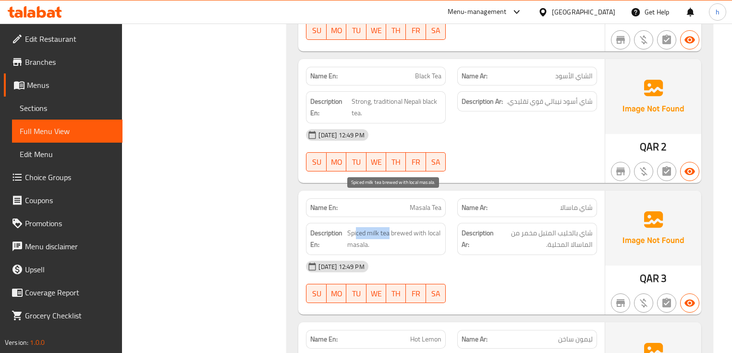
drag, startPoint x: 390, startPoint y: 202, endPoint x: 357, endPoint y: 199, distance: 33.3
click at [357, 227] on span "Spiced milk tea brewed with local masala." at bounding box center [394, 239] width 95 height 24
drag, startPoint x: 407, startPoint y: 198, endPoint x: 423, endPoint y: 200, distance: 16.9
click at [423, 227] on span "Spiced milk tea brewed with local masala." at bounding box center [394, 239] width 95 height 24
click at [410, 227] on span "Spiced milk tea brewed with local masala." at bounding box center [394, 239] width 95 height 24
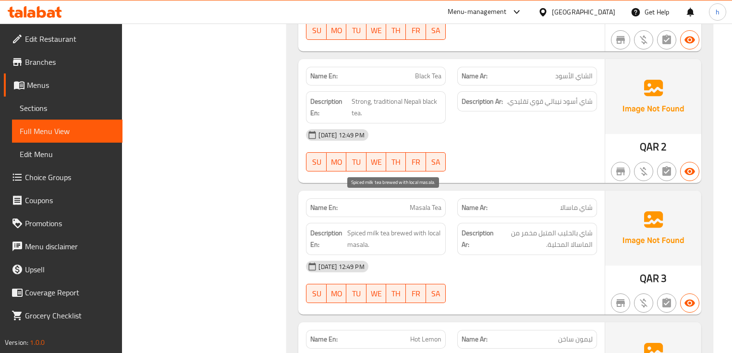
click at [415, 227] on span "Spiced milk tea brewed with local masala." at bounding box center [394, 239] width 95 height 24
click at [430, 227] on span "Spiced milk tea brewed with local masala." at bounding box center [394, 239] width 95 height 24
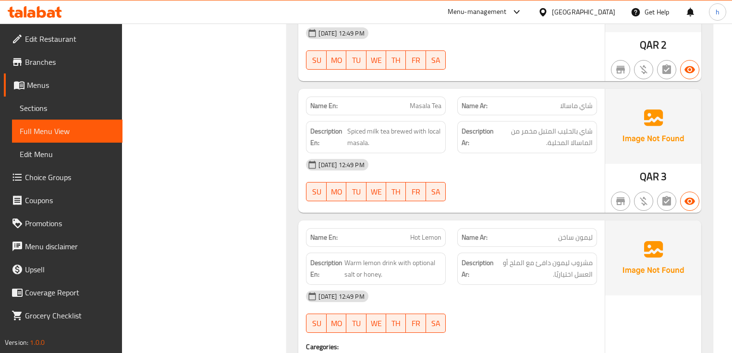
scroll to position [3508, 0]
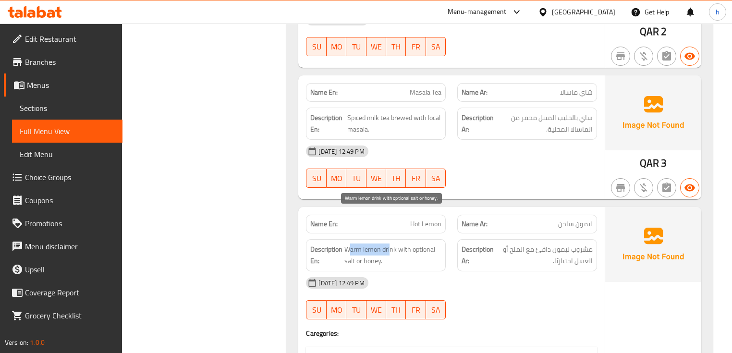
drag, startPoint x: 391, startPoint y: 216, endPoint x: 348, endPoint y: 218, distance: 42.8
click at [348, 244] on span "Warm lemon drink with optional salt or honey." at bounding box center [393, 256] width 97 height 24
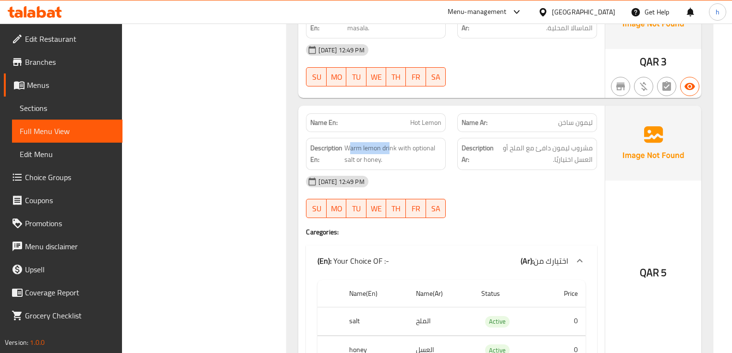
scroll to position [3623, 0]
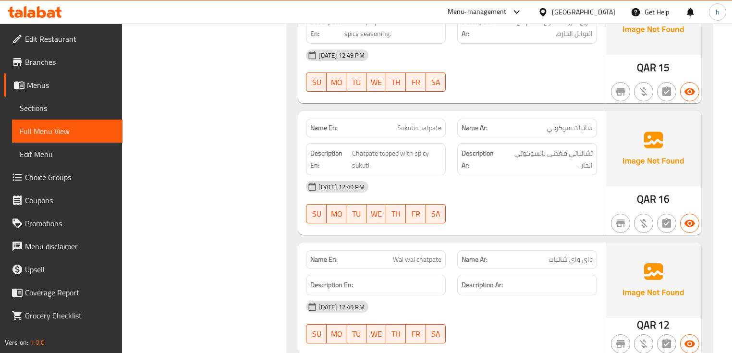
scroll to position [6082, 0]
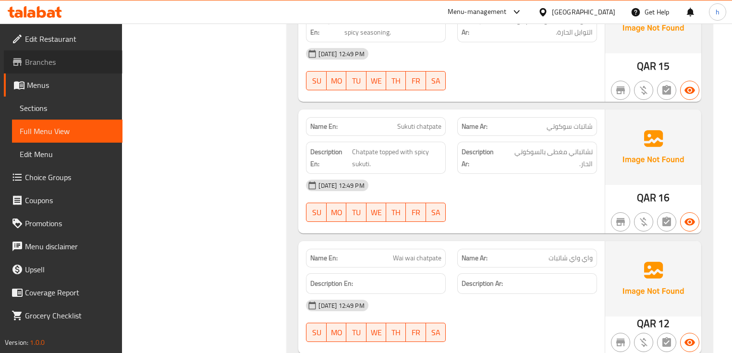
click at [74, 58] on span "Branches" at bounding box center [70, 62] width 90 height 12
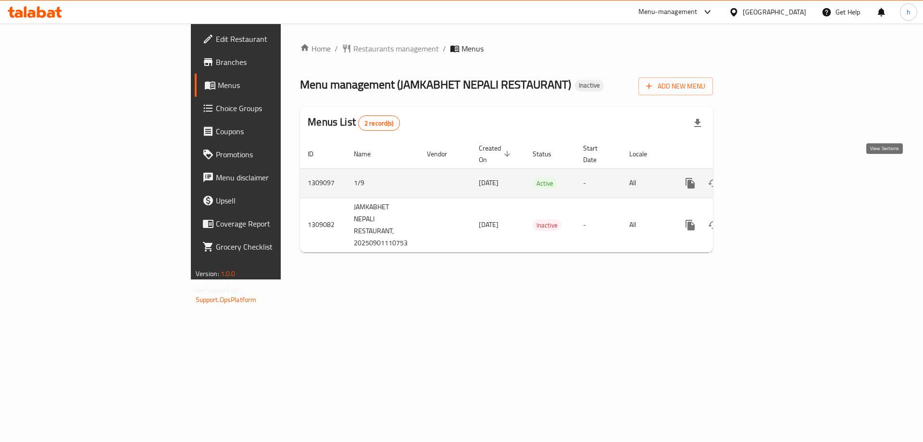
click at [765, 177] on icon "enhanced table" at bounding box center [759, 183] width 12 height 12
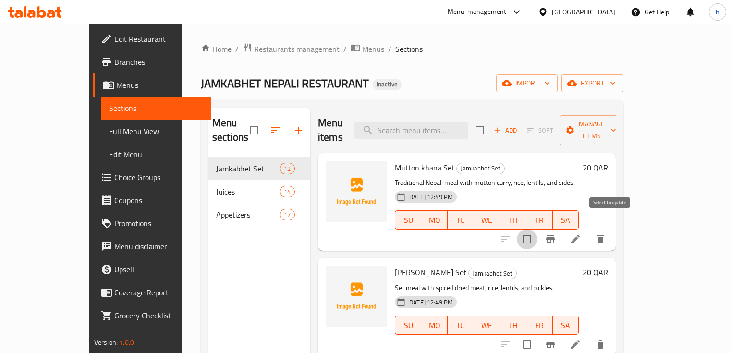
click at [537, 229] on input "checkbox" at bounding box center [527, 239] width 20 height 20
checkbox input "true"
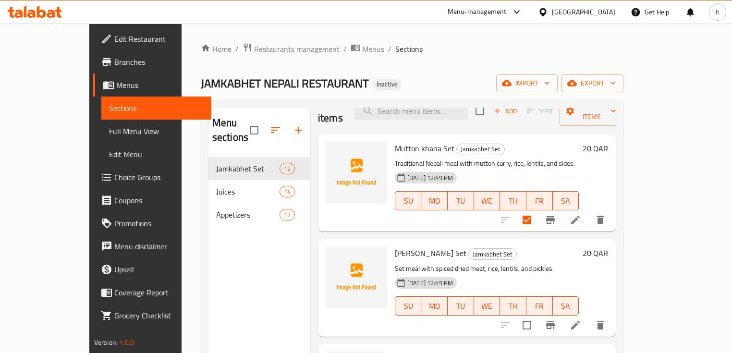
scroll to position [38, 0]
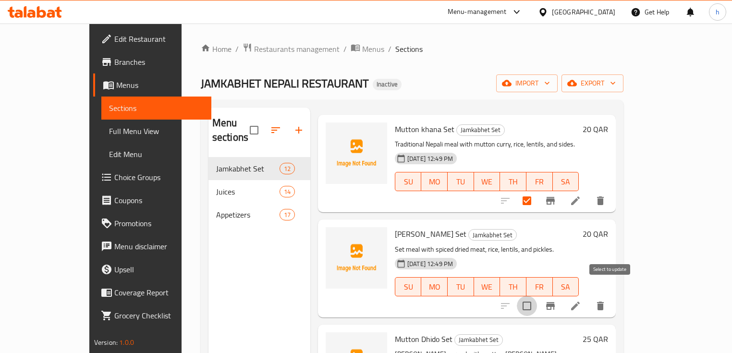
click at [537, 296] on input "checkbox" at bounding box center [527, 306] width 20 height 20
checkbox input "true"
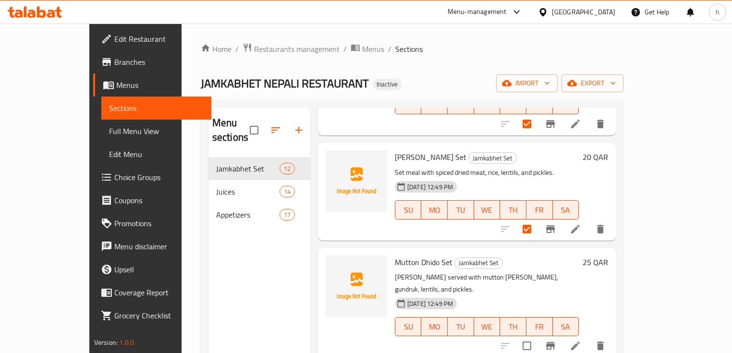
scroll to position [154, 0]
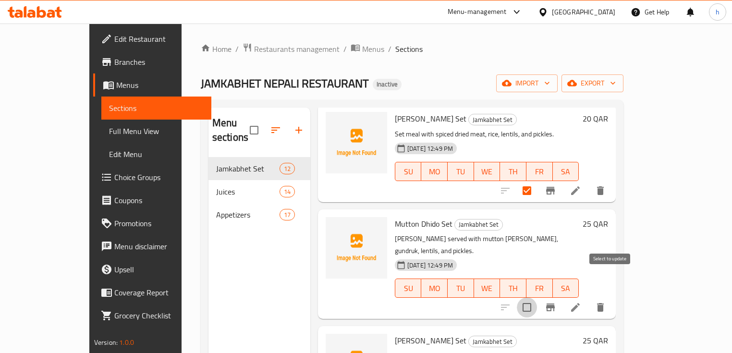
click at [537, 297] on input "checkbox" at bounding box center [527, 307] width 20 height 20
checkbox input "true"
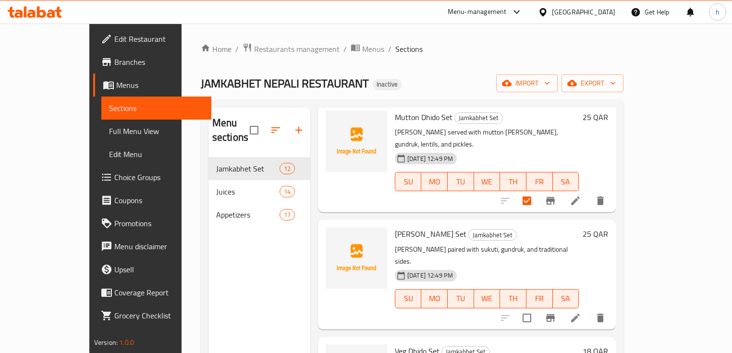
scroll to position [269, 0]
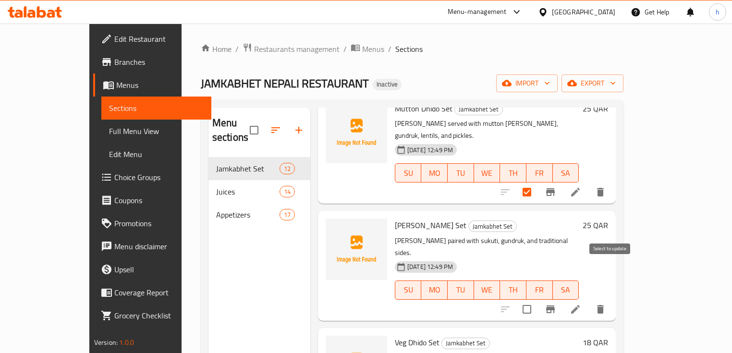
click at [537, 299] on input "checkbox" at bounding box center [527, 309] width 20 height 20
checkbox input "true"
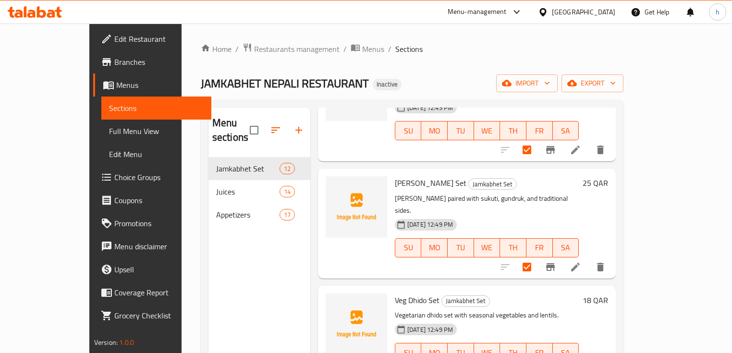
scroll to position [346, 0]
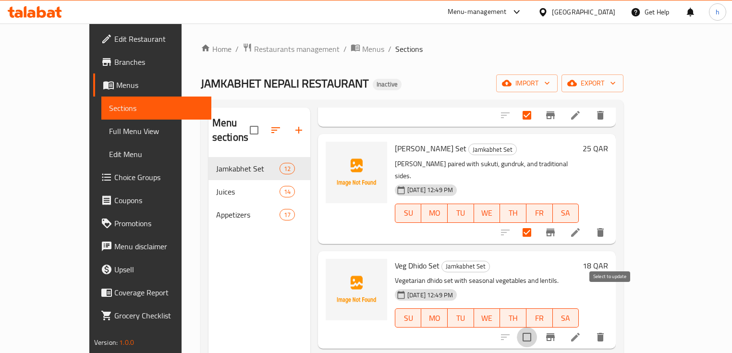
click at [537, 327] on input "checkbox" at bounding box center [527, 337] width 20 height 20
checkbox input "true"
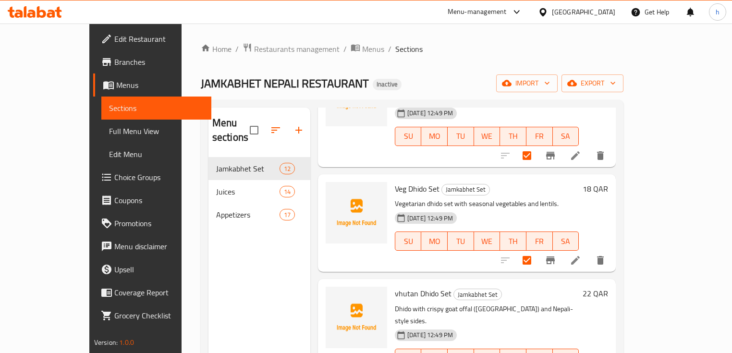
scroll to position [461, 0]
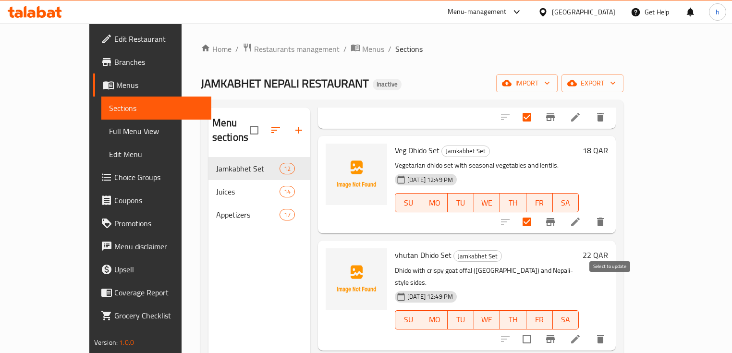
click at [537, 329] on input "checkbox" at bounding box center [527, 339] width 20 height 20
checkbox input "true"
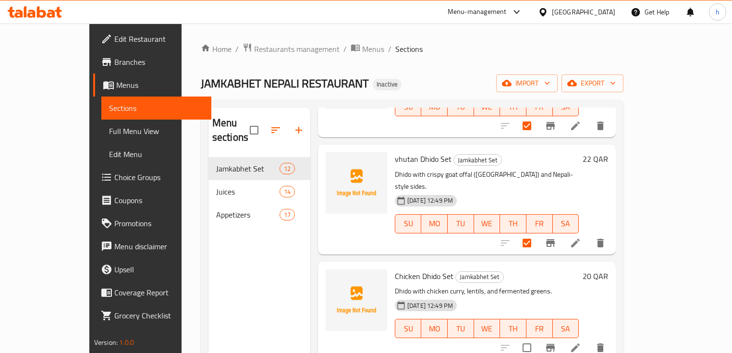
scroll to position [577, 0]
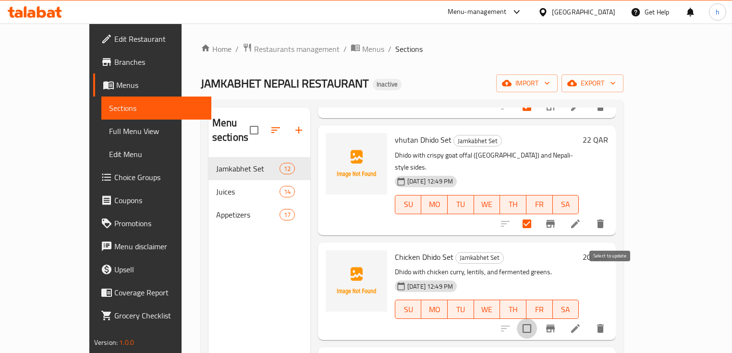
click at [537, 319] on input "checkbox" at bounding box center [527, 329] width 20 height 20
checkbox input "true"
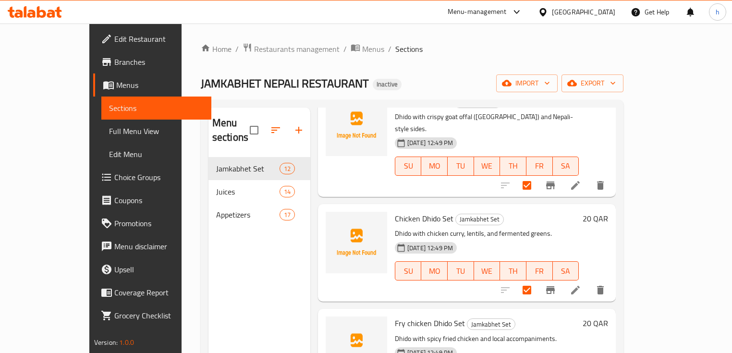
scroll to position [654, 0]
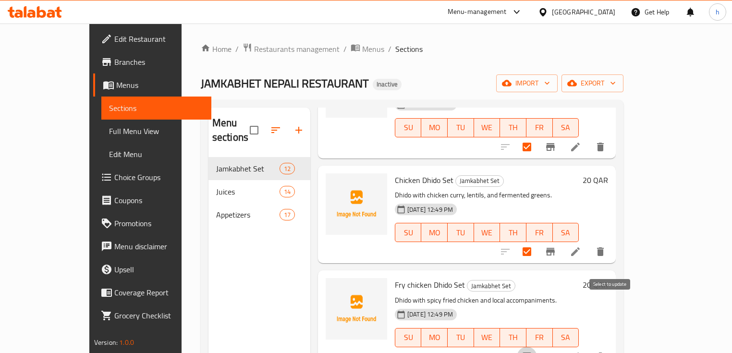
click at [537, 347] on input "checkbox" at bounding box center [527, 357] width 20 height 20
checkbox input "true"
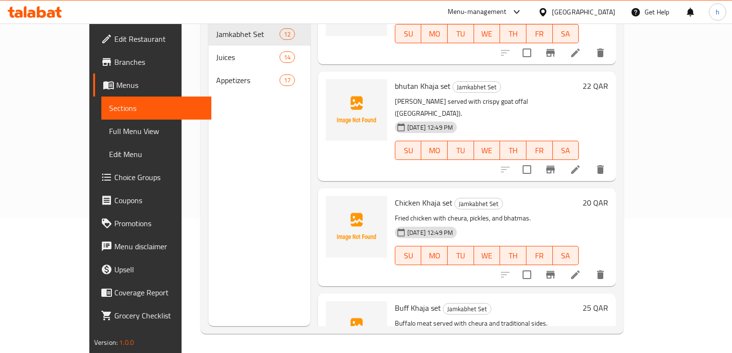
scroll to position [930, 0]
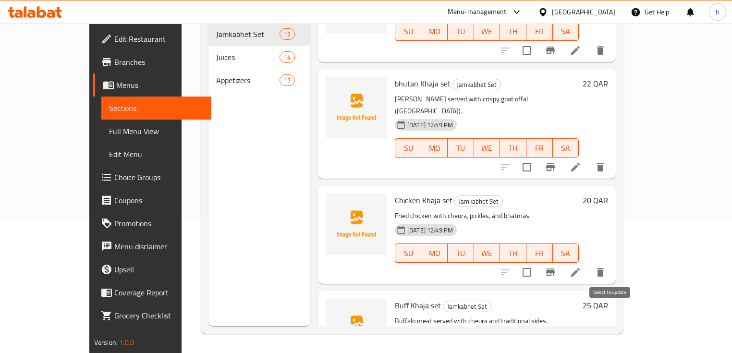
checkbox input "true"
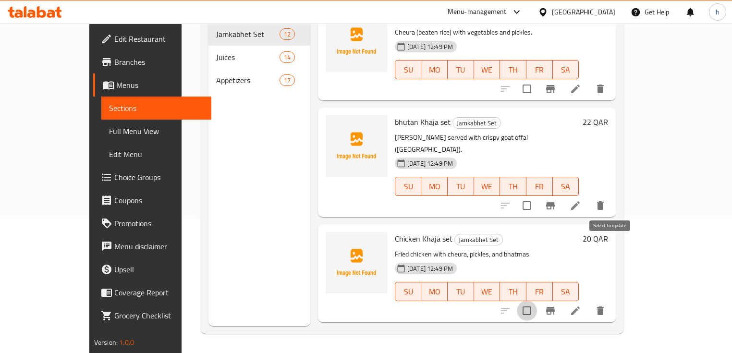
click at [537, 301] on input "checkbox" at bounding box center [527, 311] width 20 height 20
checkbox input "true"
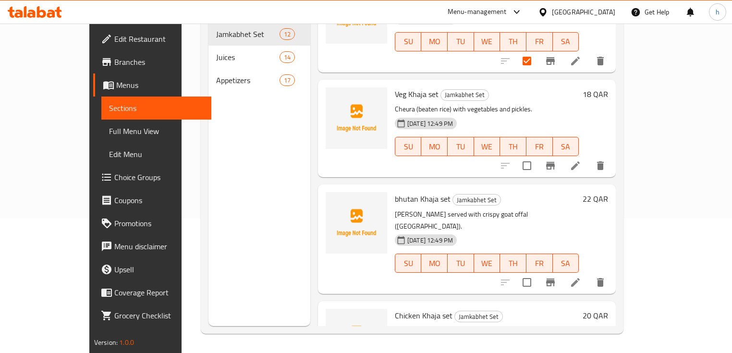
scroll to position [777, 0]
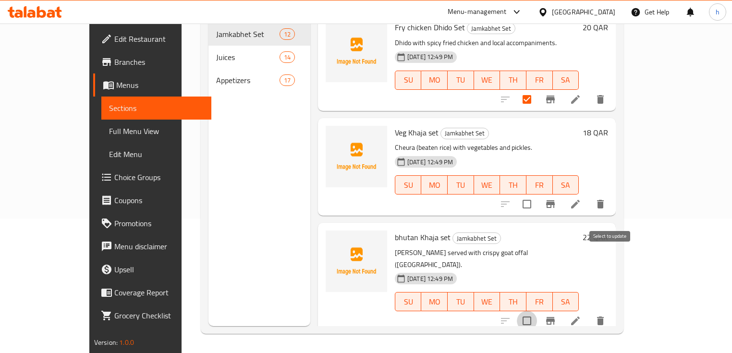
click at [537, 311] on input "checkbox" at bounding box center [527, 321] width 20 height 20
checkbox input "true"
click at [537, 194] on input "checkbox" at bounding box center [527, 204] width 20 height 20
checkbox input "true"
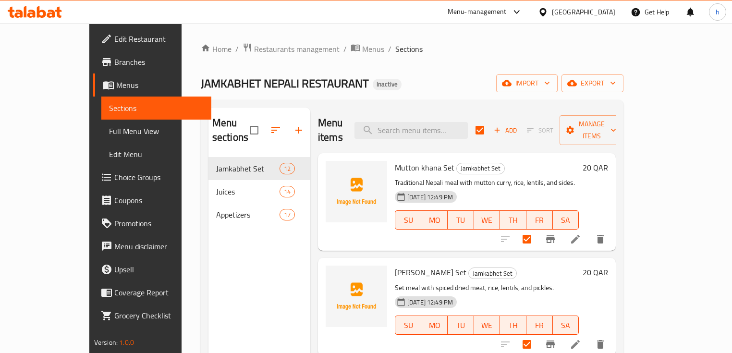
scroll to position [0, 0]
click at [471, 132] on div "Menu items Add Sort Manage items" at bounding box center [467, 131] width 298 height 46
click at [468, 131] on input "search" at bounding box center [411, 130] width 113 height 17
paste input "Mutton khana Set"
type input "Mutton khana Set"
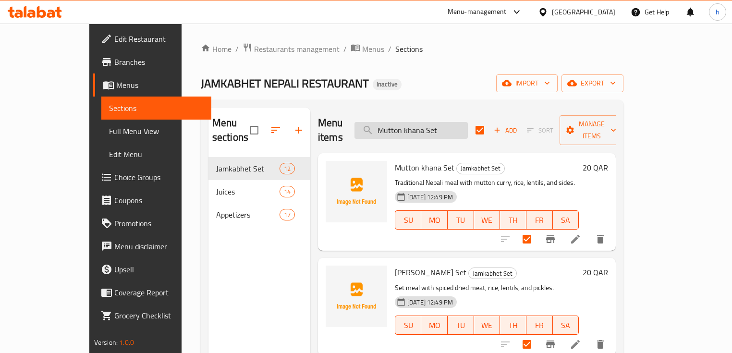
checkbox input "false"
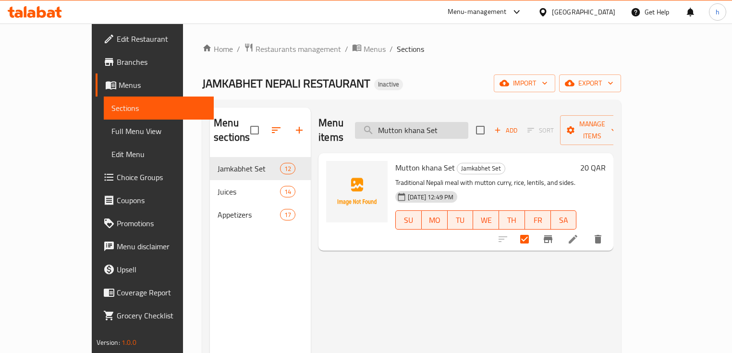
click at [469, 122] on input "Mutton khana Set" at bounding box center [411, 130] width 113 height 17
click at [469, 124] on input "Mutton khana Set" at bounding box center [411, 130] width 113 height 17
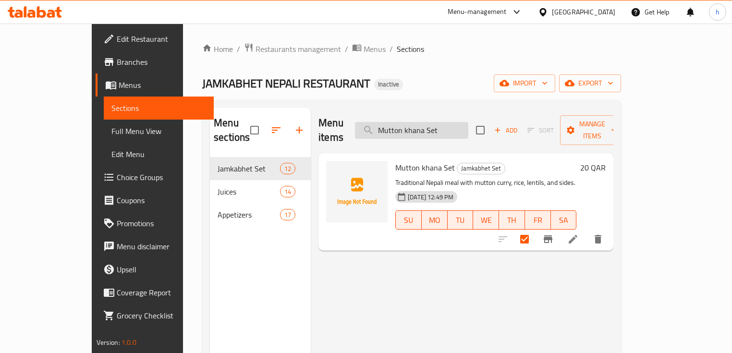
click at [469, 124] on input "Mutton khana Set" at bounding box center [411, 130] width 113 height 17
paste input "Sukuti"
click at [469, 122] on input "[PERSON_NAME] Set" at bounding box center [411, 130] width 113 height 17
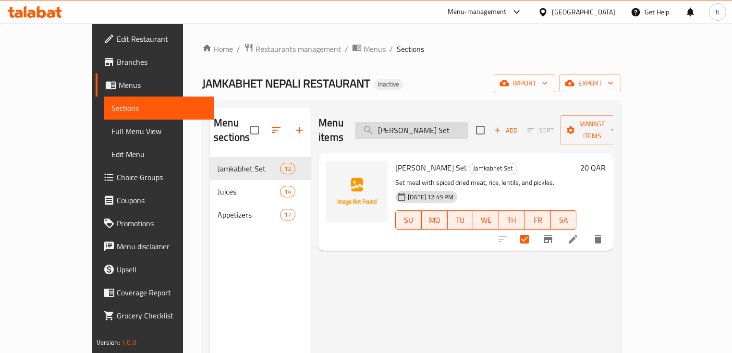
paste input "Mutton Dhido"
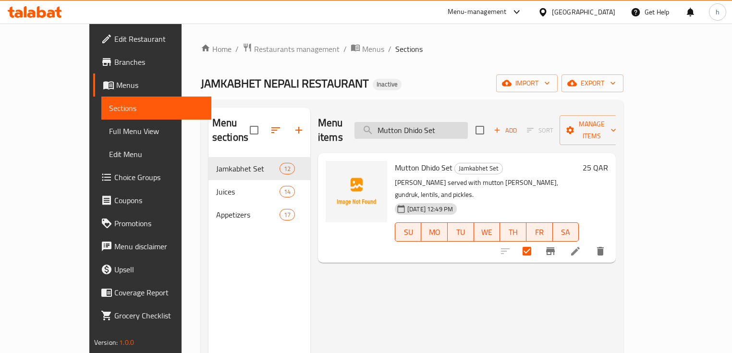
click at [444, 122] on input "Mutton Dhido Set" at bounding box center [411, 130] width 113 height 17
paste input "Sukuti"
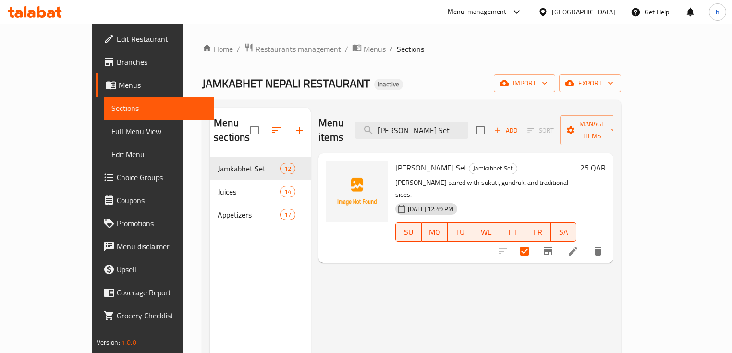
type input "[PERSON_NAME] Set"
click at [272, 334] on div "Menu sections Jamkabhet Set 12 Juices 14 Appetizers 17" at bounding box center [260, 284] width 101 height 353
click at [466, 136] on div "Menu items Sukuti Dhido Set Add Sort Manage items" at bounding box center [466, 131] width 295 height 46
click at [467, 133] on div "Menu items Sukuti Dhido Set Add Sort Manage items" at bounding box center [466, 131] width 295 height 46
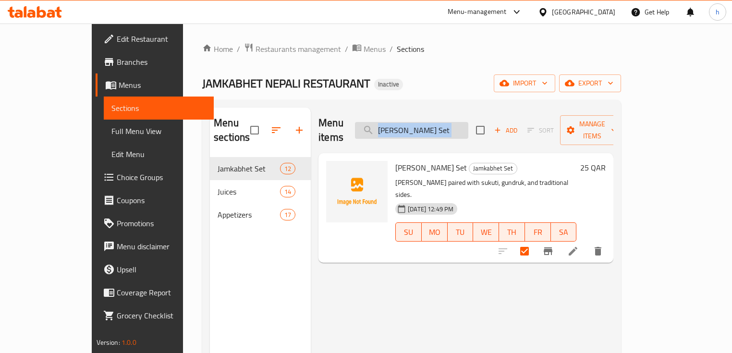
click at [467, 131] on input "[PERSON_NAME] Set" at bounding box center [411, 130] width 113 height 17
checkbox input "true"
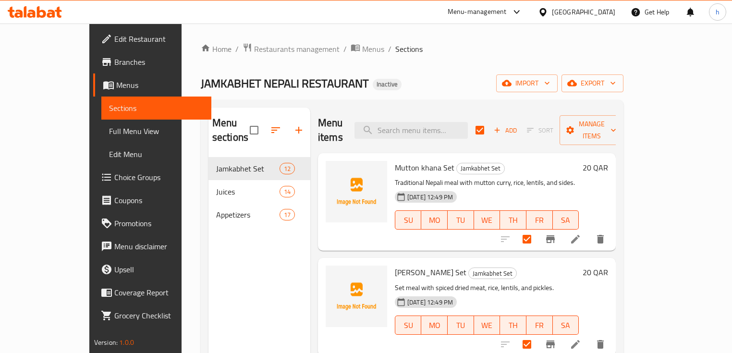
click at [201, 57] on div "Home / Restaurants management / Menus / Sections JAMKABHET NEPALI RESTAURANT In…" at bounding box center [412, 256] width 423 height 426
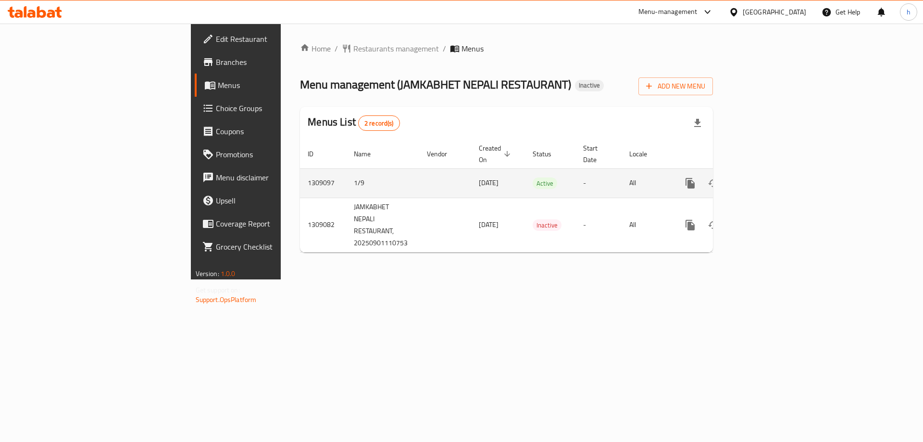
click at [771, 179] on link "enhanced table" at bounding box center [759, 183] width 23 height 23
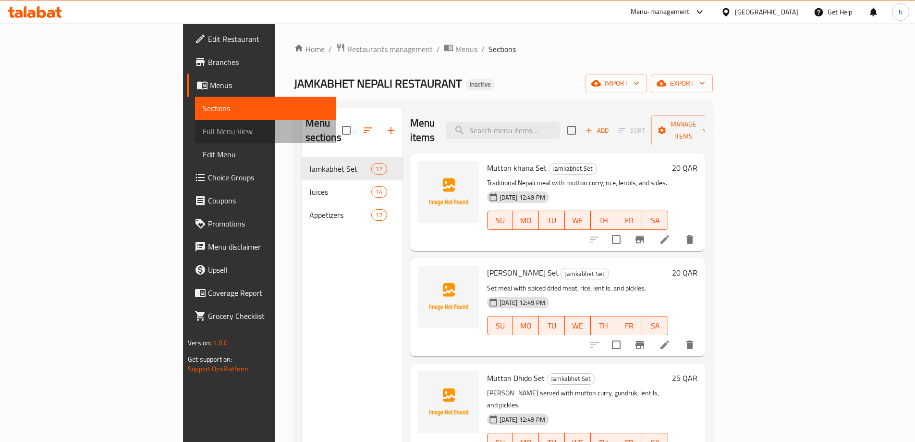
click at [203, 126] on span "Full Menu View" at bounding box center [265, 131] width 125 height 12
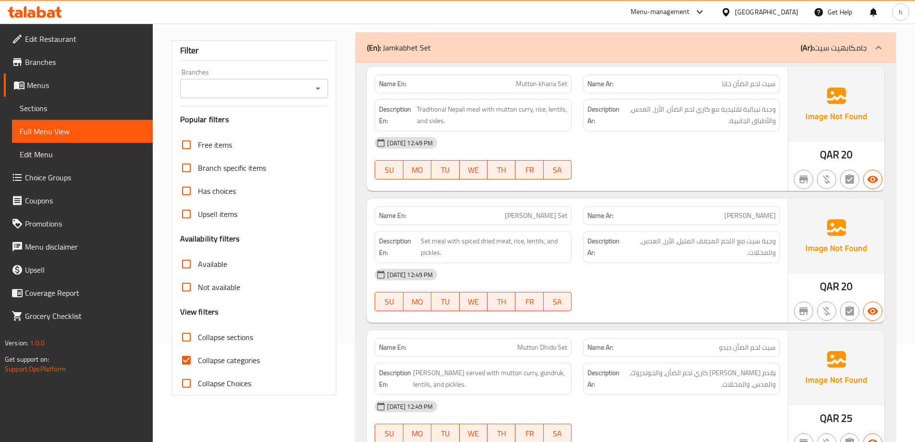
scroll to position [192, 0]
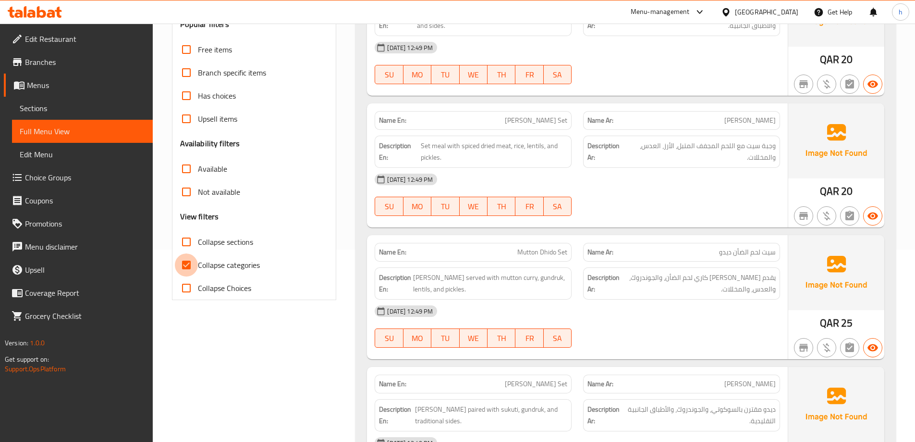
click at [183, 259] on input "Collapse categories" at bounding box center [186, 264] width 23 height 23
checkbox input "false"
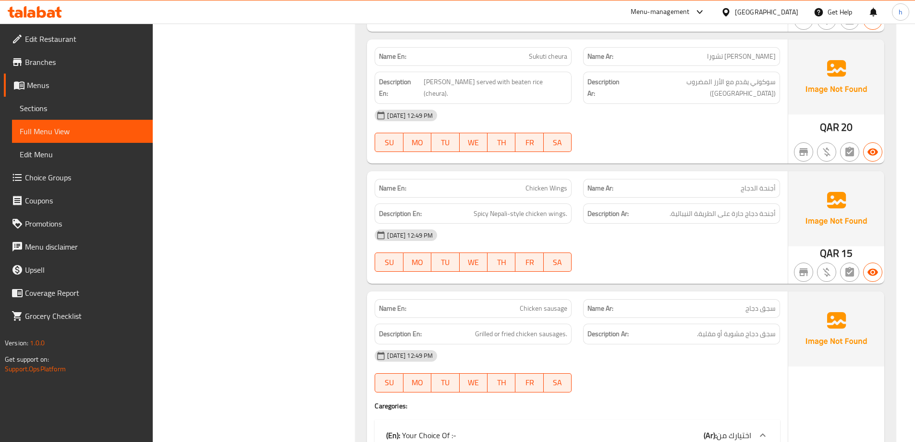
scroll to position [0, 0]
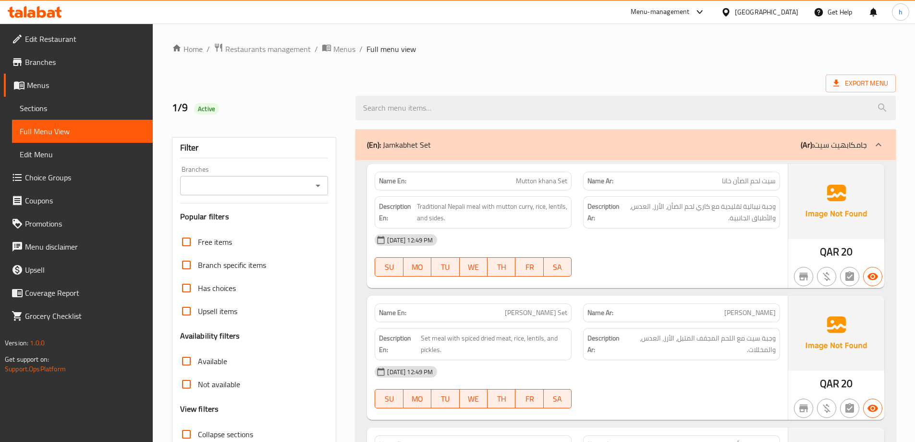
click at [873, 86] on span "Export Menu" at bounding box center [861, 83] width 55 height 12
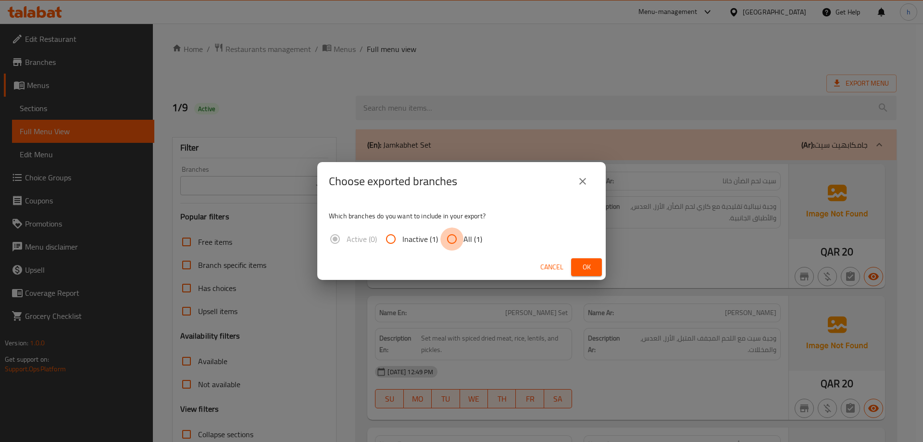
click at [462, 243] on input "All (1)" at bounding box center [451, 238] width 23 height 23
radio input "true"
click at [591, 269] on span "Ok" at bounding box center [586, 267] width 15 height 12
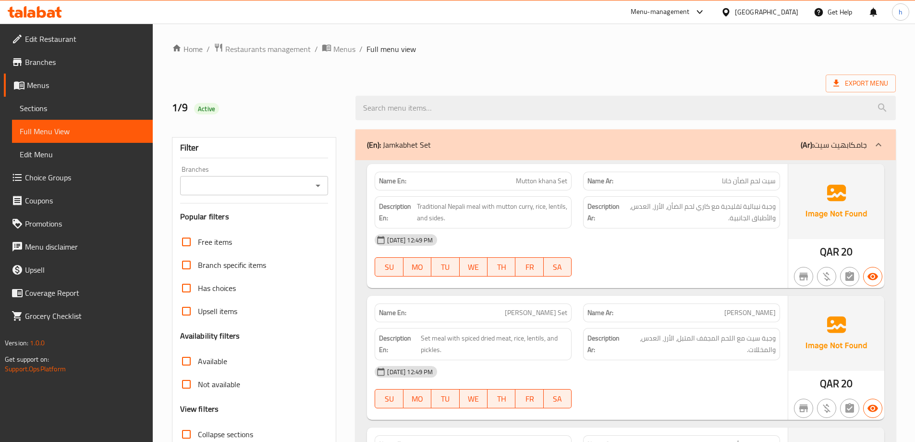
drag, startPoint x: 317, startPoint y: 76, endPoint x: 305, endPoint y: 66, distance: 15.4
click at [317, 76] on div "Export Menu" at bounding box center [534, 83] width 724 height 18
click at [97, 39] on span "Edit Restaurant" at bounding box center [85, 39] width 120 height 12
